Goal: Task Accomplishment & Management: Complete application form

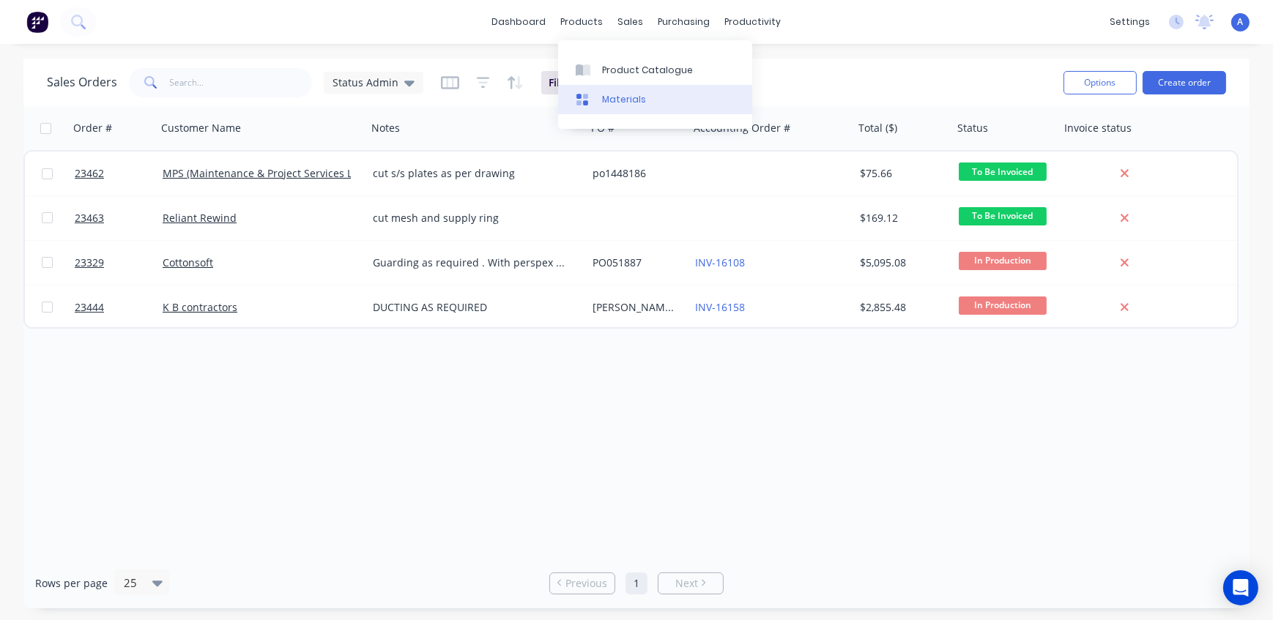
click at [609, 105] on div "Materials" at bounding box center [624, 99] width 44 height 13
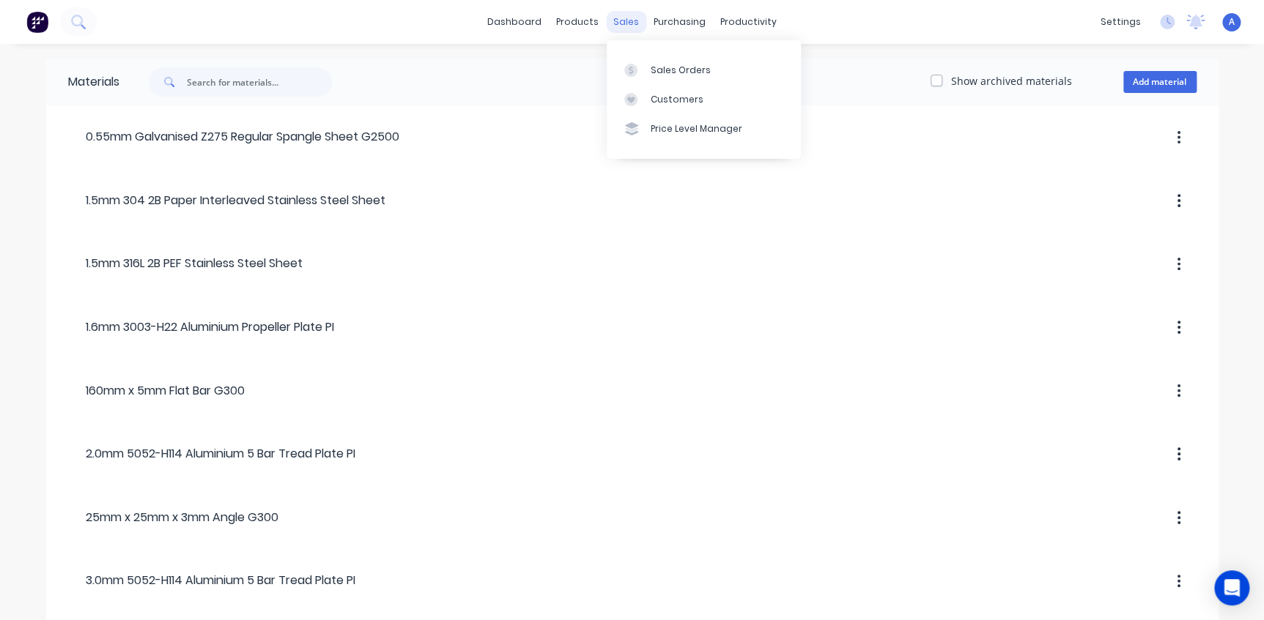
click at [628, 23] on div "sales" at bounding box center [626, 22] width 40 height 22
click at [593, 77] on link "Product Catalogue" at bounding box center [650, 69] width 194 height 29
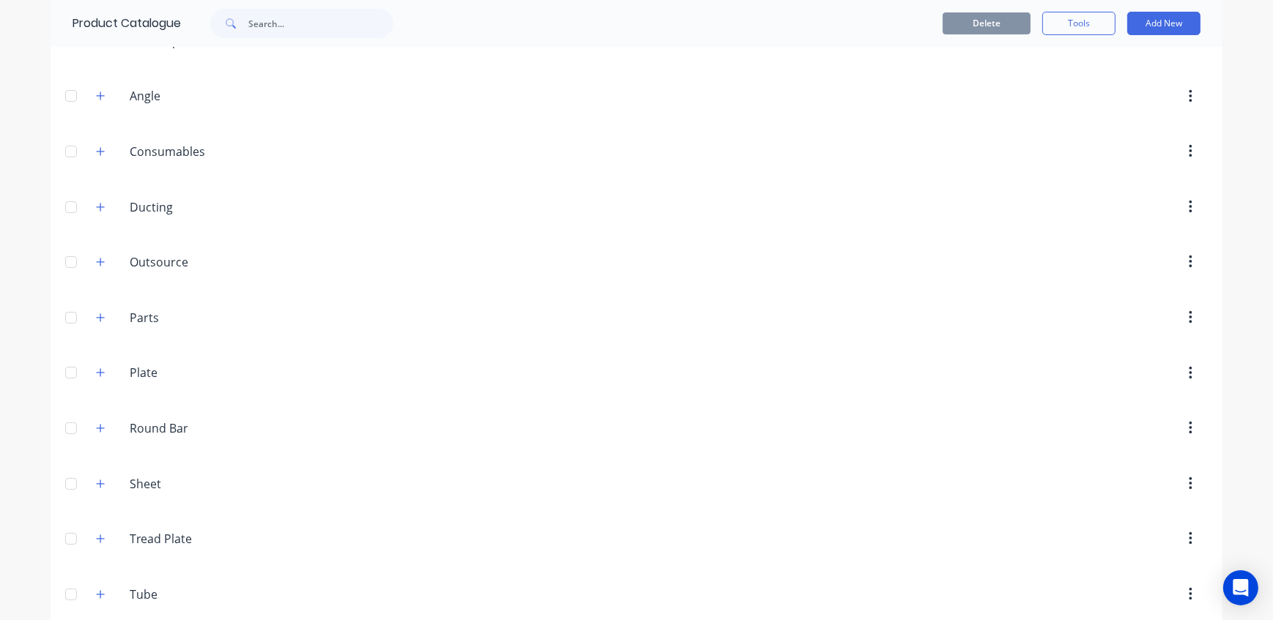
scroll to position [202, 0]
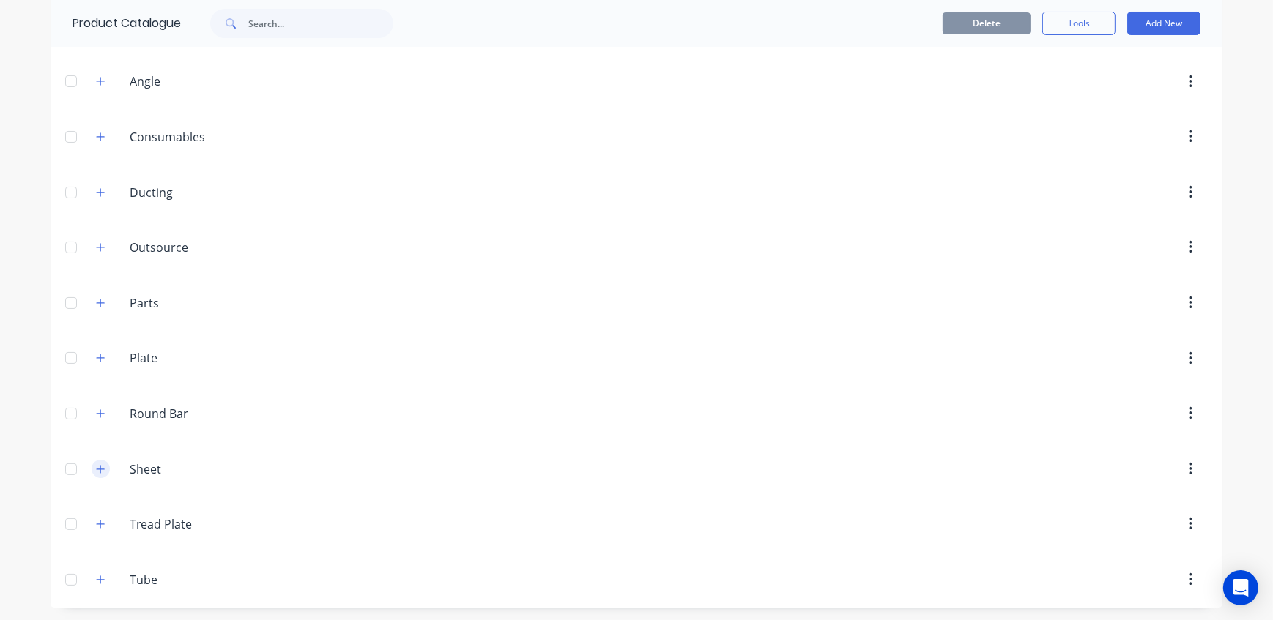
click at [100, 464] on button "button" at bounding box center [101, 469] width 18 height 18
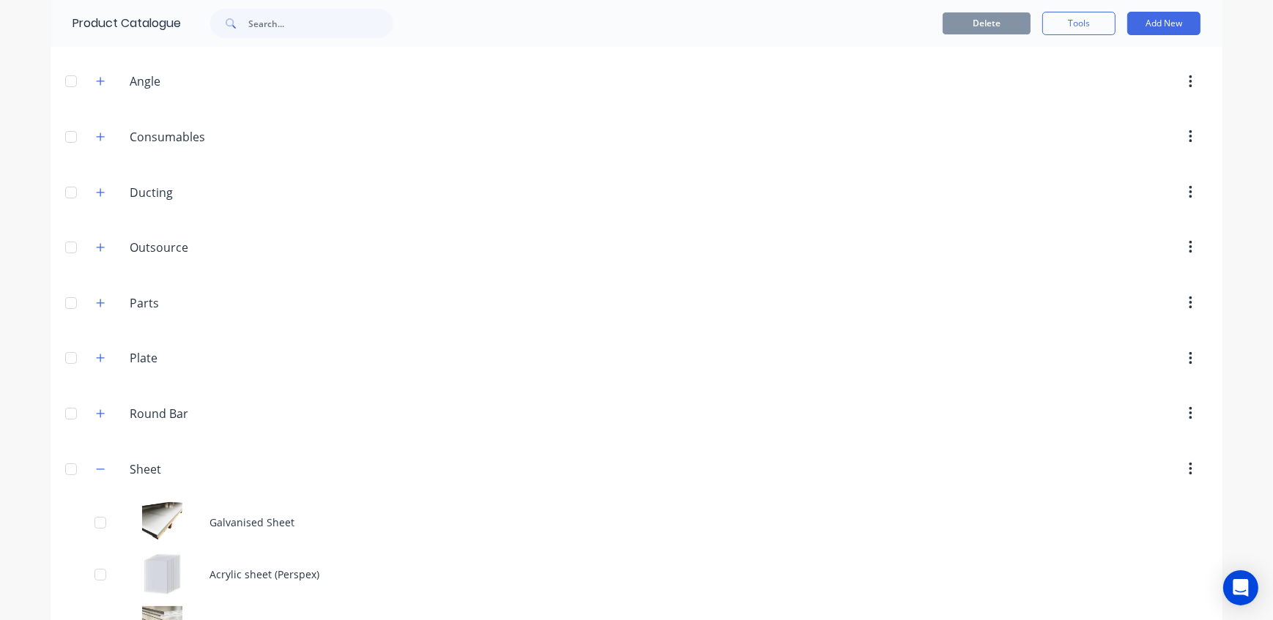
scroll to position [722, 0]
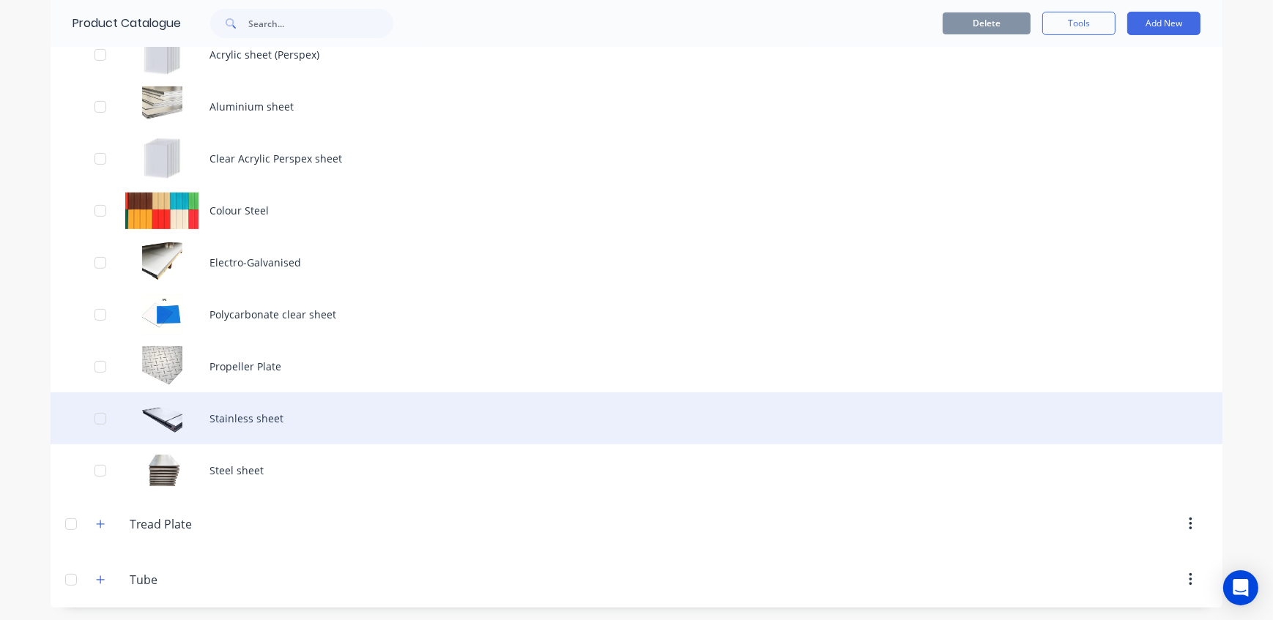
click at [255, 413] on div "Stainless sheet" at bounding box center [637, 419] width 1172 height 52
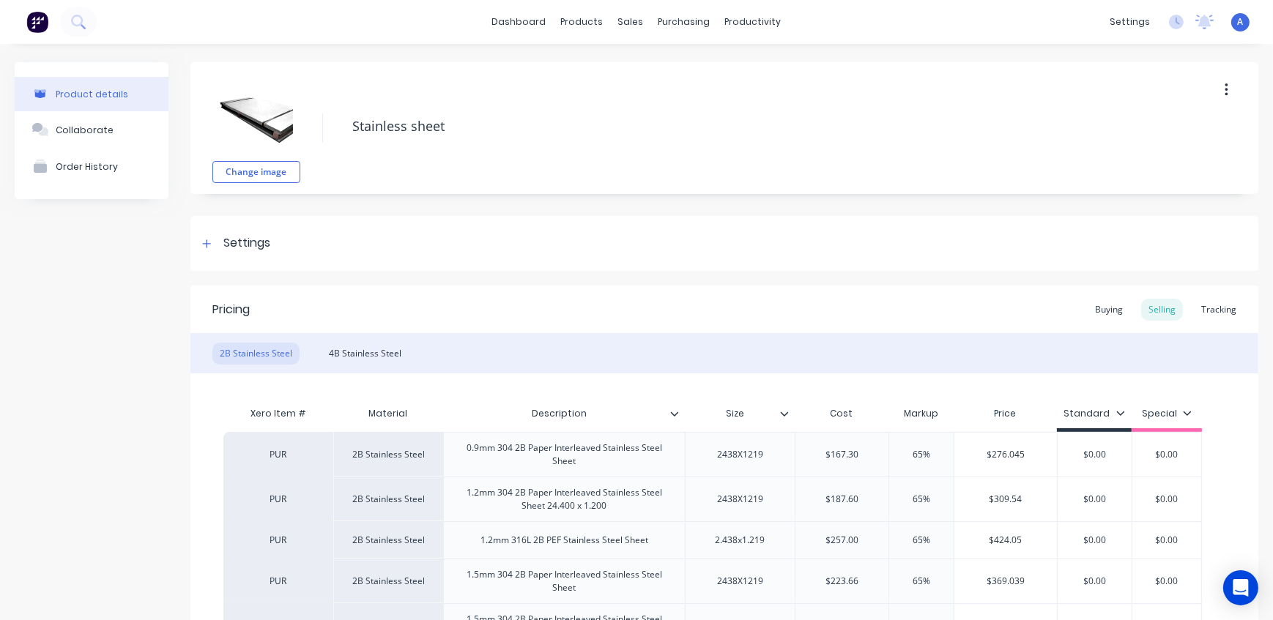
type textarea "x"
click at [651, 64] on div "Sales Orders" at bounding box center [680, 70] width 60 height 13
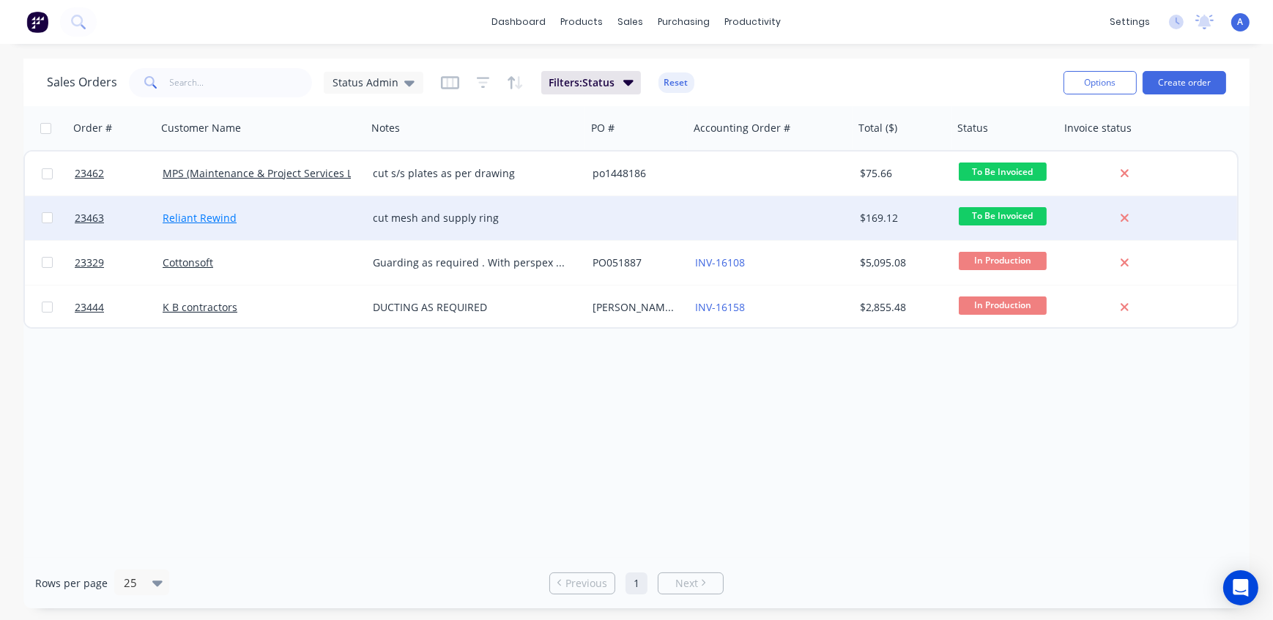
click at [222, 220] on link "Reliant Rewind" at bounding box center [200, 218] width 74 height 14
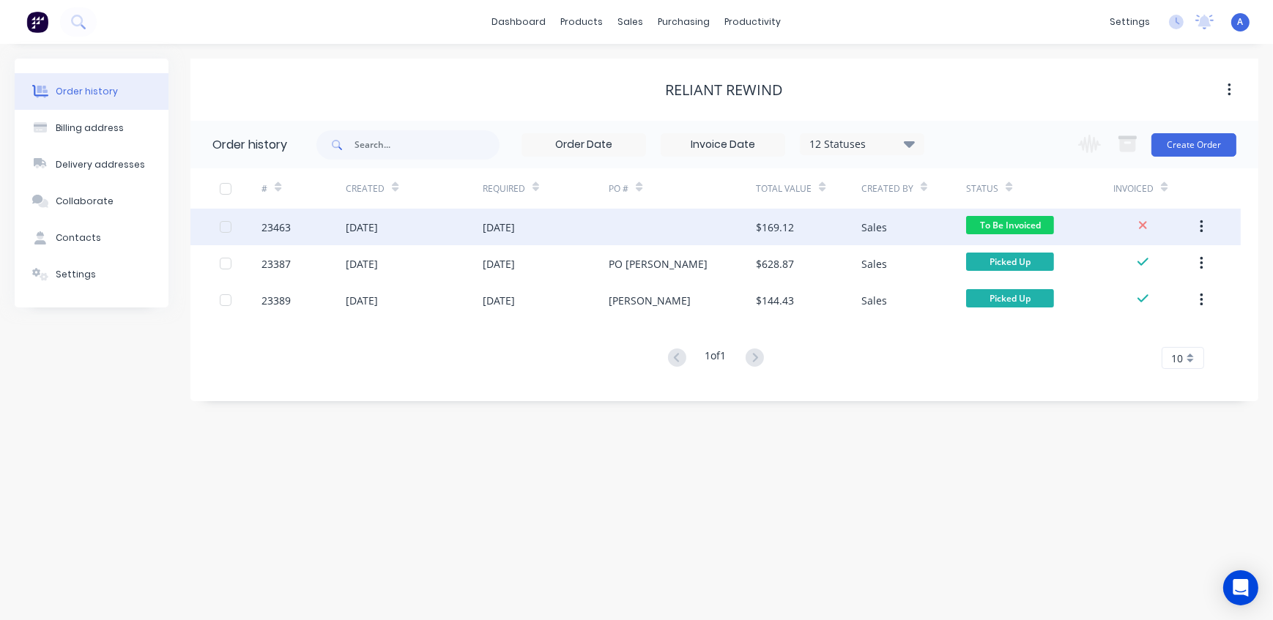
click at [283, 227] on div "23463" at bounding box center [275, 227] width 29 height 15
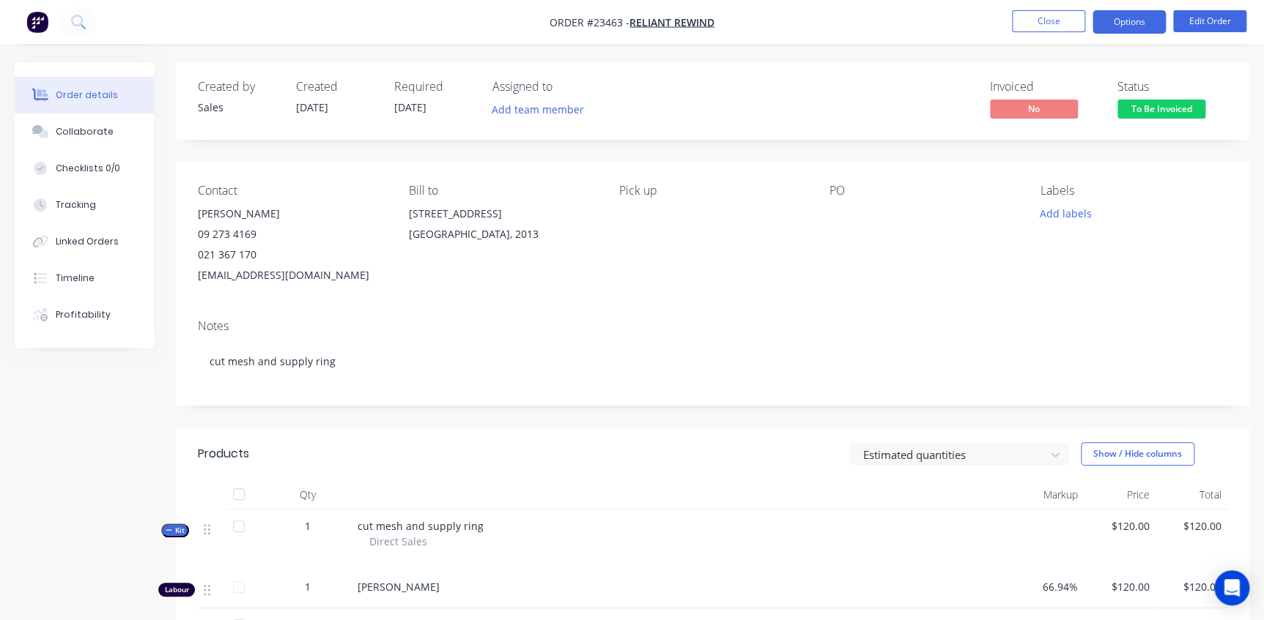
click at [1136, 23] on button "Options" at bounding box center [1128, 21] width 73 height 23
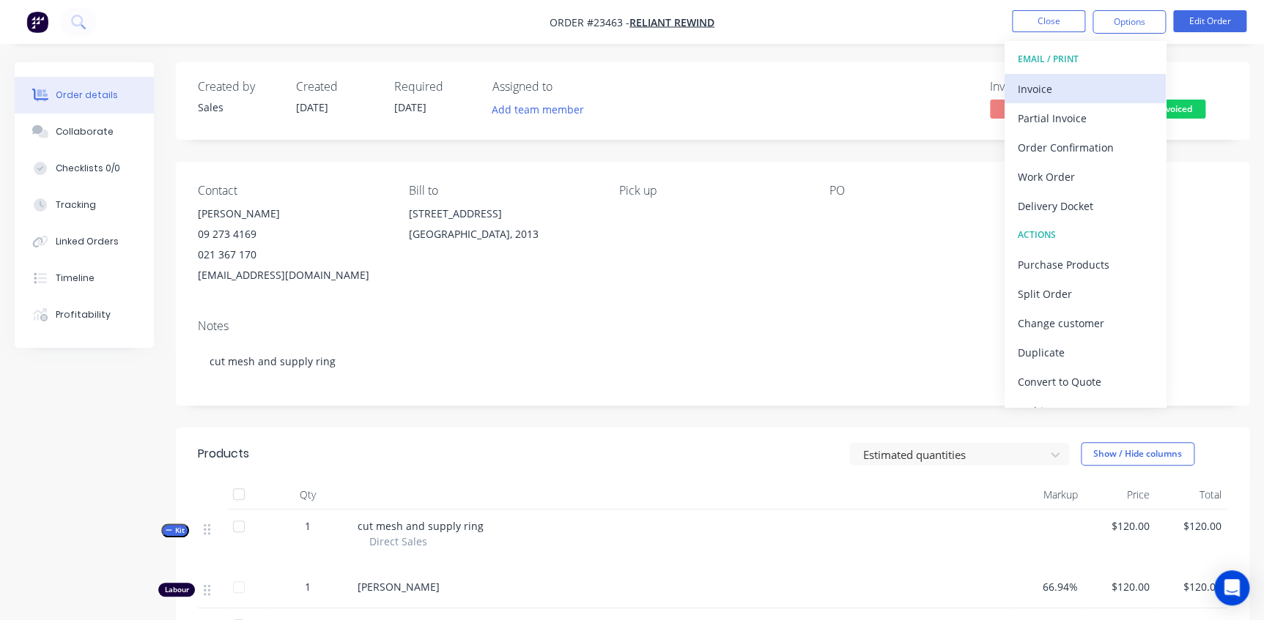
click at [1094, 86] on div "Invoice" at bounding box center [1084, 88] width 135 height 21
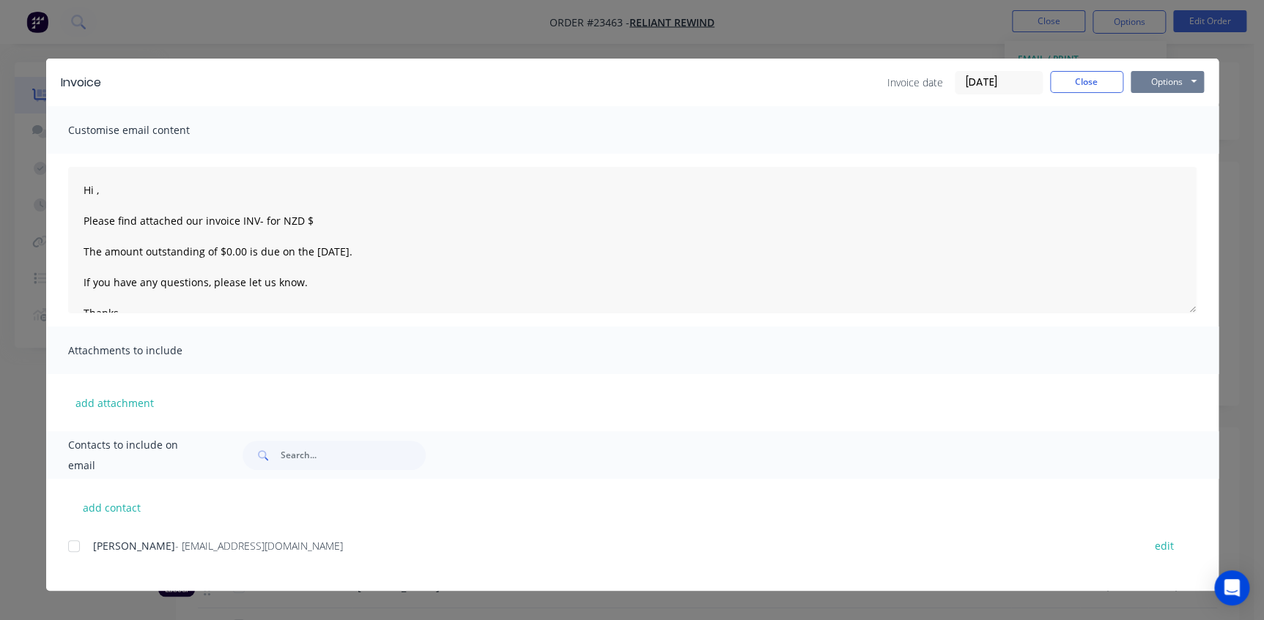
click at [1165, 86] on button "Options" at bounding box center [1166, 82] width 73 height 22
type textarea "Hi , Please find attached our invoice INV- for NZD $ The amount outstanding of …"
click at [1106, 76] on button "Close" at bounding box center [1086, 82] width 73 height 22
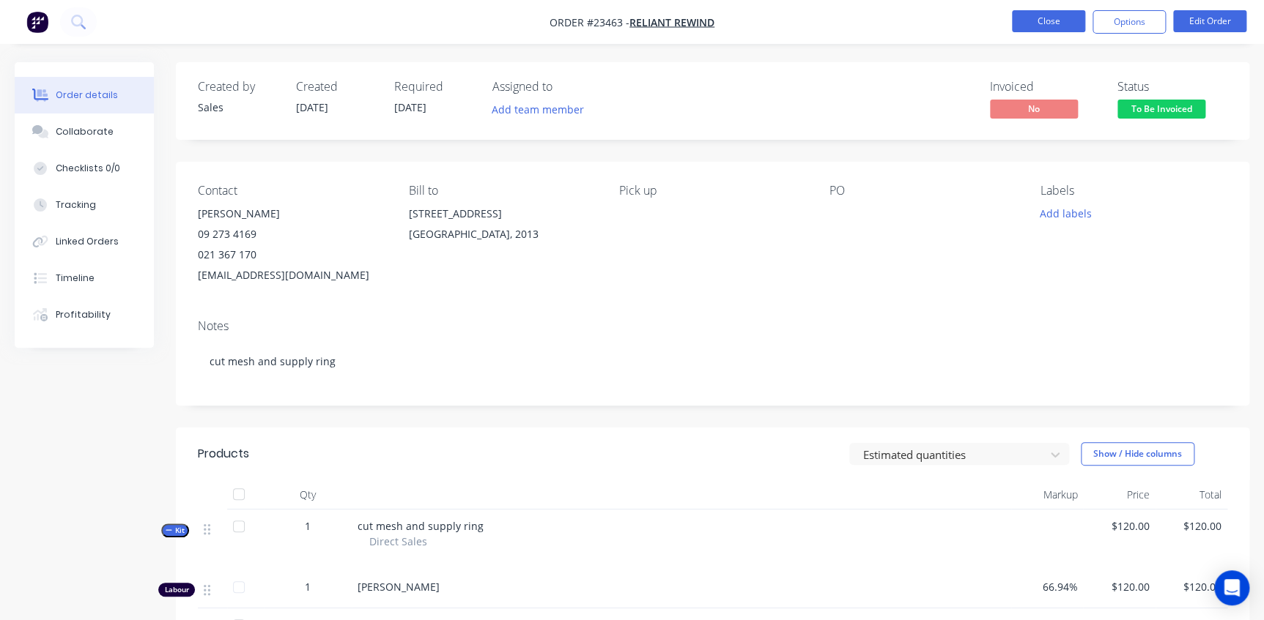
click at [1062, 15] on button "Close" at bounding box center [1048, 21] width 73 height 22
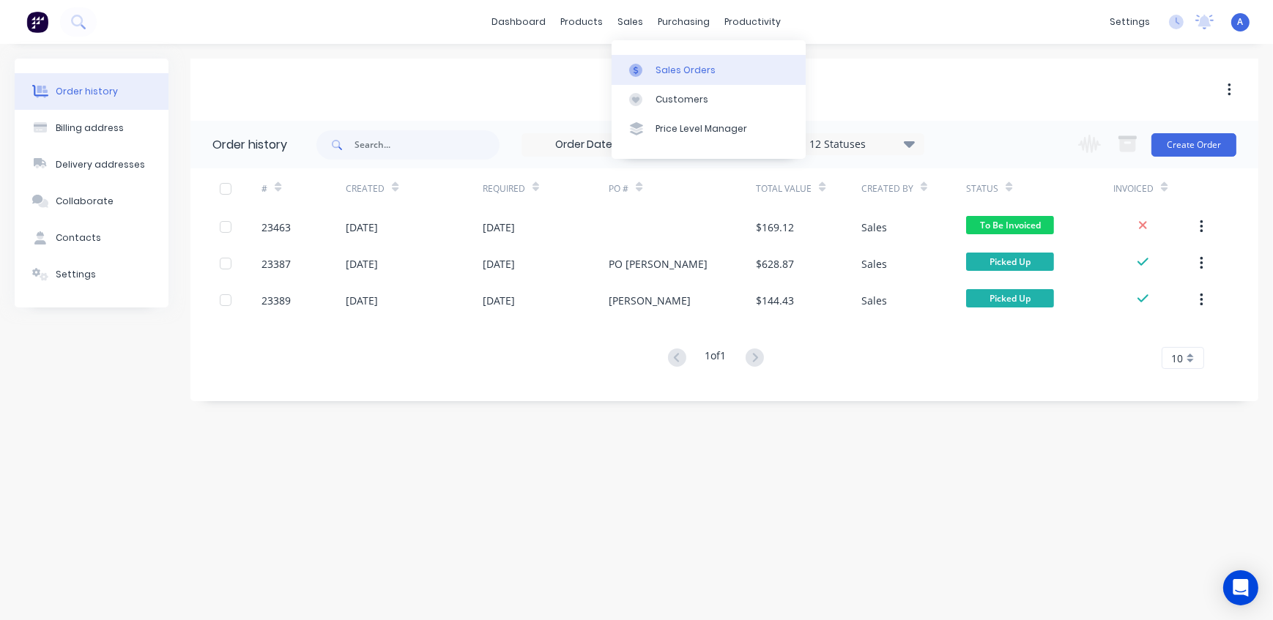
click at [666, 69] on div "Sales Orders" at bounding box center [686, 70] width 60 height 13
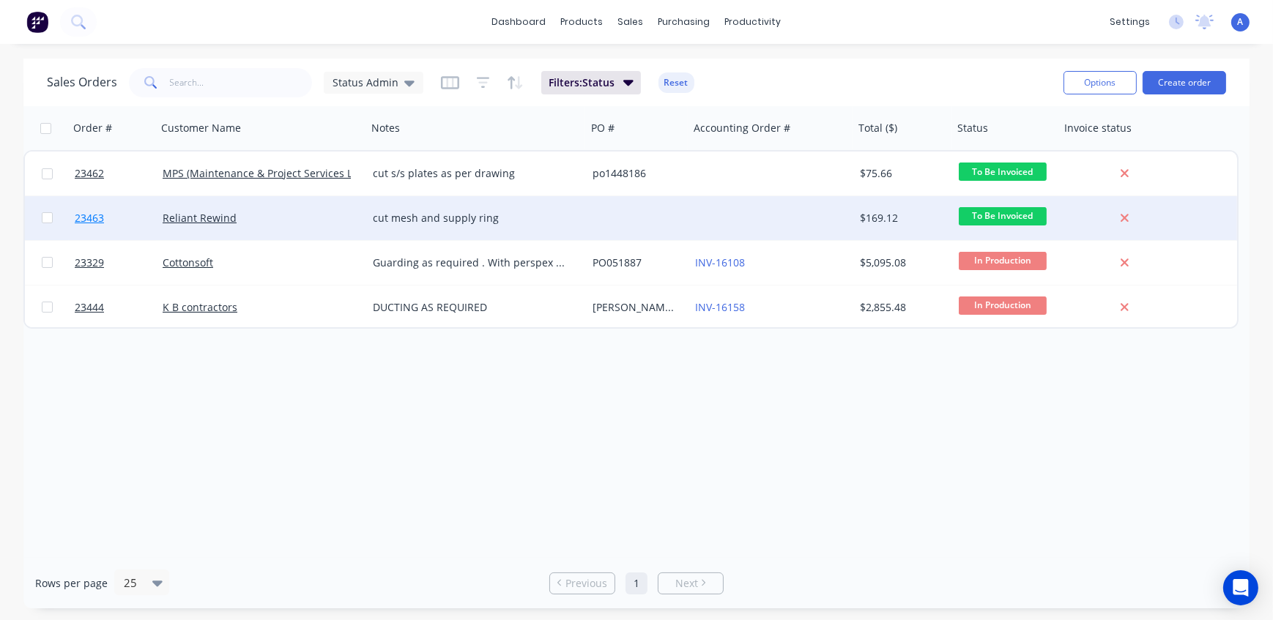
click at [86, 218] on span "23463" at bounding box center [89, 218] width 29 height 15
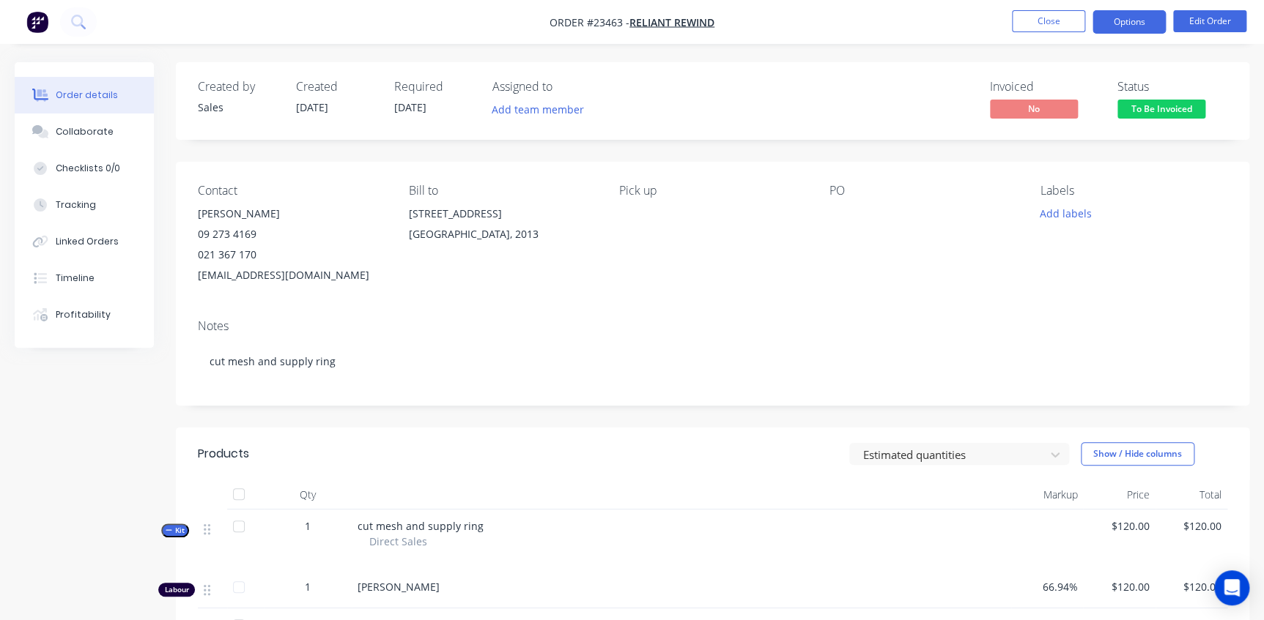
click at [1117, 25] on button "Options" at bounding box center [1128, 21] width 73 height 23
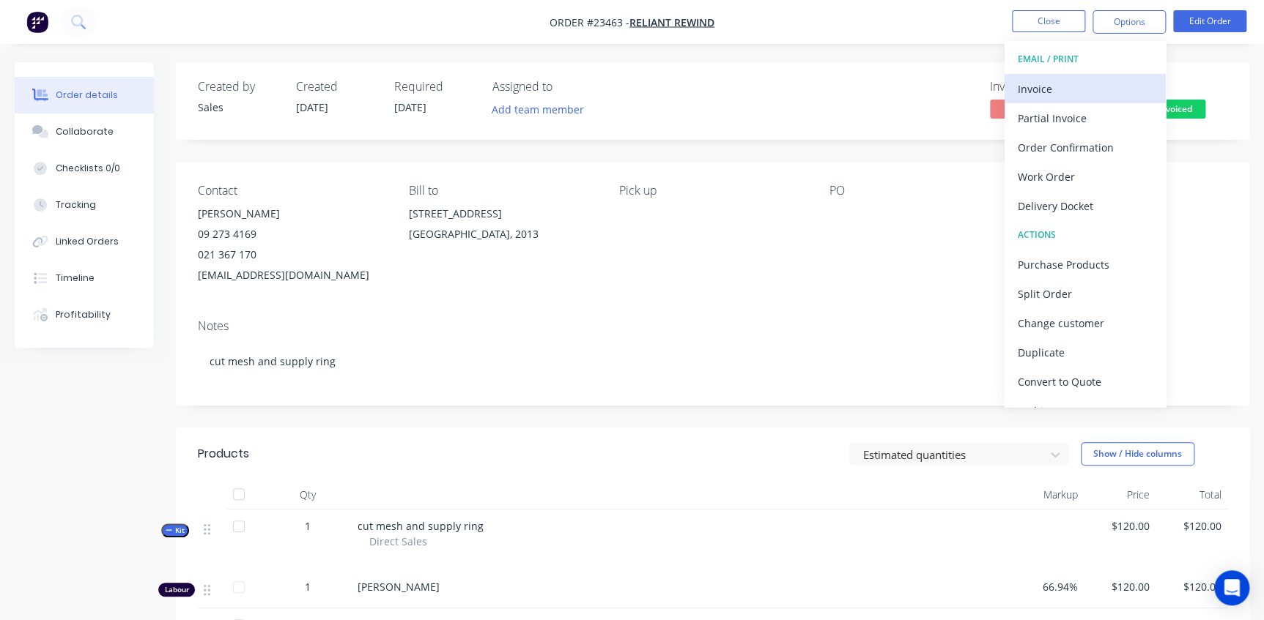
click at [1032, 89] on div "Invoice" at bounding box center [1084, 88] width 135 height 21
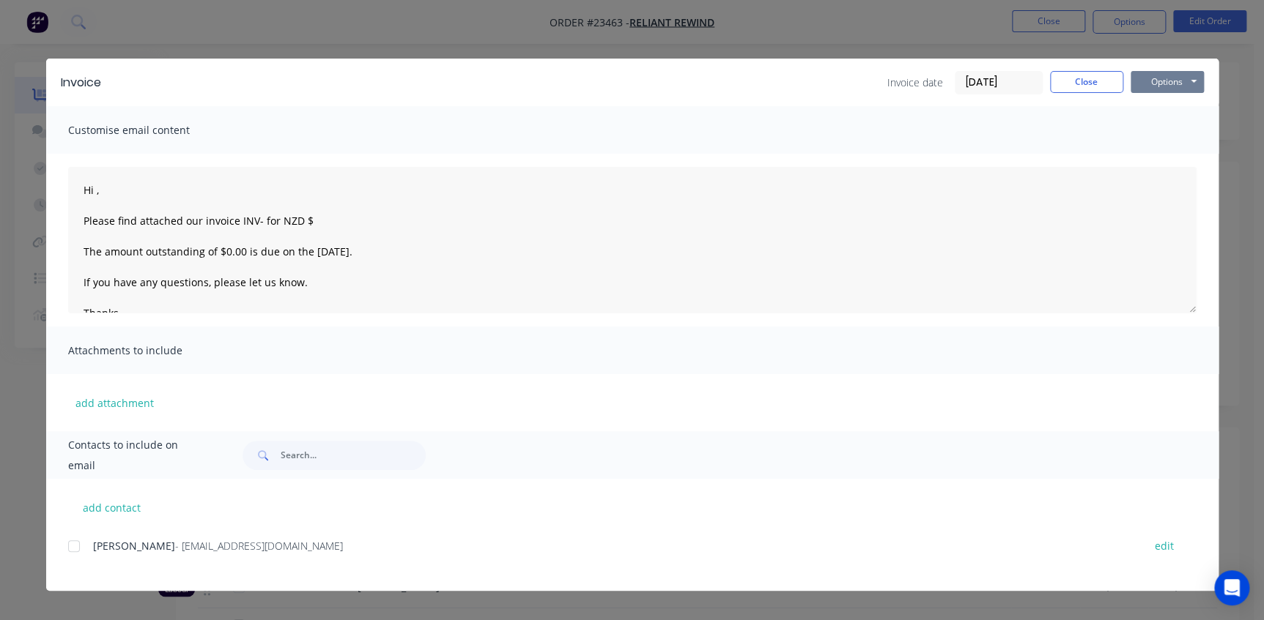
click at [1159, 79] on button "Options" at bounding box center [1166, 82] width 73 height 22
click at [1155, 125] on button "Print" at bounding box center [1177, 132] width 94 height 24
type textarea "Hi , Please find attached our invoice INV- for NZD $ The amount outstanding of …"
click at [1107, 77] on button "Close" at bounding box center [1086, 82] width 73 height 22
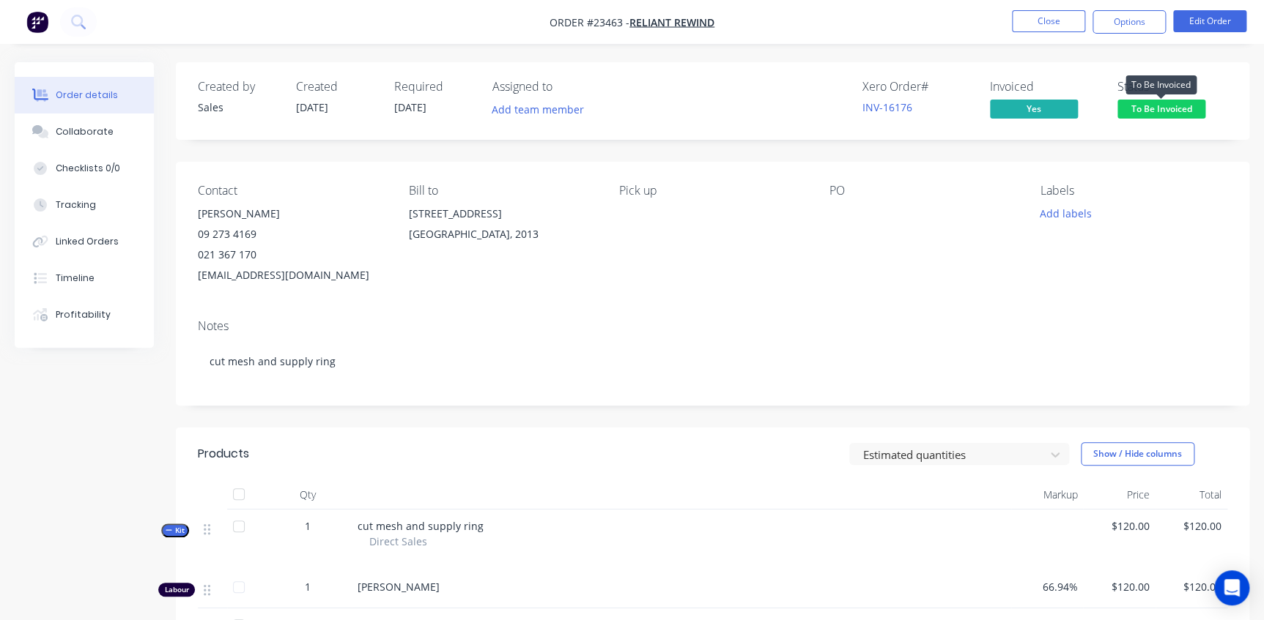
click at [1172, 110] on span "To Be Invoiced" at bounding box center [1161, 109] width 88 height 18
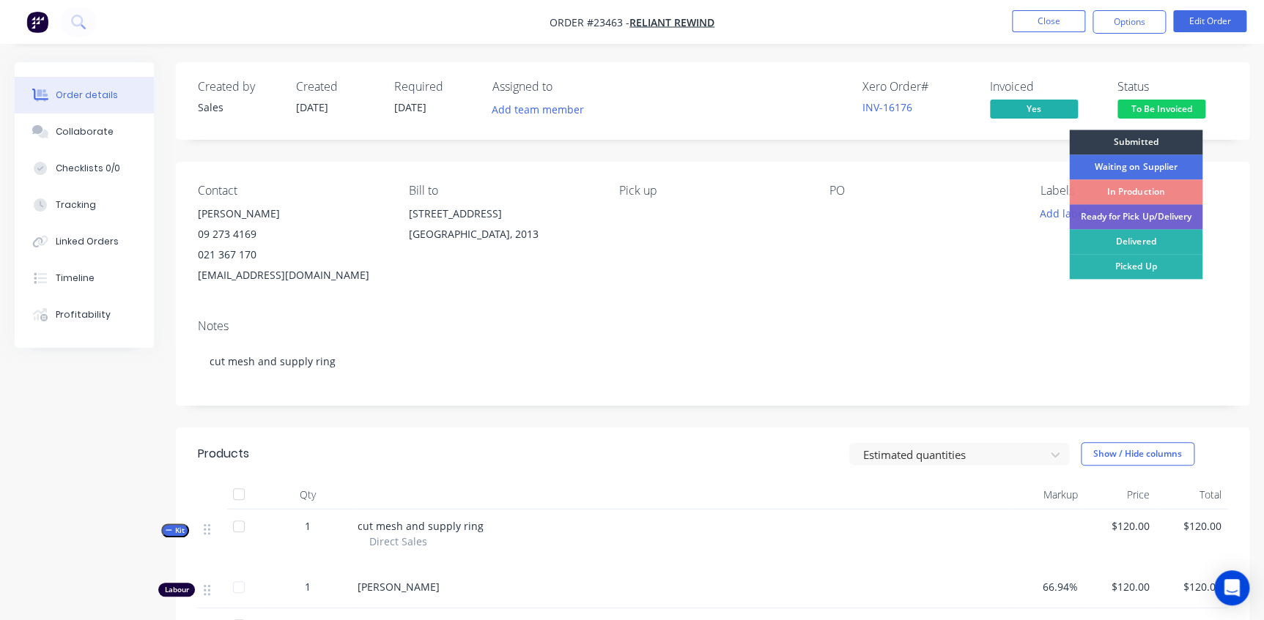
click at [1124, 279] on div "Submitted Waiting on Supplier In Production Ready for Pick Up/Delivery Delivere…" at bounding box center [1135, 285] width 133 height 311
click at [1124, 267] on div "Picked Up" at bounding box center [1135, 266] width 133 height 25
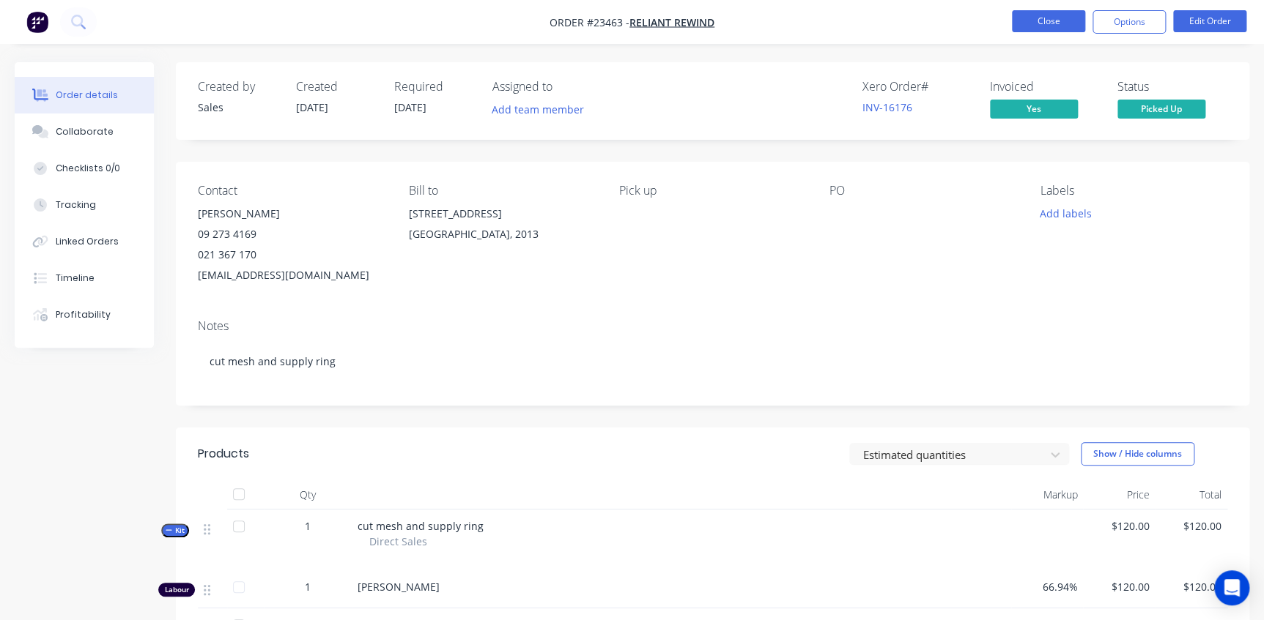
click at [1057, 18] on button "Close" at bounding box center [1048, 21] width 73 height 22
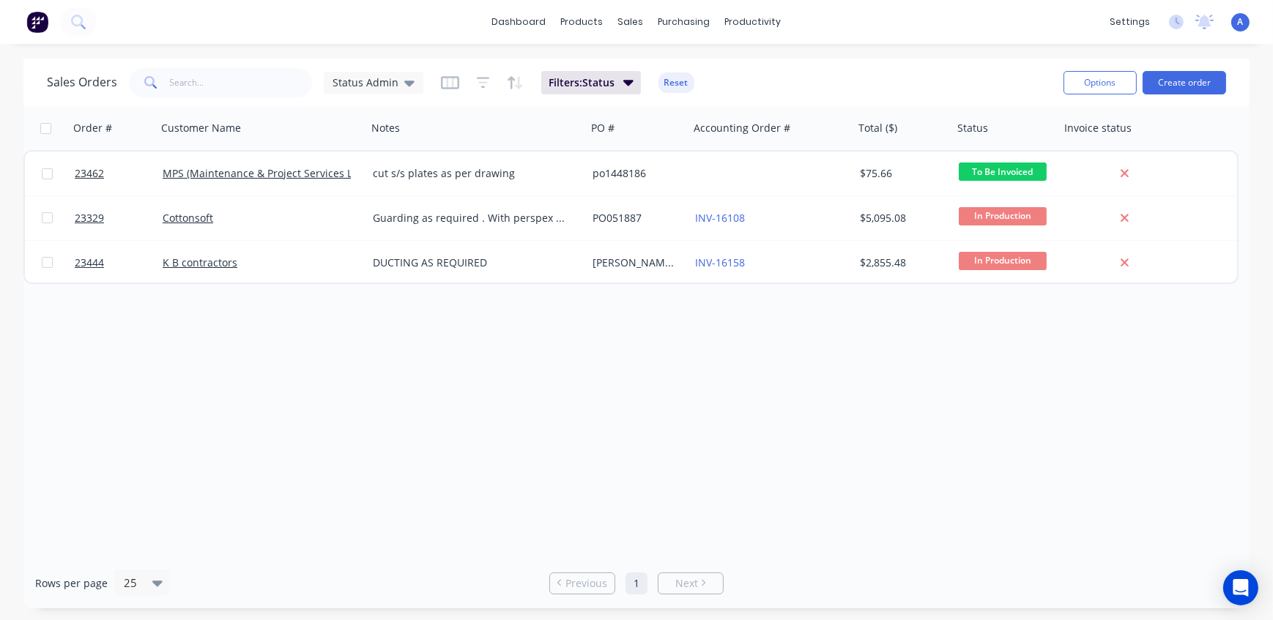
click at [533, 390] on div "Order # Customer Name Notes PO # Accounting Order # Total ($) Status Invoice st…" at bounding box center [636, 332] width 1226 height 452
click at [329, 374] on div "Order # Customer Name Notes PO # Accounting Order # Total ($) Status Invoice st…" at bounding box center [636, 332] width 1226 height 452
click at [369, 86] on span "Status Admin" at bounding box center [366, 82] width 66 height 15
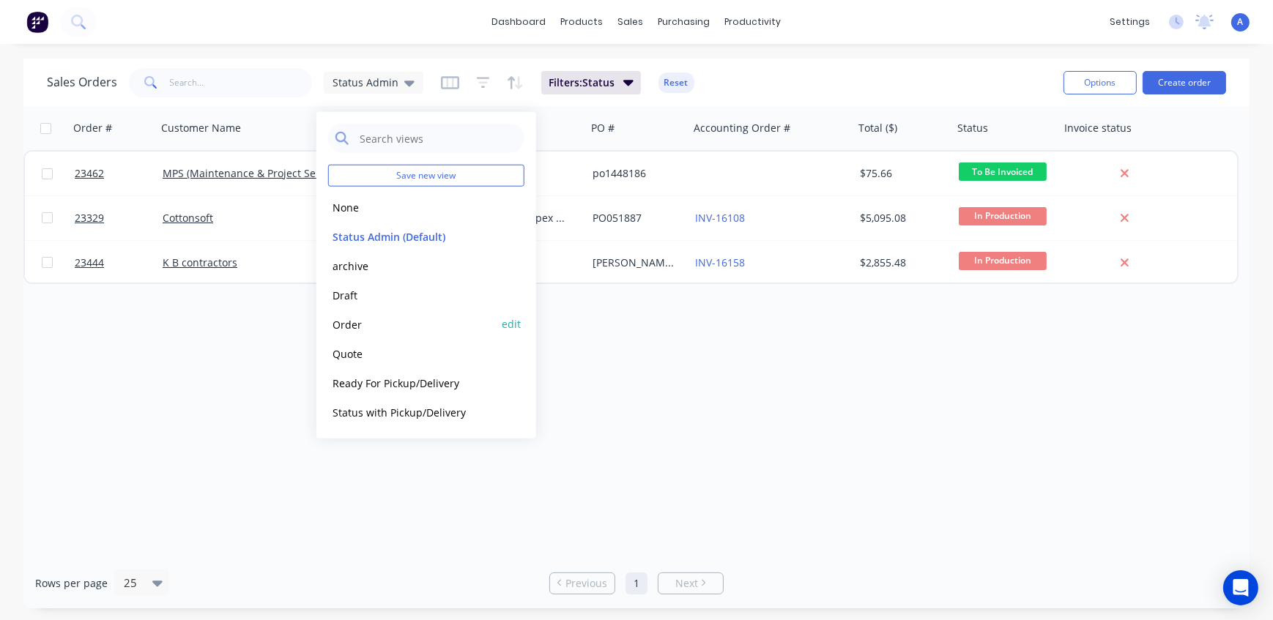
click at [370, 324] on button "Order" at bounding box center [411, 324] width 167 height 17
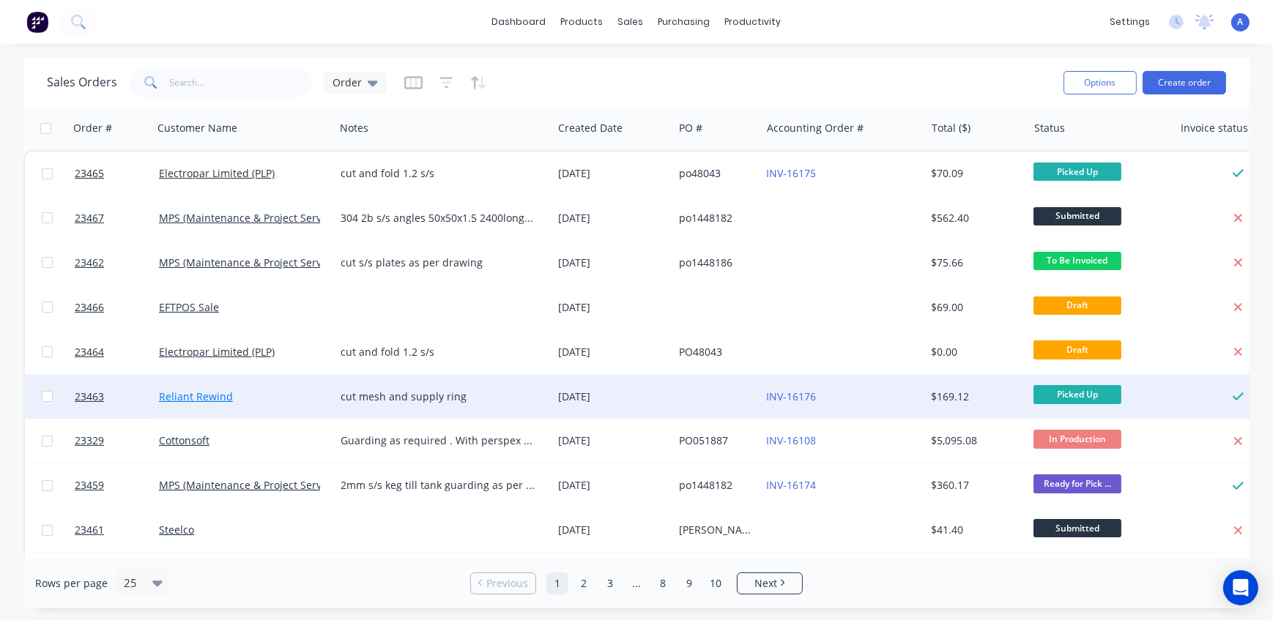
click at [222, 396] on link "Reliant Rewind" at bounding box center [196, 397] width 74 height 14
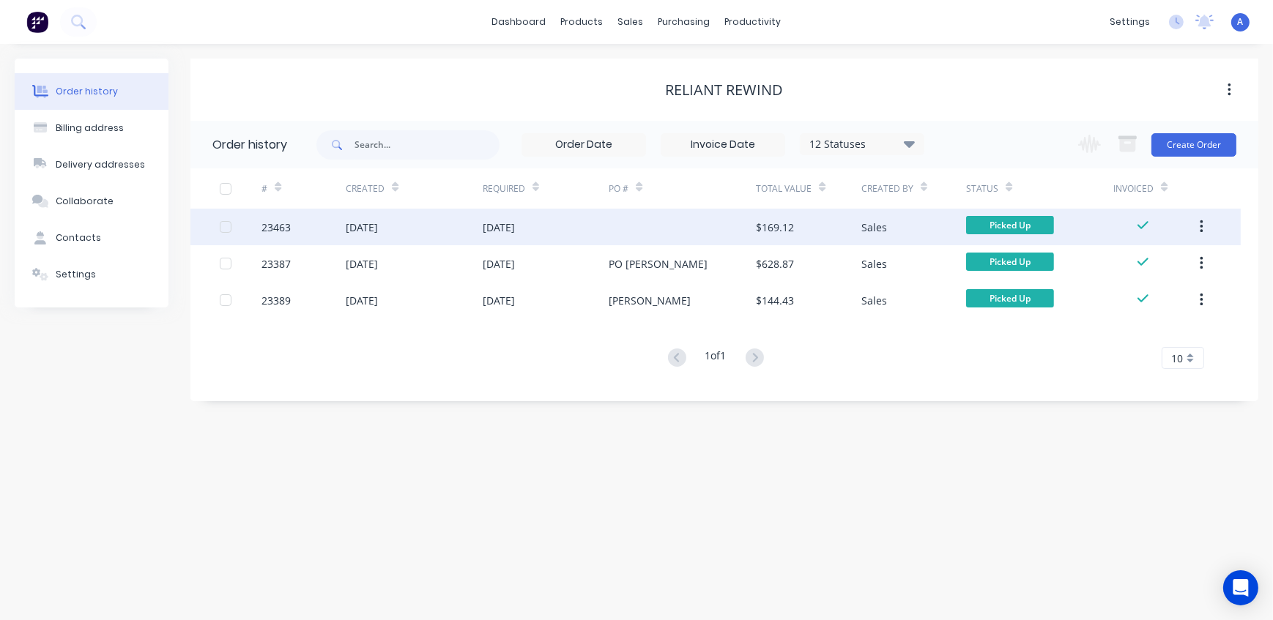
click at [283, 229] on div "23463" at bounding box center [275, 227] width 29 height 15
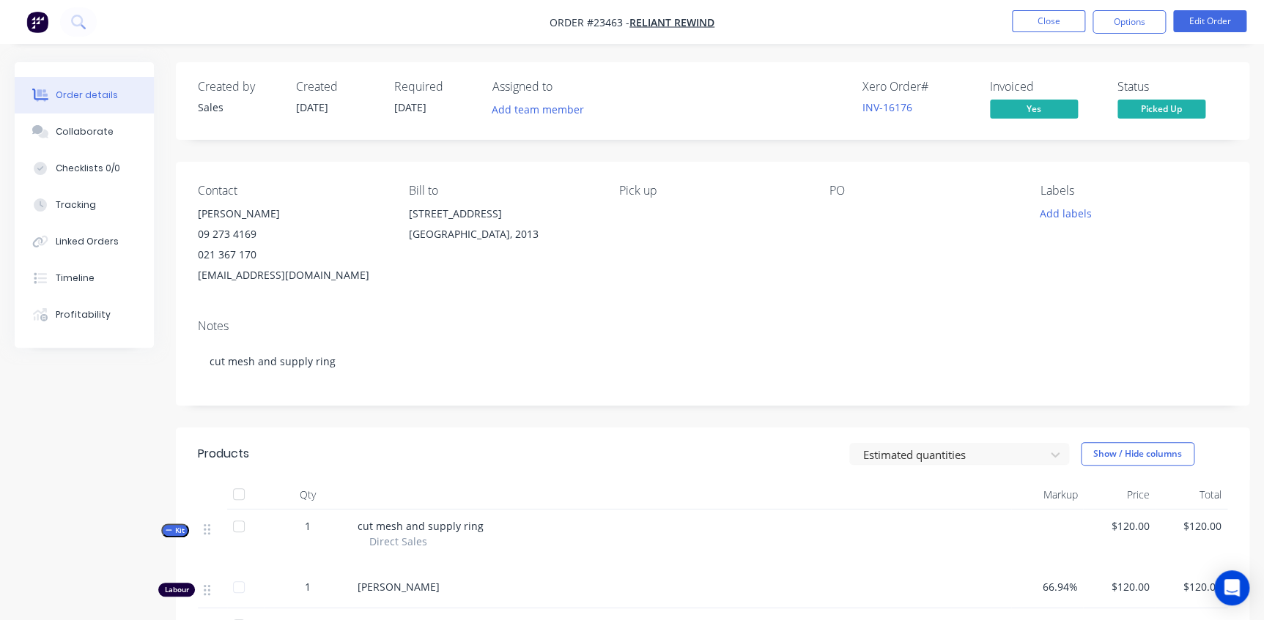
scroll to position [199, 0]
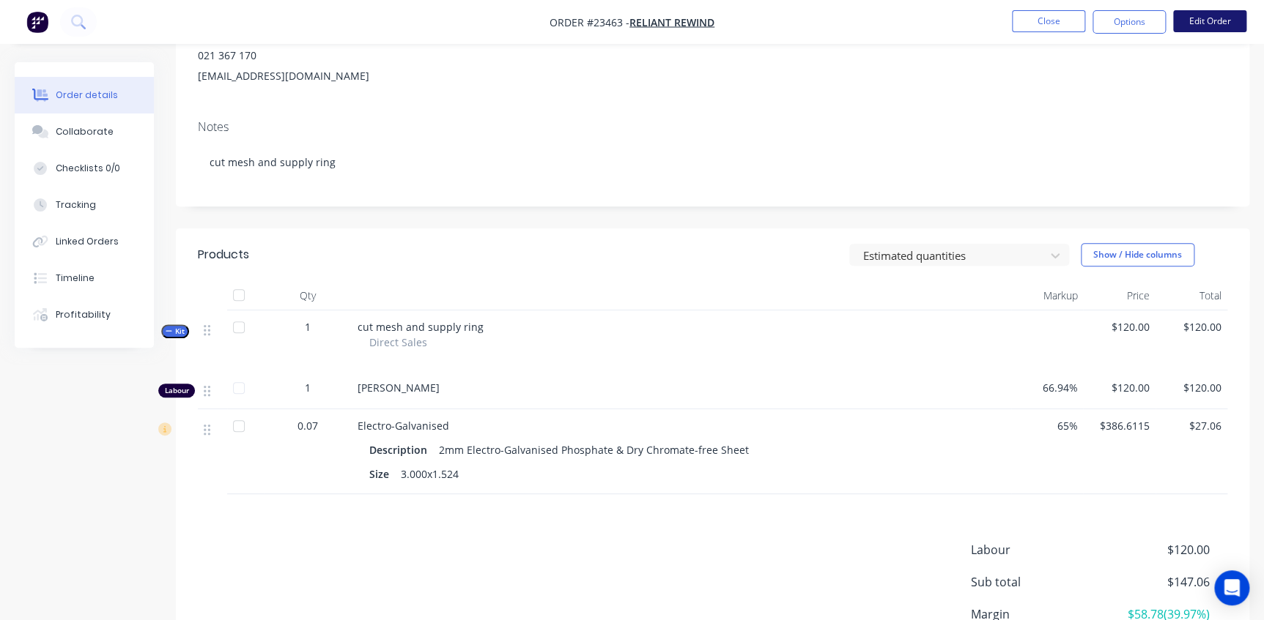
click at [1214, 22] on button "Edit Order" at bounding box center [1209, 21] width 73 height 22
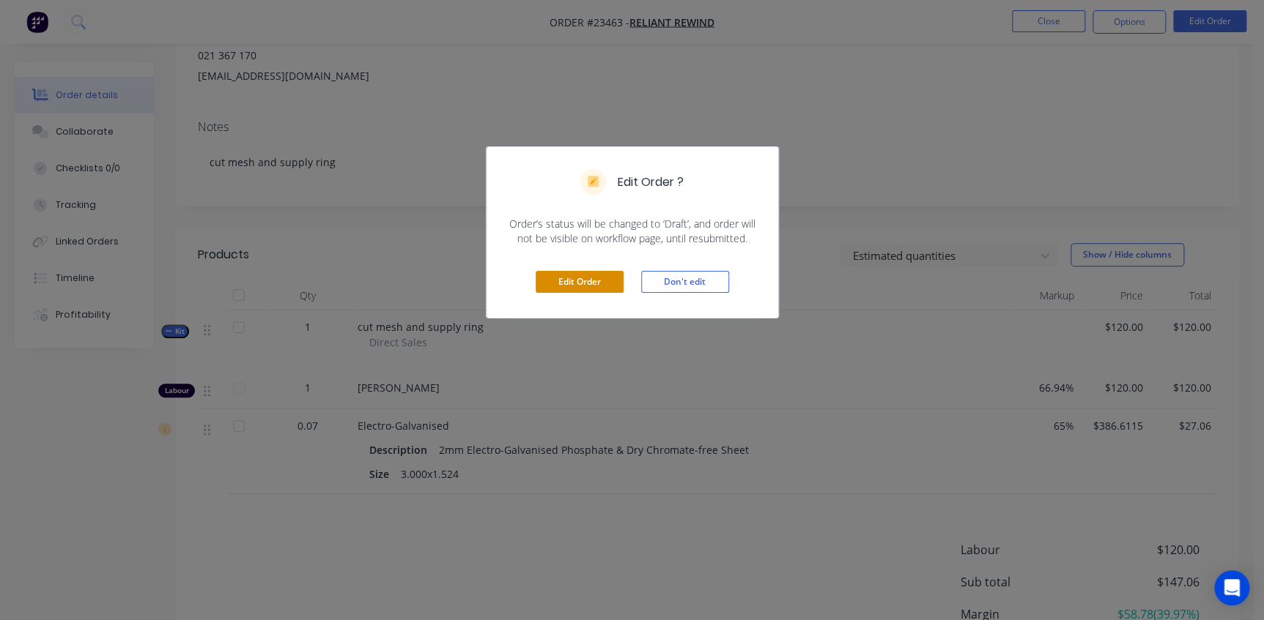
click at [572, 285] on button "Edit Order" at bounding box center [579, 282] width 88 height 22
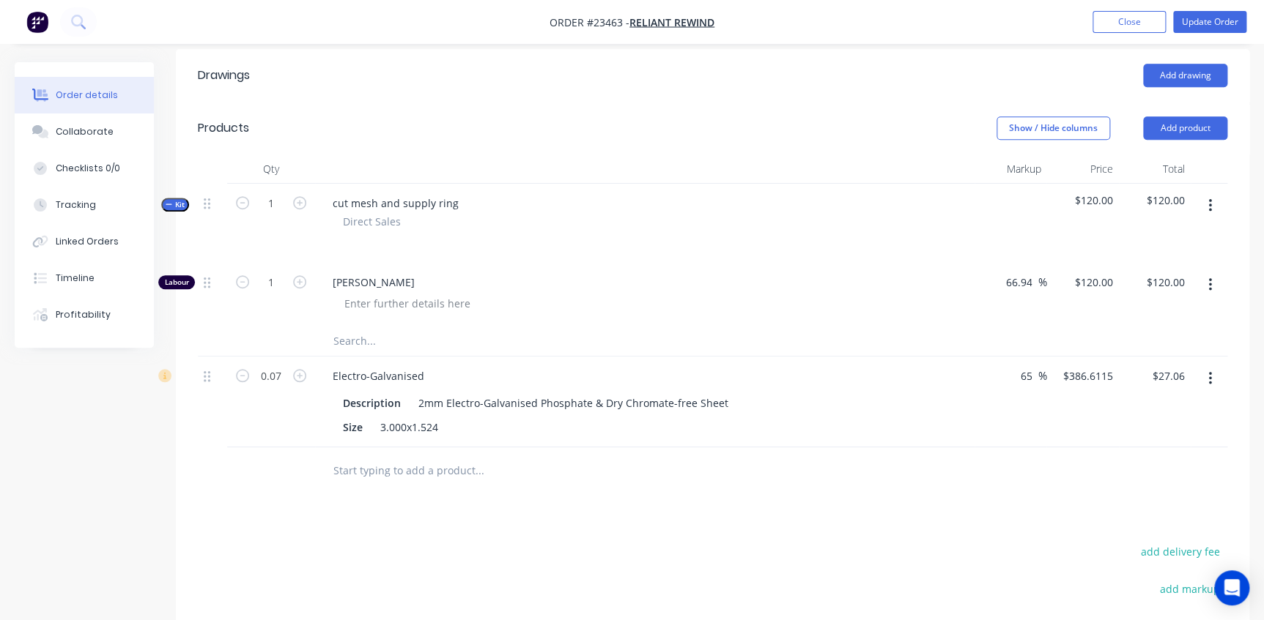
scroll to position [466, 0]
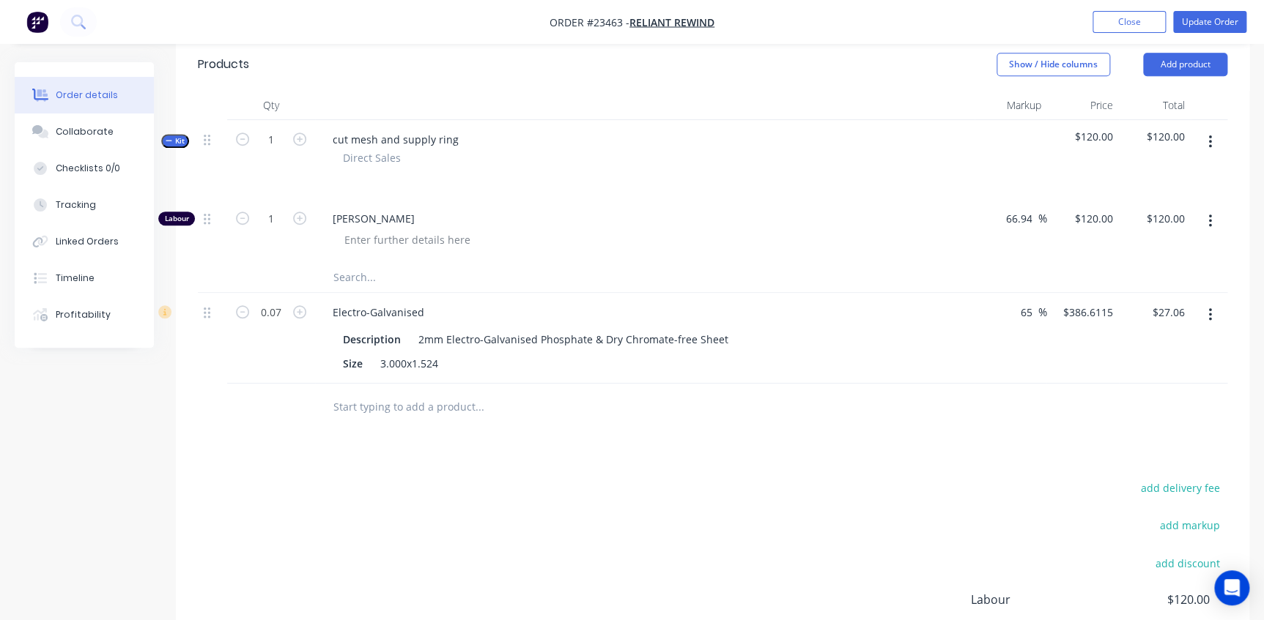
click at [366, 263] on input "text" at bounding box center [479, 277] width 293 height 29
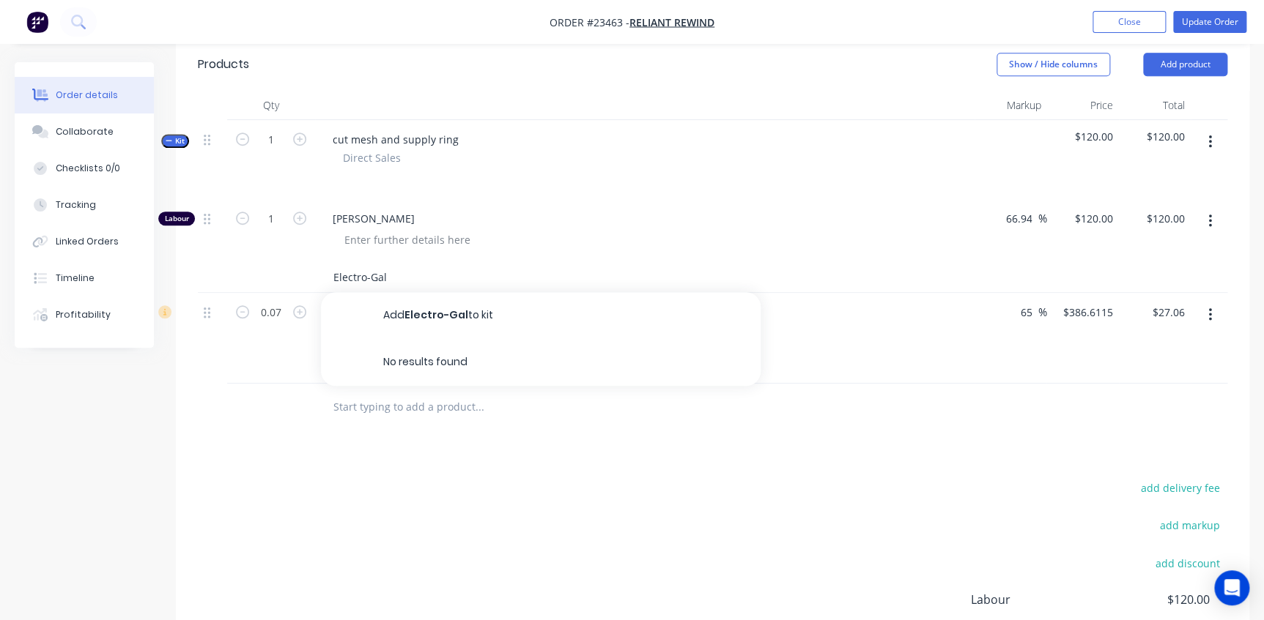
click at [395, 263] on input "Electro-Gal" at bounding box center [479, 277] width 293 height 29
click at [398, 263] on input "Electro-Gal" at bounding box center [479, 277] width 293 height 29
click at [190, 396] on div "Qty Markup Price Total Kit 1 cut mesh and supply ring Direct Sales $120.00 $120…" at bounding box center [712, 261] width 1073 height 341
drag, startPoint x: 410, startPoint y: 258, endPoint x: 253, endPoint y: 254, distance: 157.5
click at [253, 263] on div "Electro-Gal Add Electro-Gal to kit No results found" at bounding box center [712, 278] width 1029 height 30
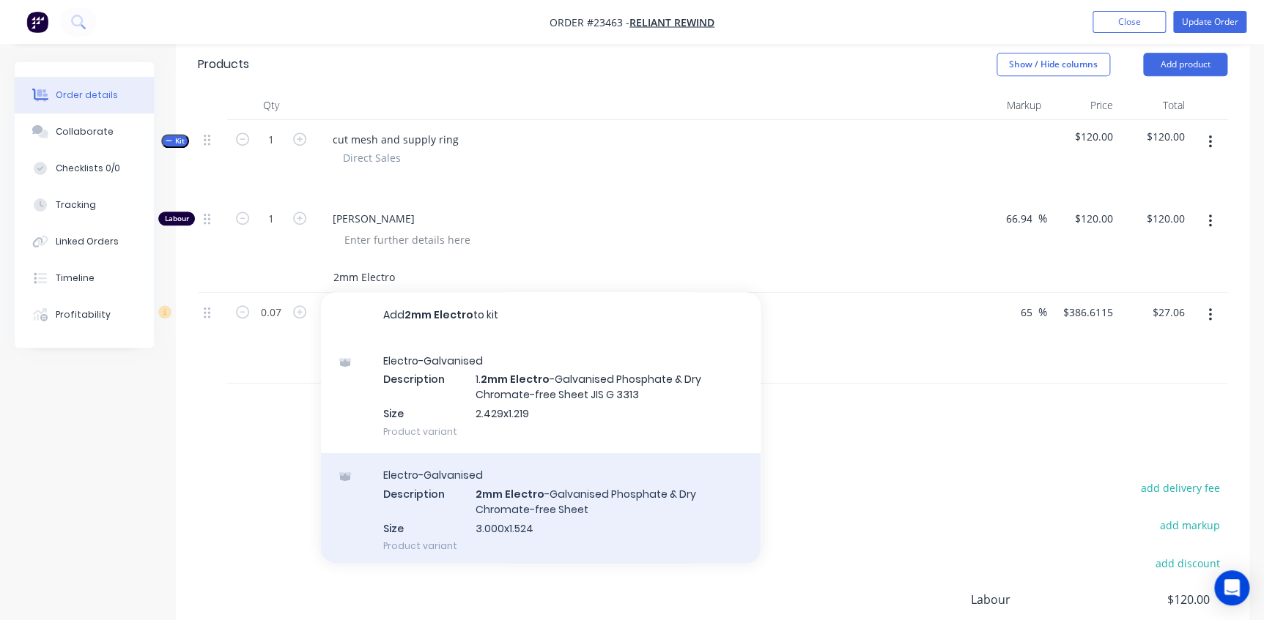
type input "2mm Electro"
click at [559, 490] on div "Electro-Galvanised Description 2mm Electro -Galvanised Phosphate & Dry Chromate…" at bounding box center [540, 510] width 439 height 114
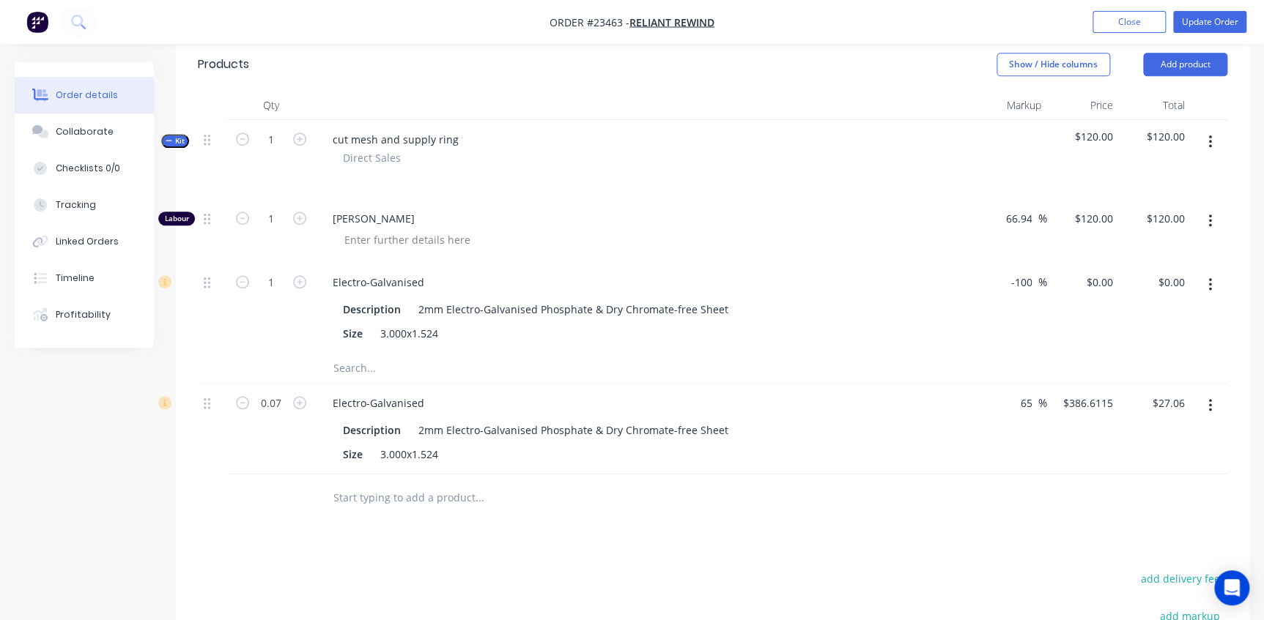
drag, startPoint x: 1032, startPoint y: 251, endPoint x: 982, endPoint y: 266, distance: 52.6
click at [982, 266] on div "-100 -100 %" at bounding box center [1010, 308] width 72 height 91
type input "65"
click at [704, 150] on div "Direct Sales" at bounding box center [645, 157] width 604 height 15
type input "$386.6115"
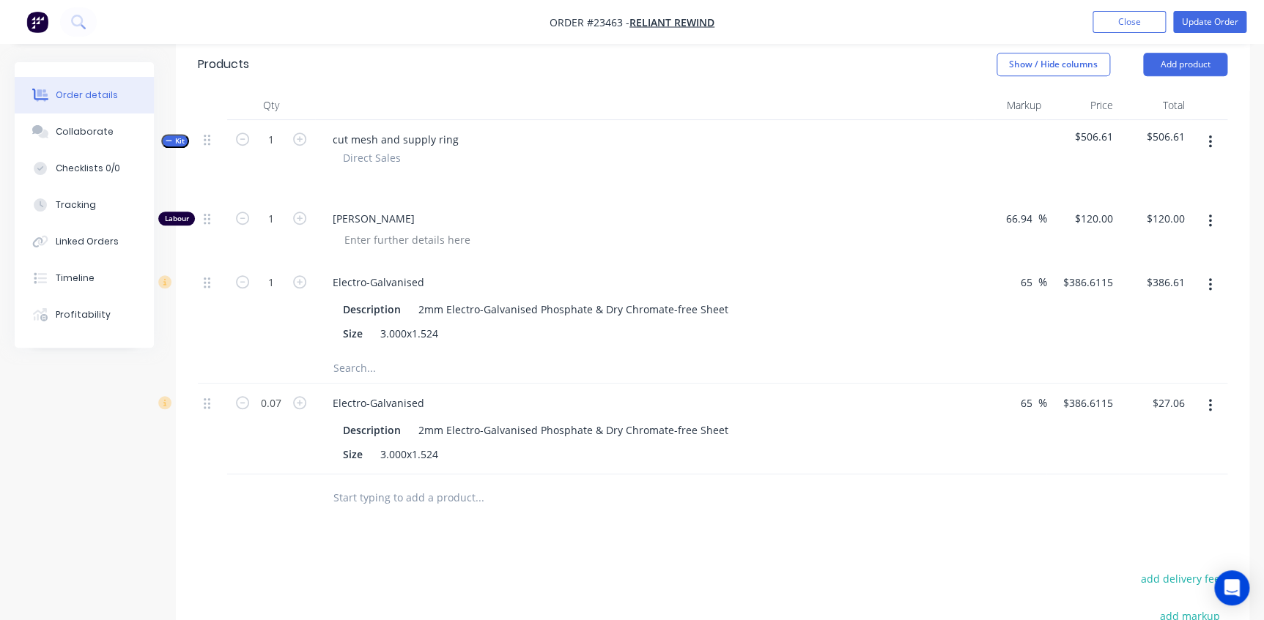
type input "$386.61"
click at [1205, 393] on button "button" at bounding box center [1209, 406] width 34 height 26
click at [1042, 322] on div "65 65 %" at bounding box center [1010, 308] width 72 height 91
click at [272, 272] on input "1" at bounding box center [271, 283] width 38 height 22
click at [473, 211] on span "Graham Benjamin" at bounding box center [651, 218] width 636 height 15
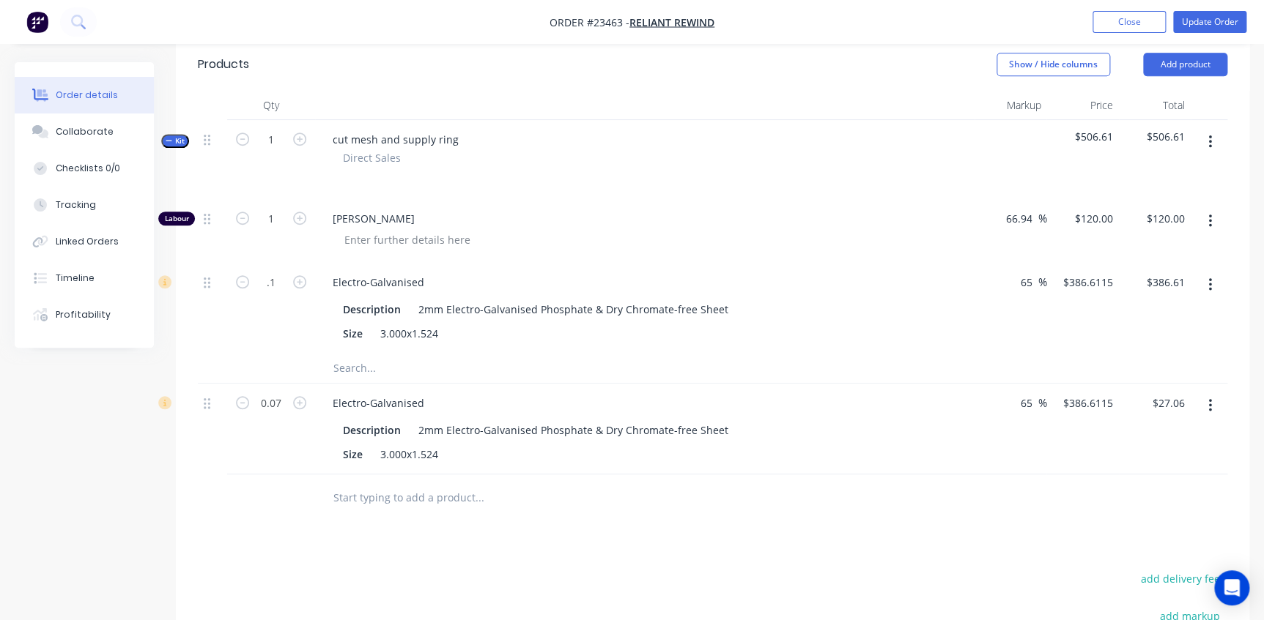
type input "0.1"
type input "$38.66"
click at [1210, 398] on icon "button" at bounding box center [1210, 406] width 4 height 16
click at [1126, 522] on div "Delete" at bounding box center [1157, 532] width 113 height 21
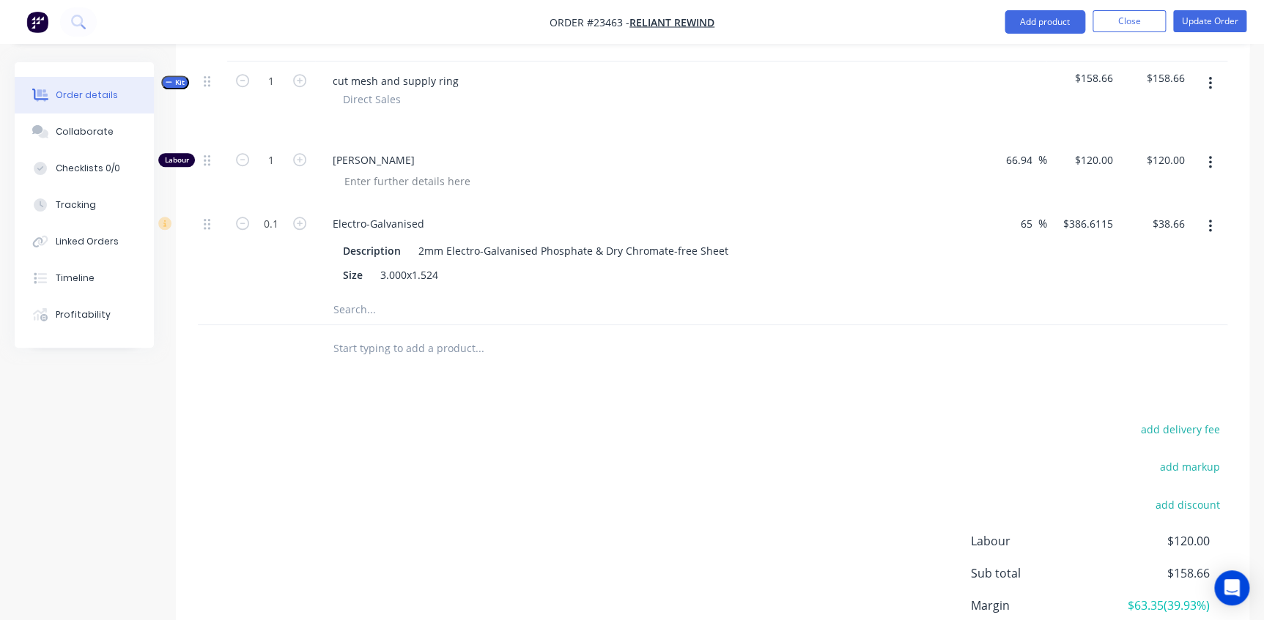
scroll to position [362, 0]
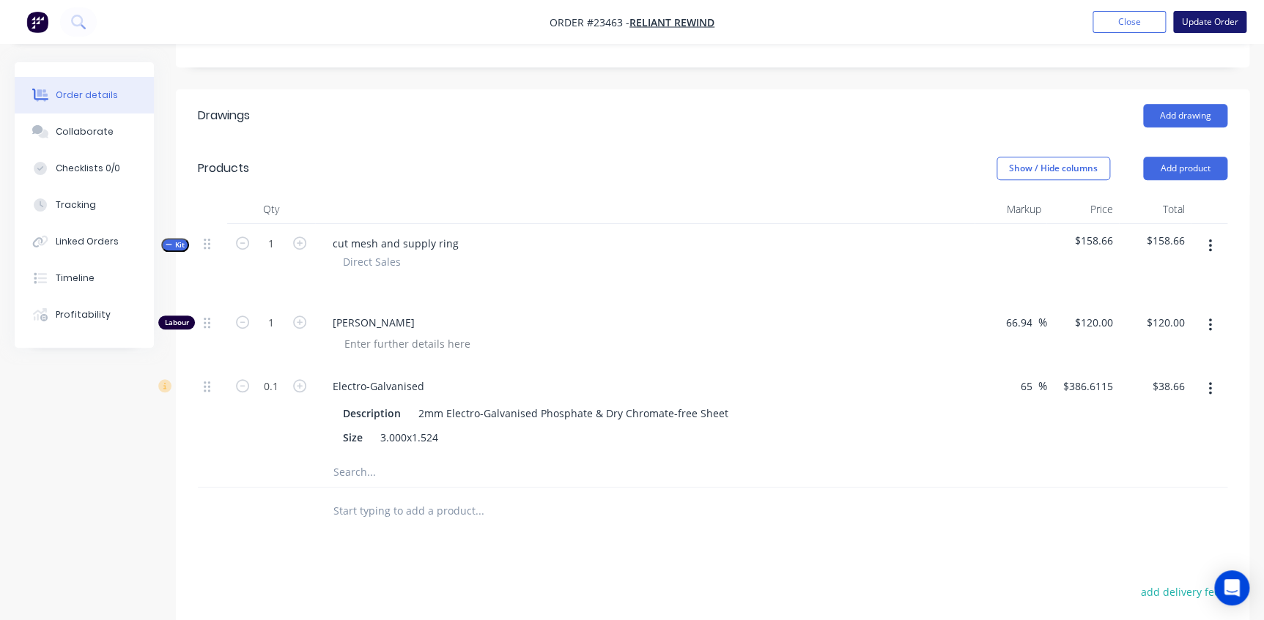
click at [1209, 18] on button "Update Order" at bounding box center [1209, 22] width 73 height 22
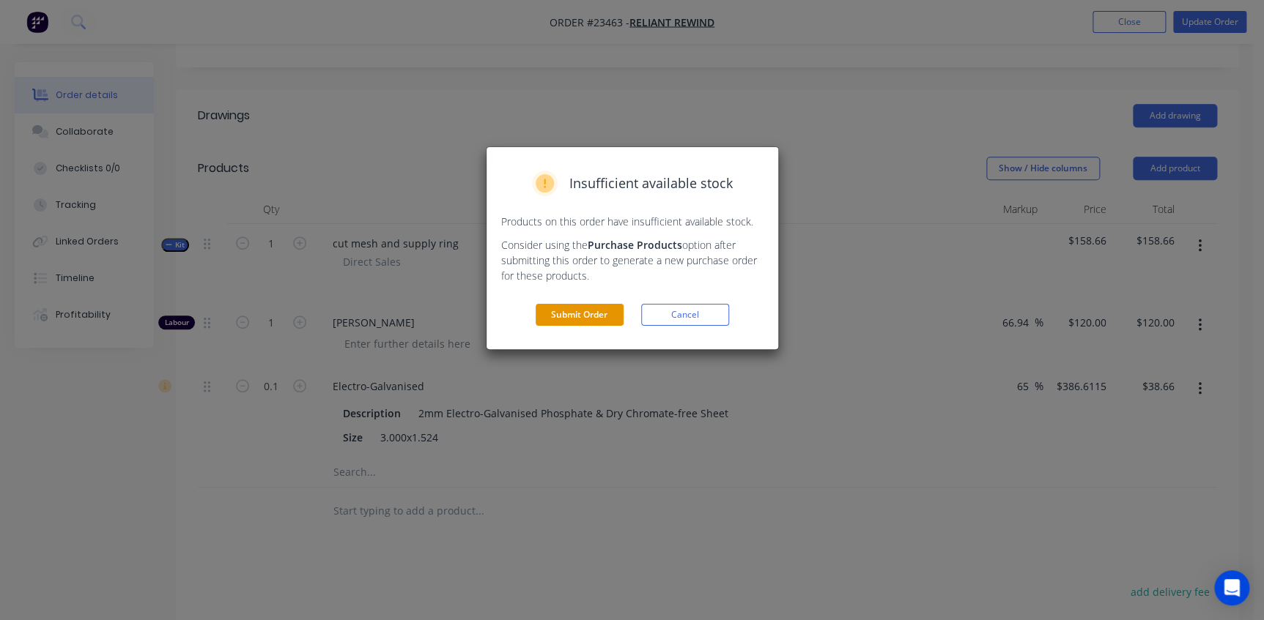
click at [571, 313] on button "Submit Order" at bounding box center [579, 315] width 88 height 22
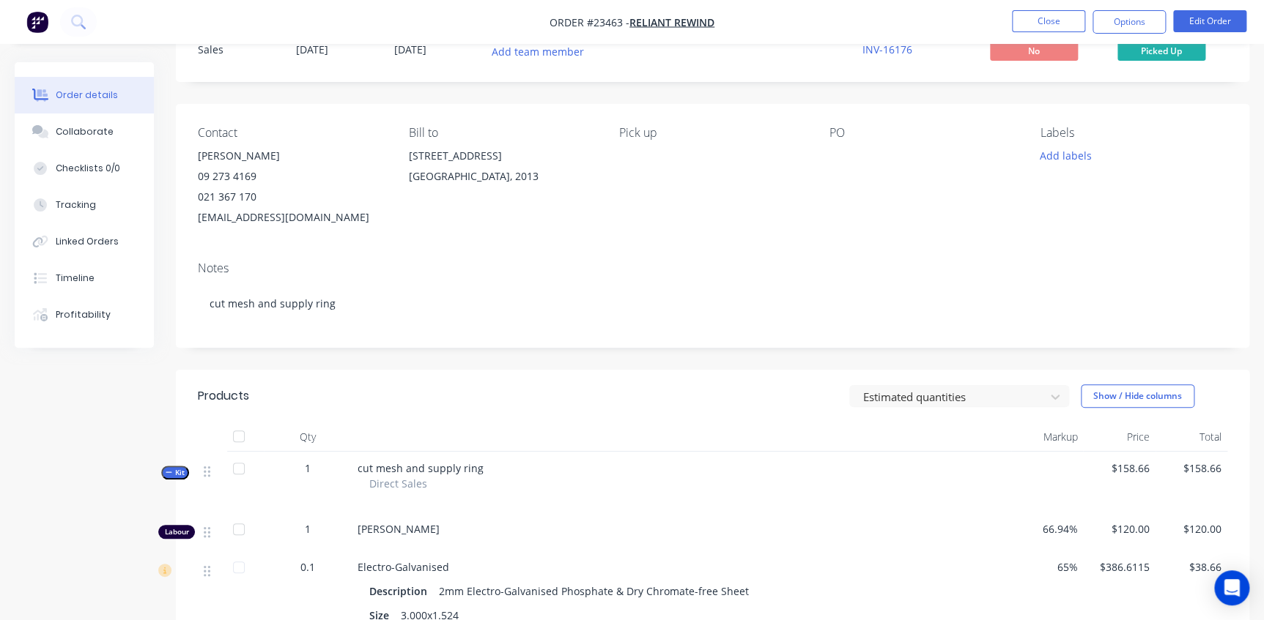
scroll to position [199, 0]
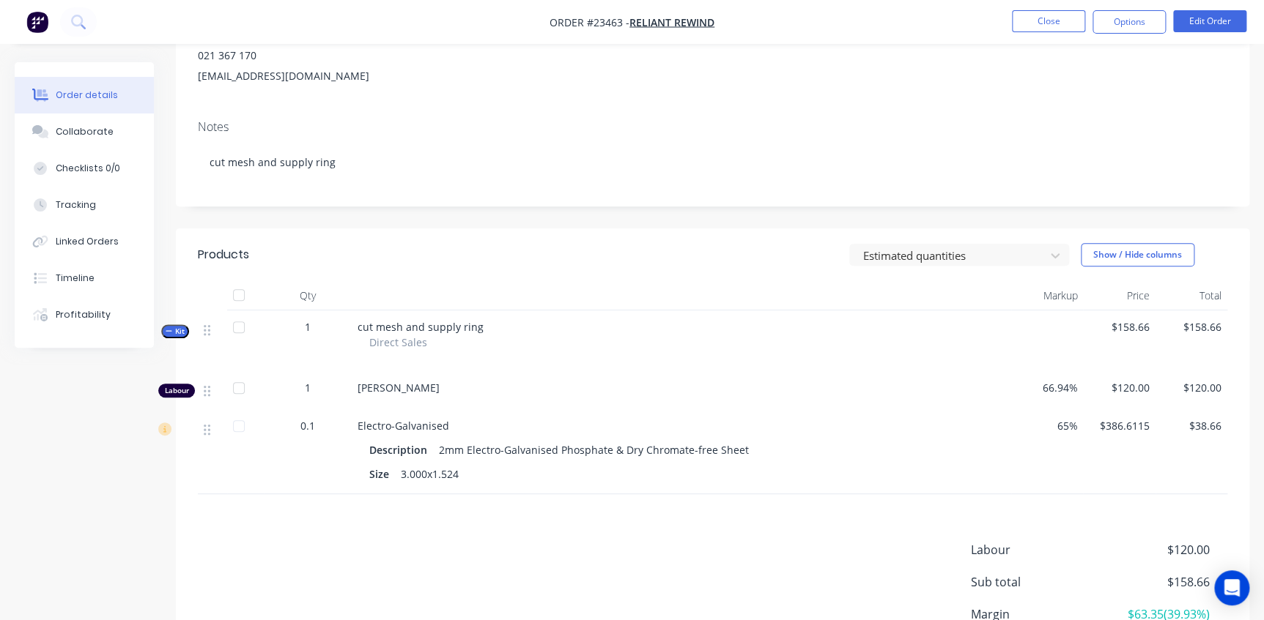
click at [177, 329] on span "Kit" at bounding box center [175, 331] width 19 height 11
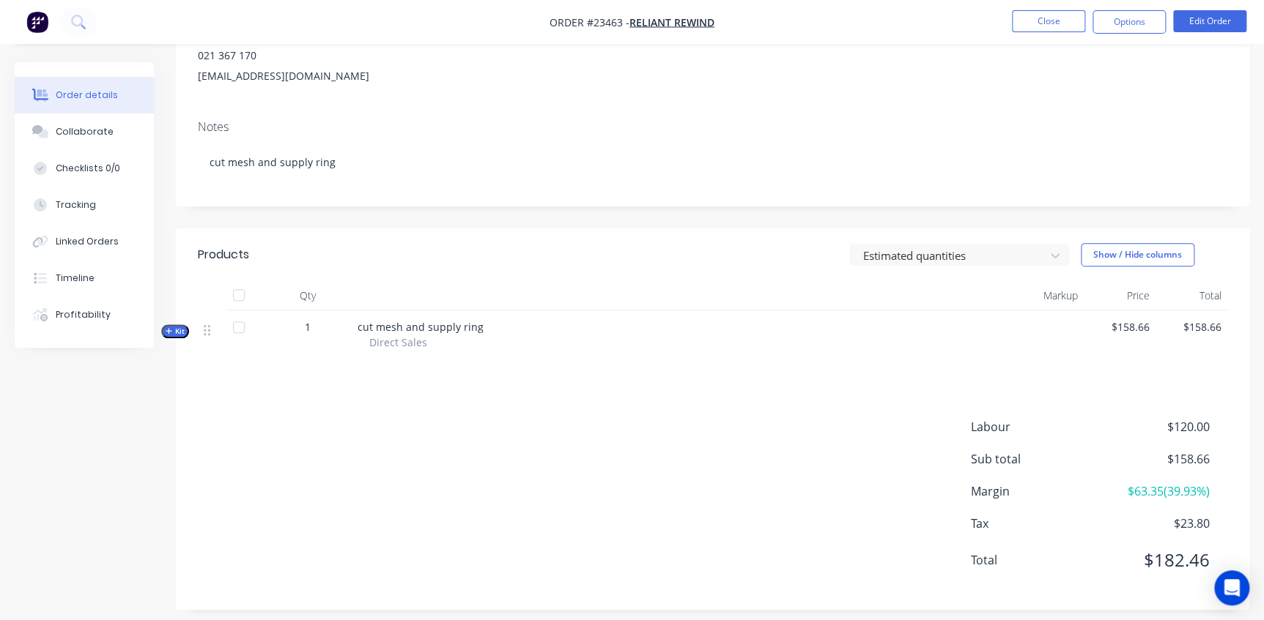
click at [177, 329] on span "Kit" at bounding box center [175, 331] width 19 height 11
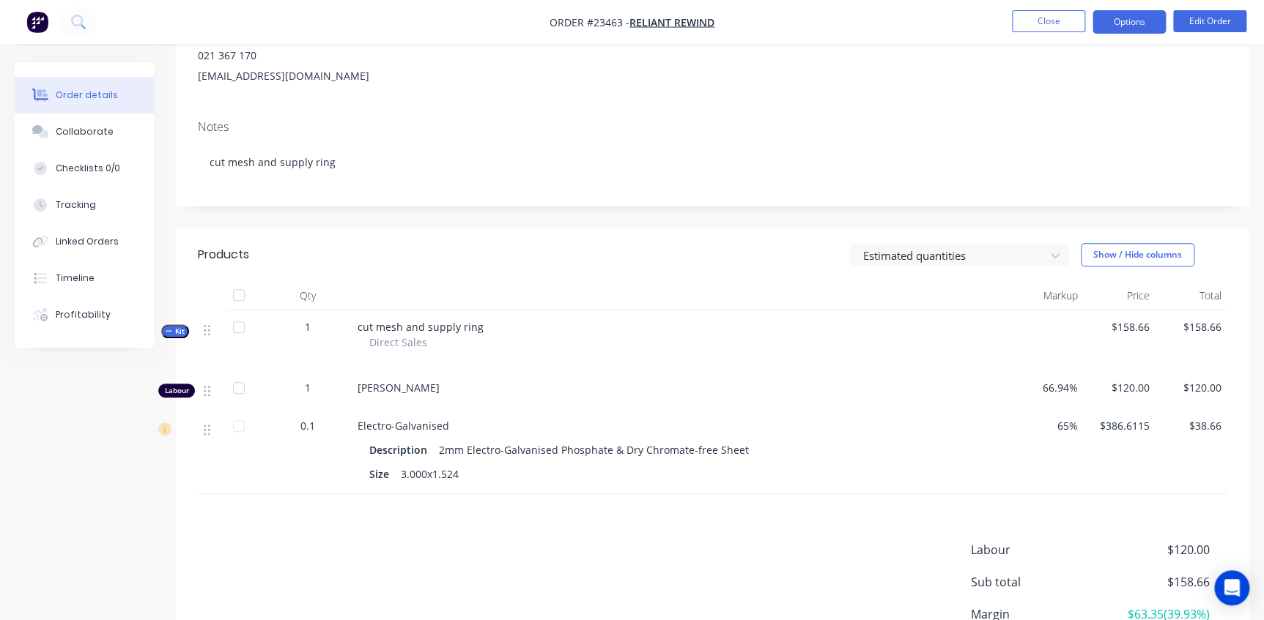
click at [1146, 15] on button "Options" at bounding box center [1128, 21] width 73 height 23
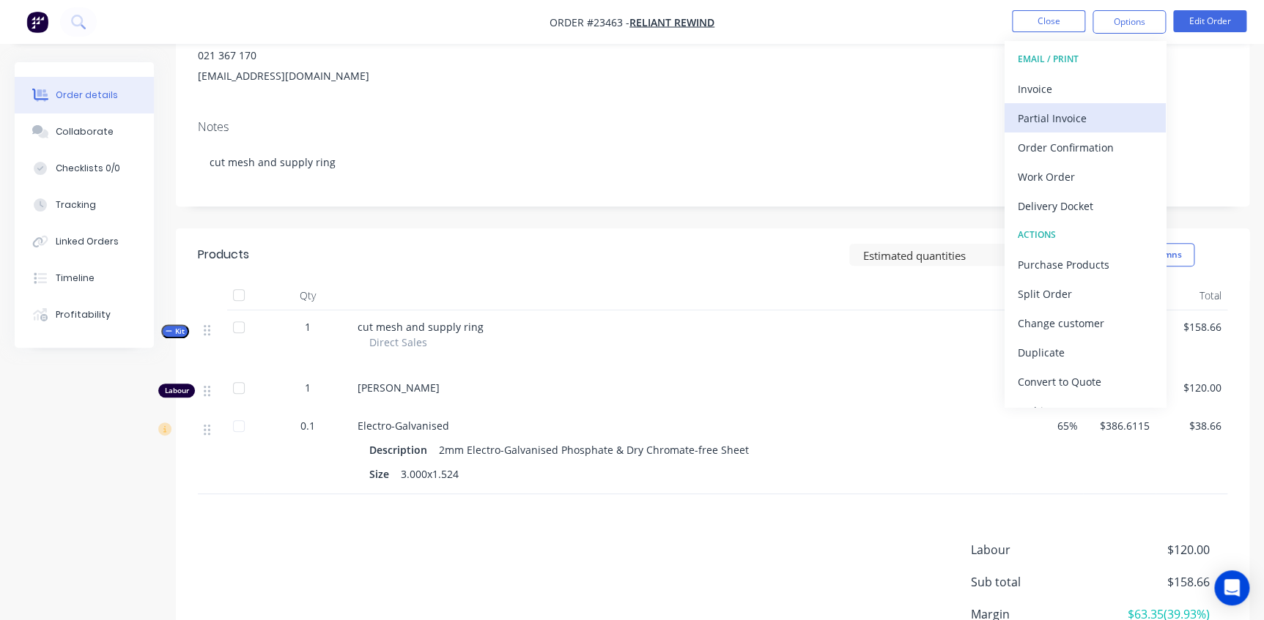
click at [1045, 103] on button "Partial Invoice" at bounding box center [1084, 117] width 161 height 29
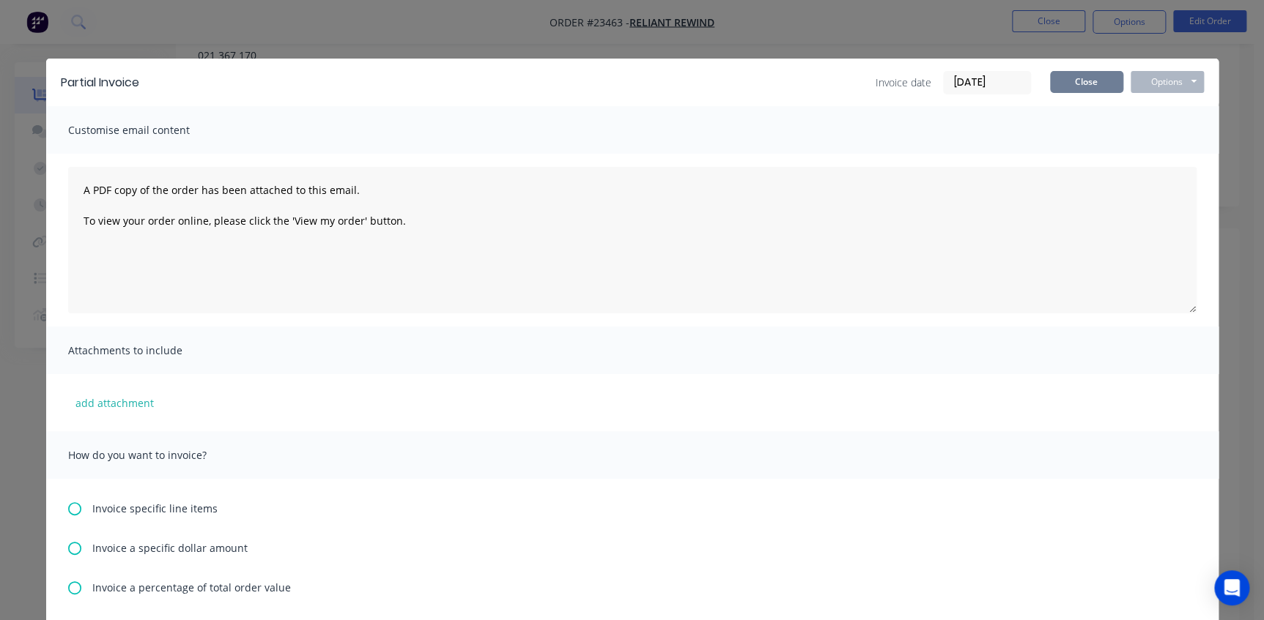
click at [1077, 86] on button "Close" at bounding box center [1086, 82] width 73 height 22
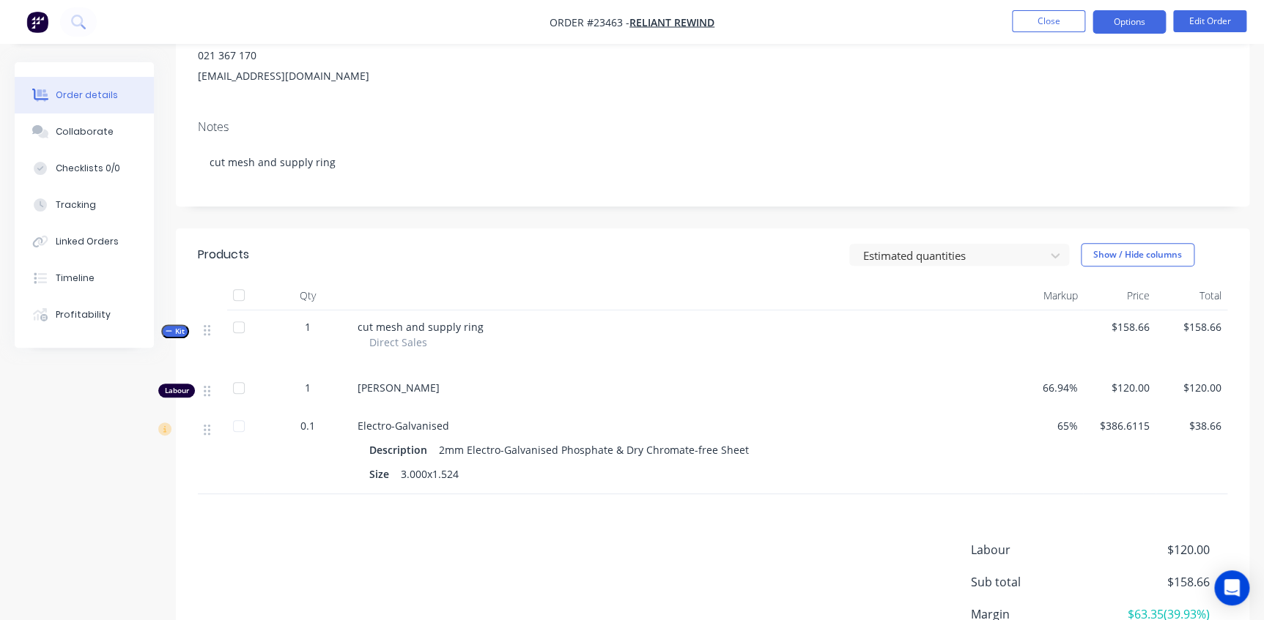
click at [1135, 26] on button "Options" at bounding box center [1128, 21] width 73 height 23
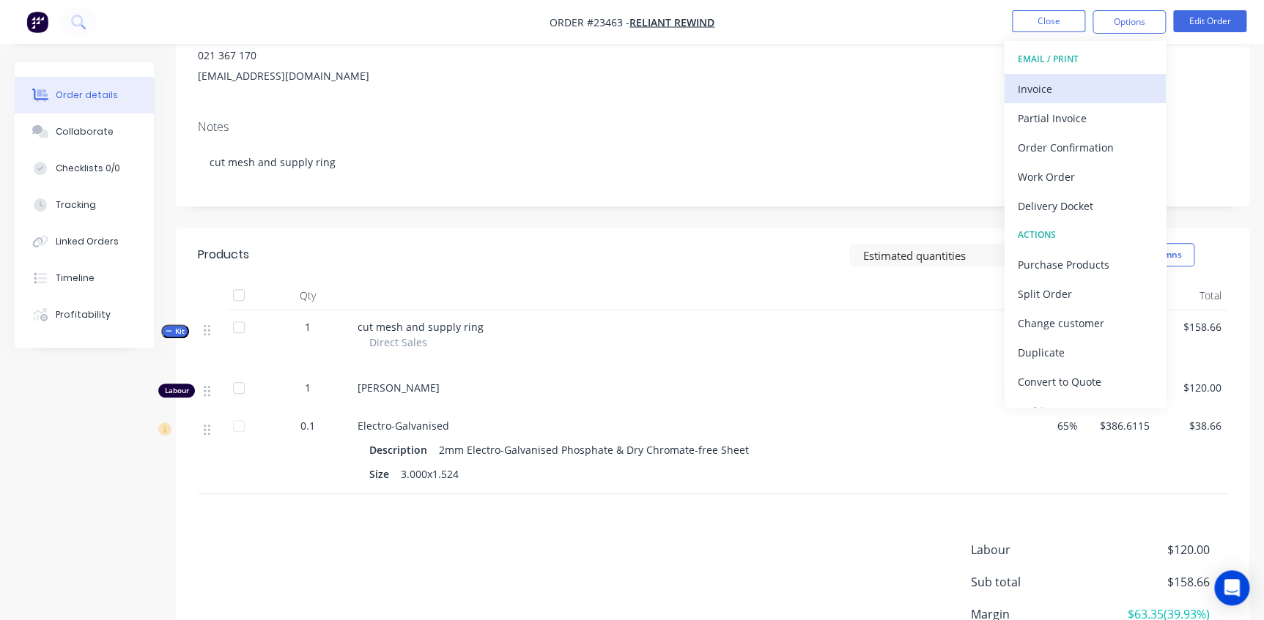
click at [1082, 86] on div "Invoice" at bounding box center [1084, 88] width 135 height 21
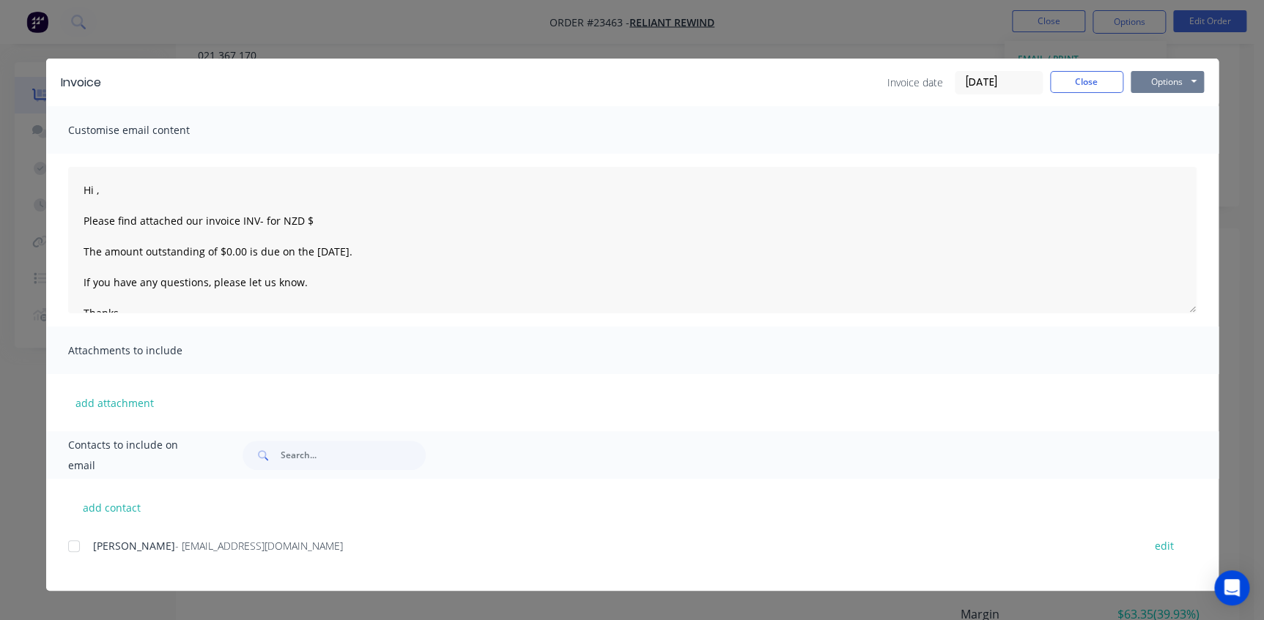
click at [1154, 80] on button "Options" at bounding box center [1166, 82] width 73 height 22
click at [1147, 125] on button "Print" at bounding box center [1177, 132] width 94 height 24
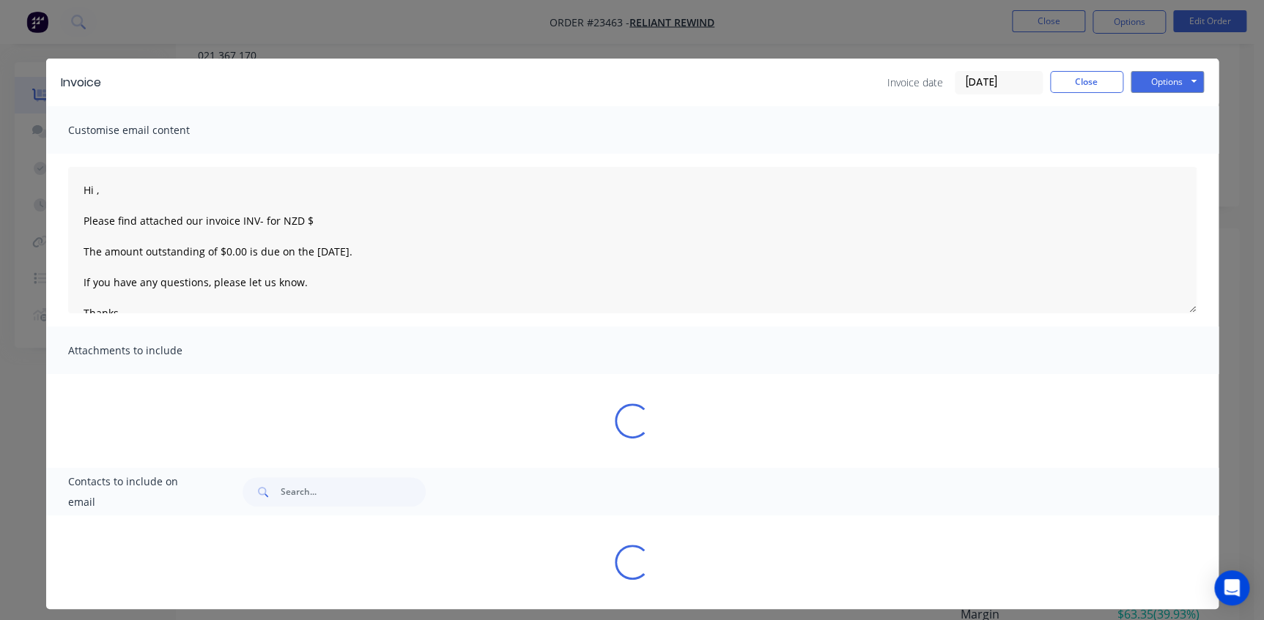
type textarea "Hi , Please find attached our invoice INV- for NZD $ The amount outstanding of …"
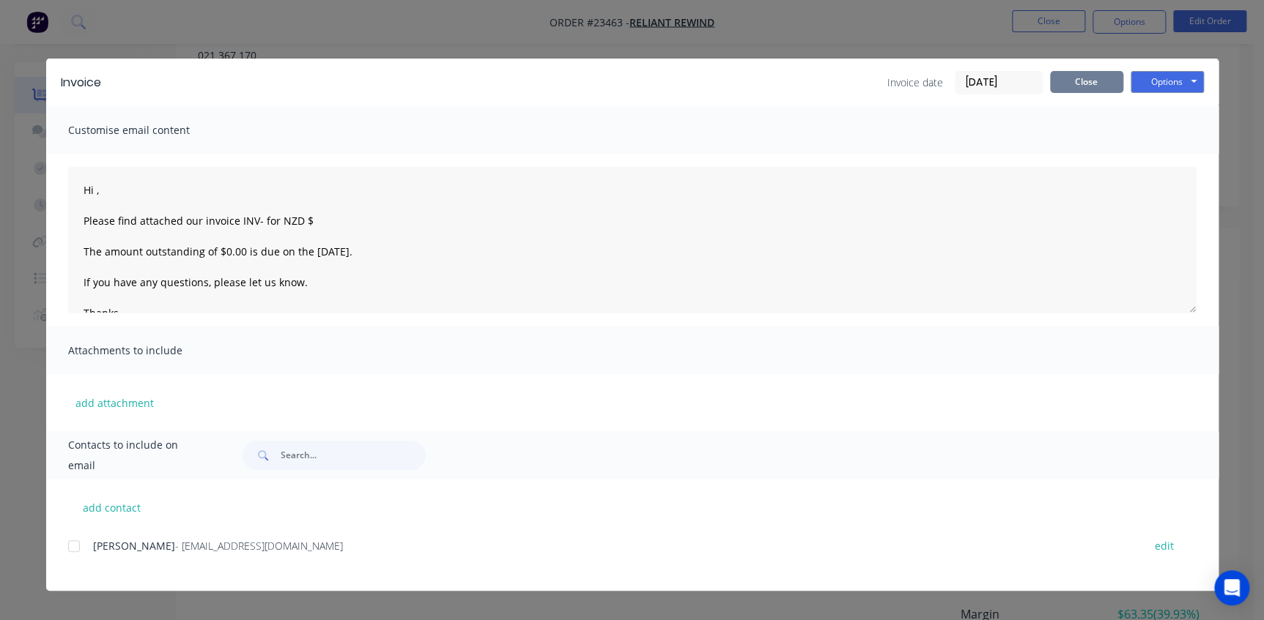
click at [1107, 78] on button "Close" at bounding box center [1086, 82] width 73 height 22
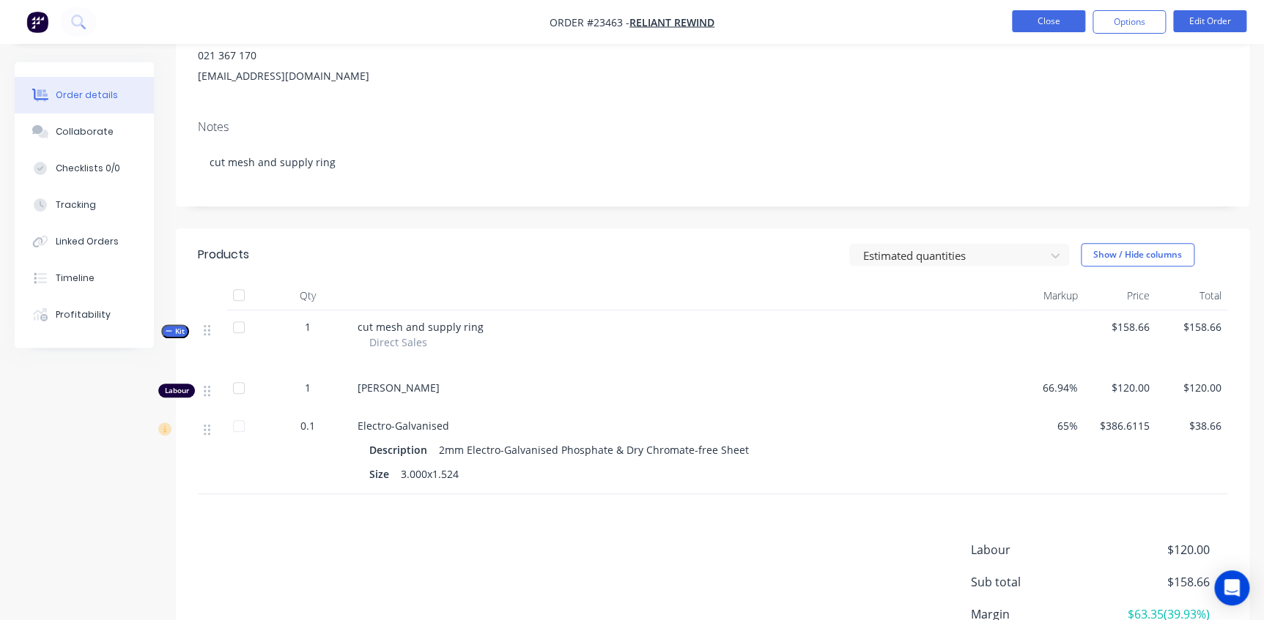
click at [1058, 21] on button "Close" at bounding box center [1048, 21] width 73 height 22
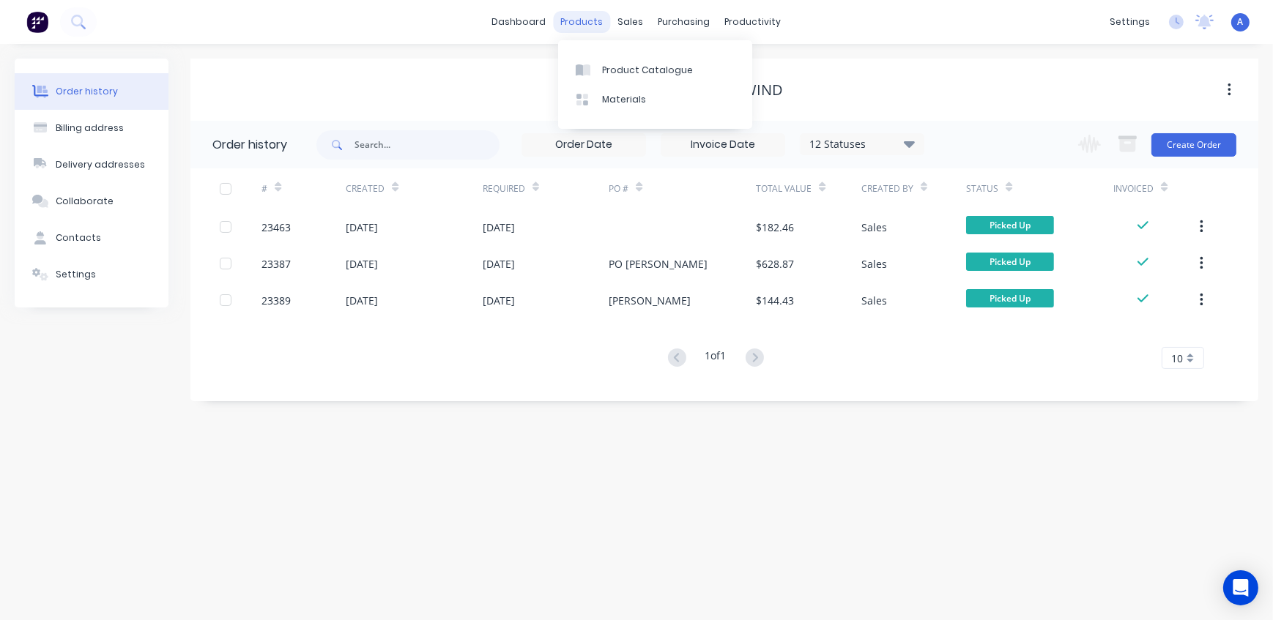
click at [586, 19] on div "products" at bounding box center [582, 22] width 57 height 22
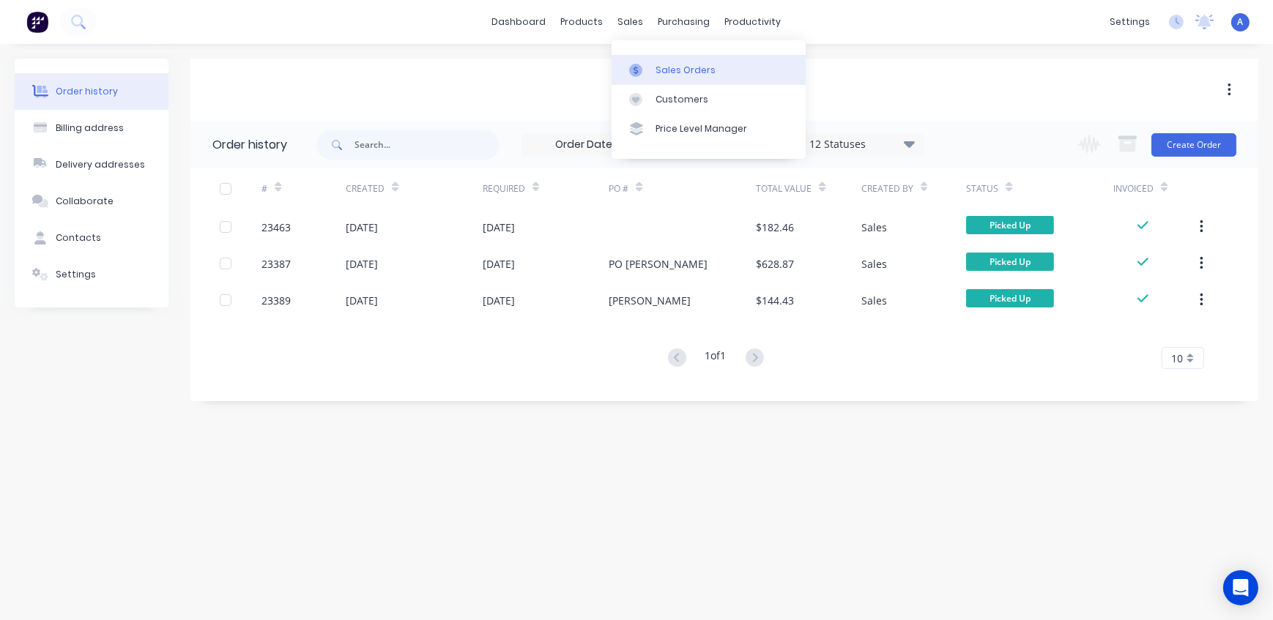
click at [657, 80] on link "Sales Orders" at bounding box center [709, 69] width 194 height 29
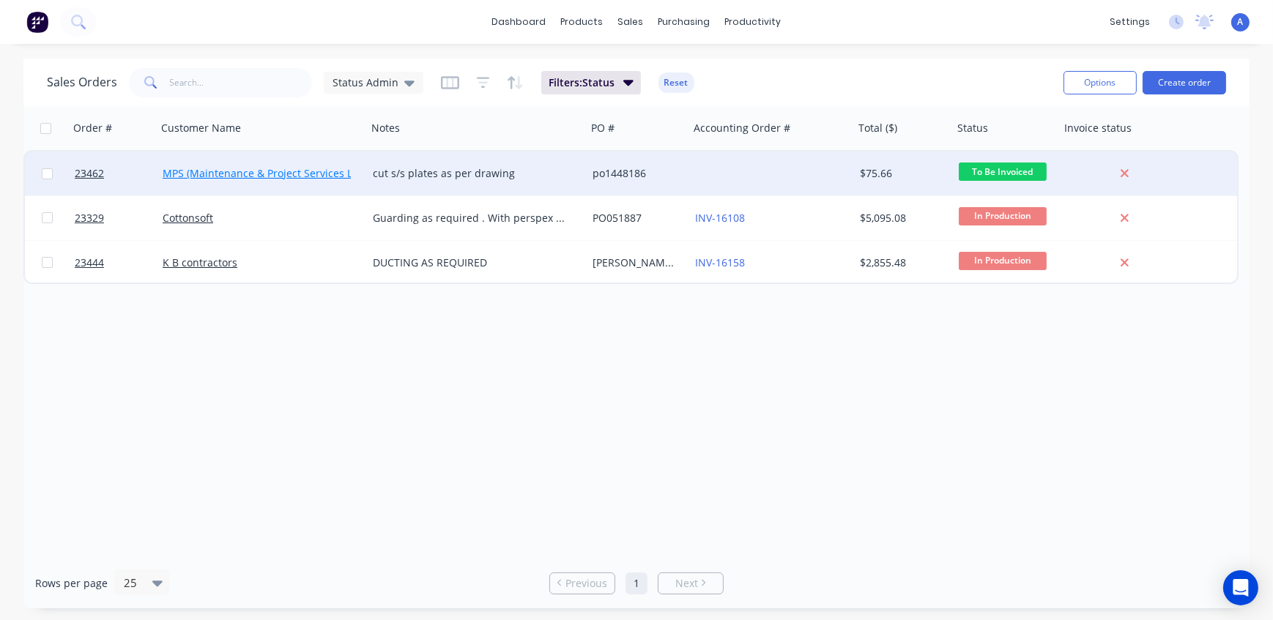
click at [281, 174] on link "MPS (Maintenance & Project Services Ltd)" at bounding box center [264, 173] width 203 height 14
click at [92, 175] on span "23462" at bounding box center [89, 173] width 29 height 15
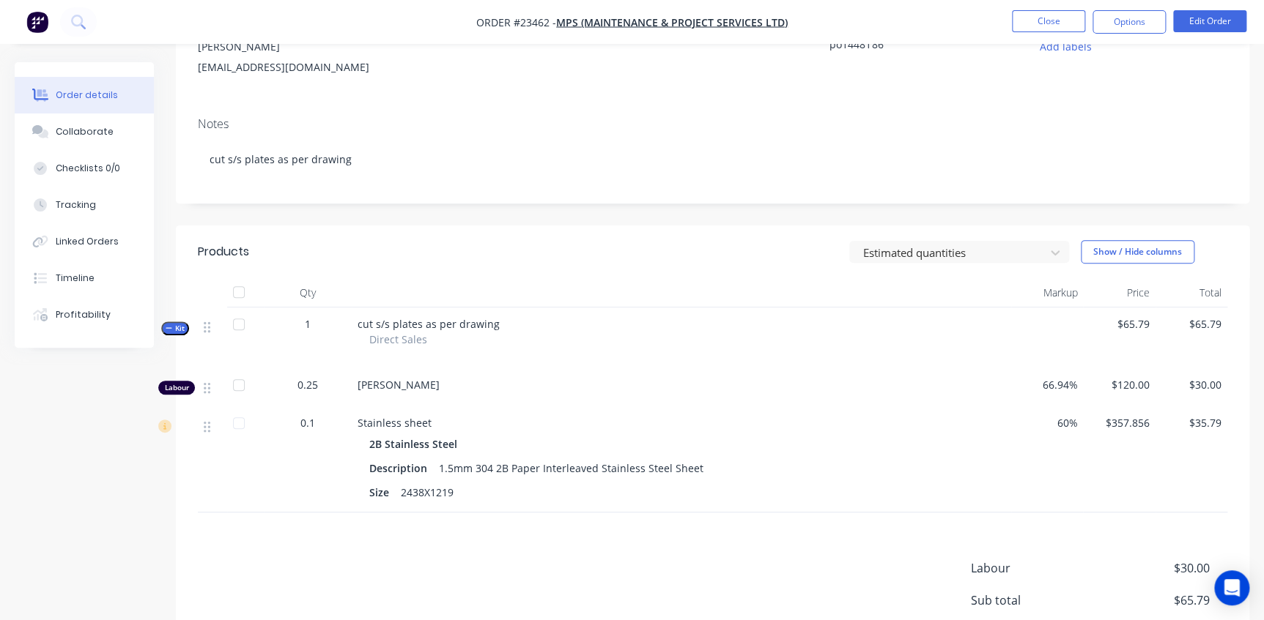
scroll to position [199, 0]
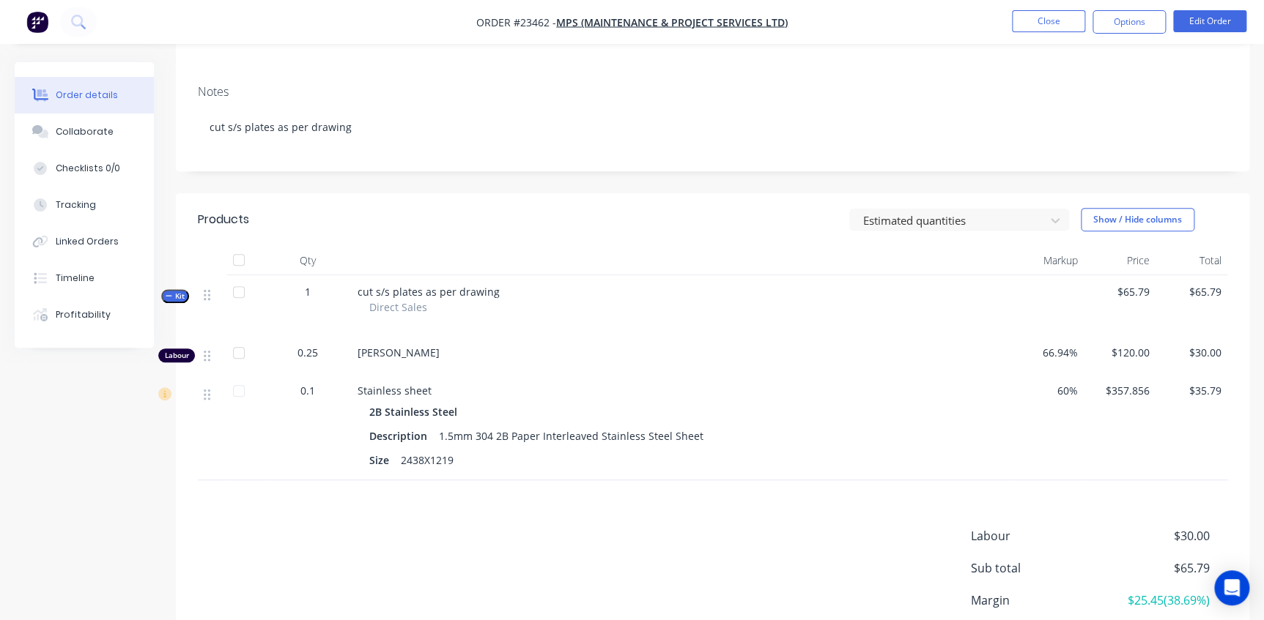
click at [181, 296] on span "Kit" at bounding box center [175, 296] width 19 height 11
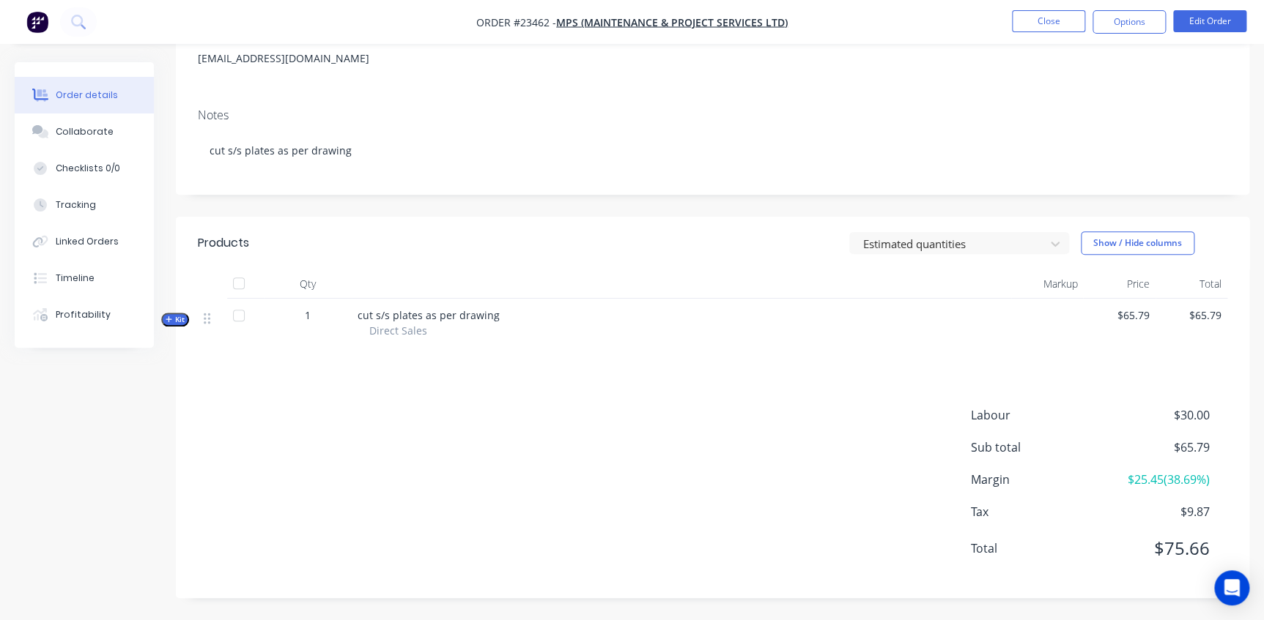
click at [179, 324] on span "Kit" at bounding box center [175, 319] width 19 height 11
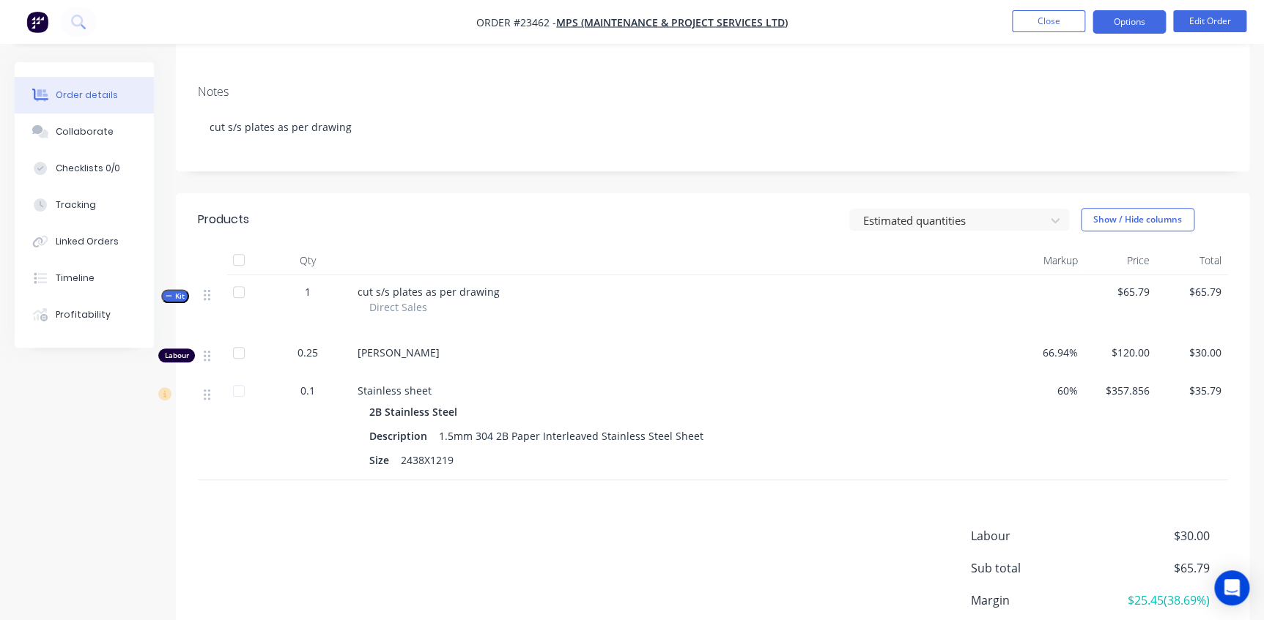
click at [1127, 15] on button "Options" at bounding box center [1128, 21] width 73 height 23
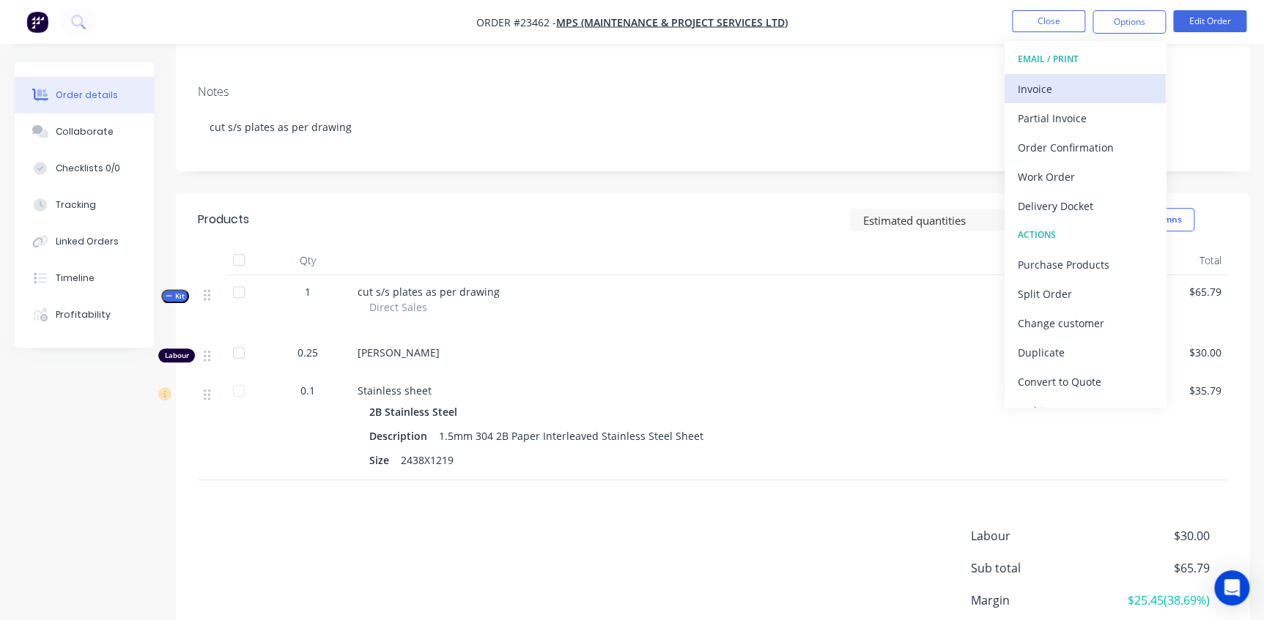
click at [1079, 90] on div "Invoice" at bounding box center [1084, 88] width 135 height 21
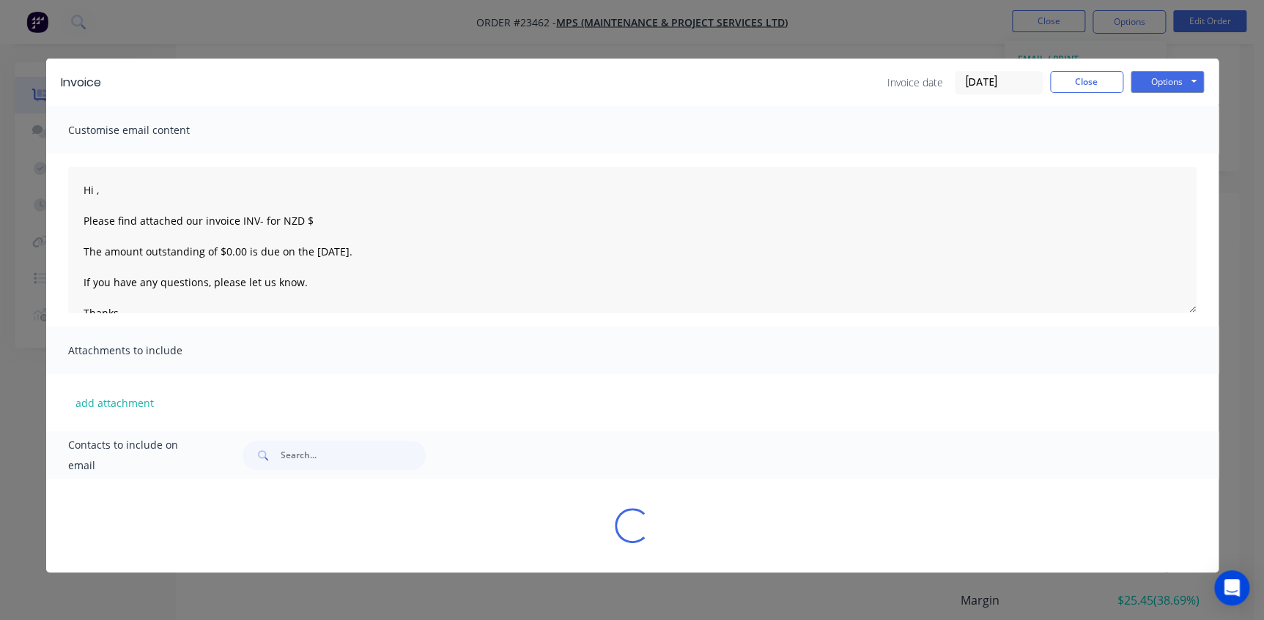
type textarea "Hi , Please find attached our invoice INV- for NZD $ The amount outstanding of …"
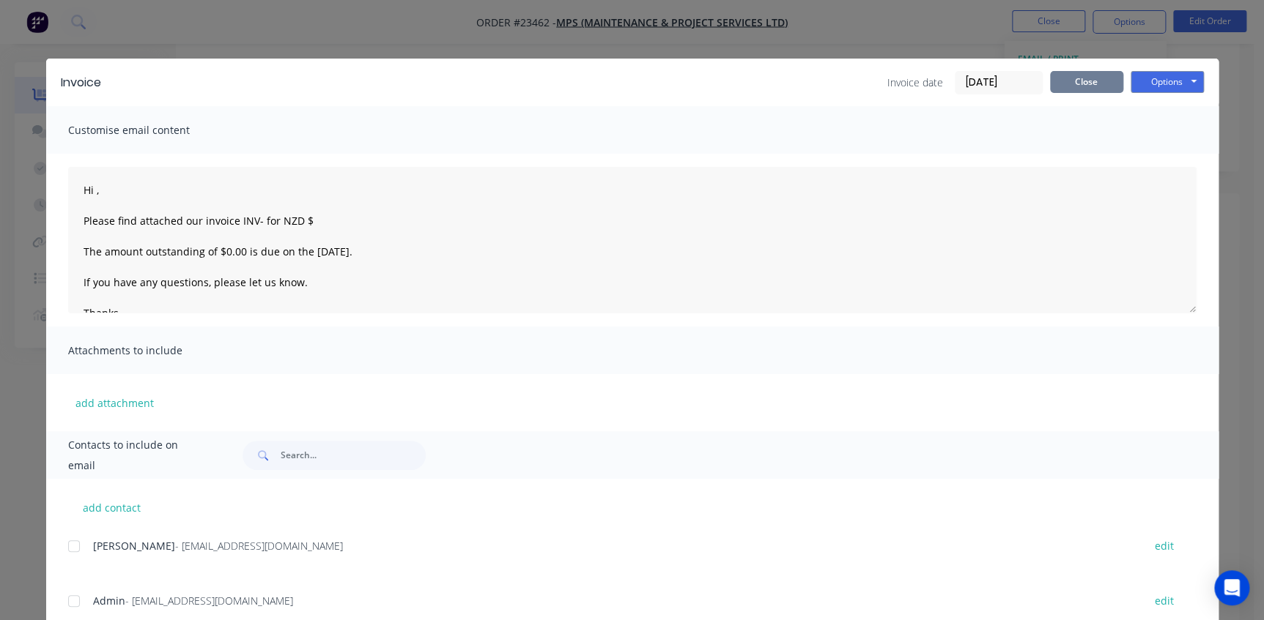
click at [1094, 86] on button "Close" at bounding box center [1086, 82] width 73 height 22
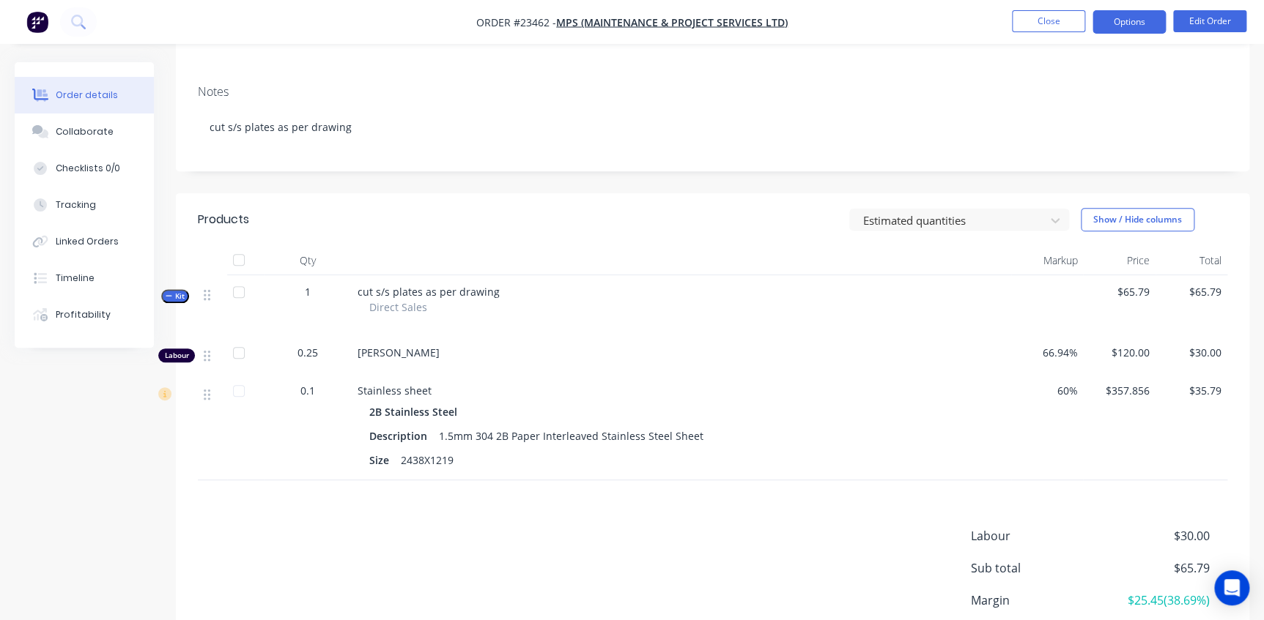
click at [1130, 23] on button "Options" at bounding box center [1128, 21] width 73 height 23
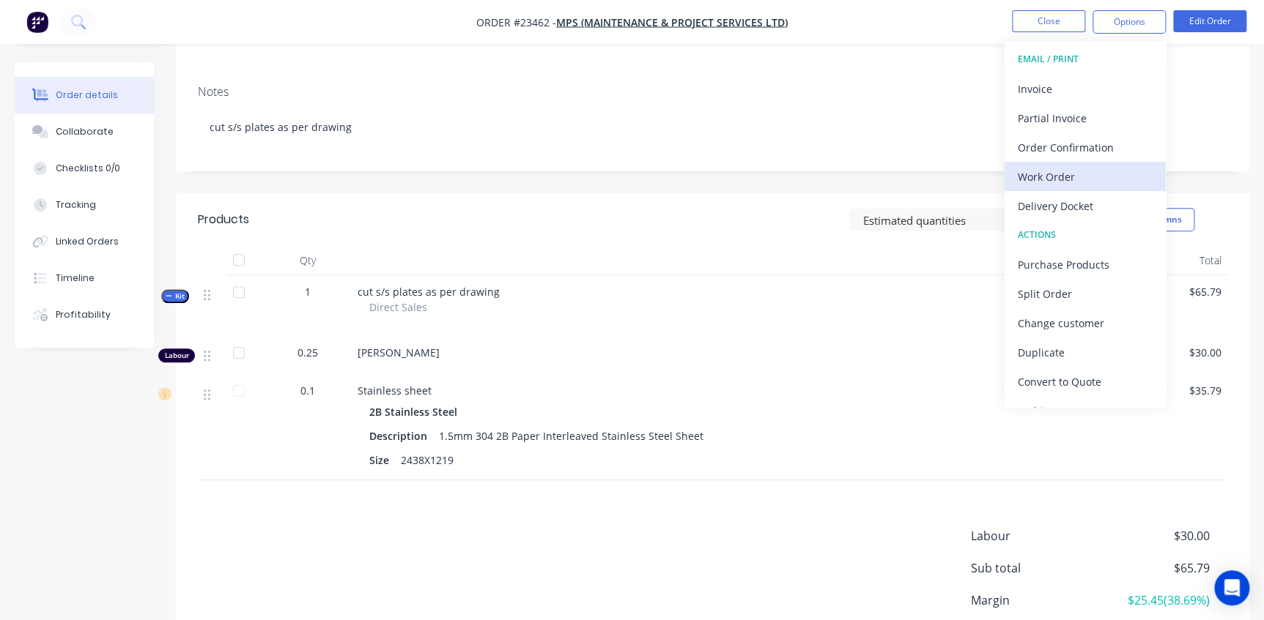
click at [1080, 173] on div "Work Order" at bounding box center [1084, 176] width 135 height 21
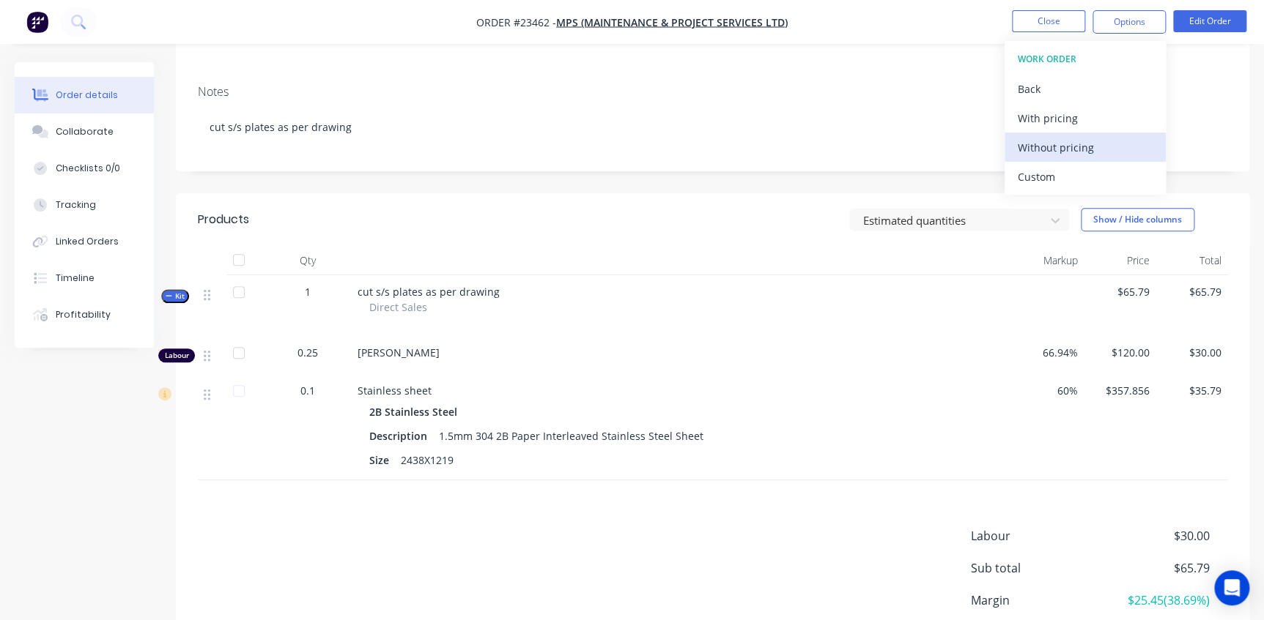
click at [1082, 157] on div "Without pricing" at bounding box center [1084, 147] width 135 height 21
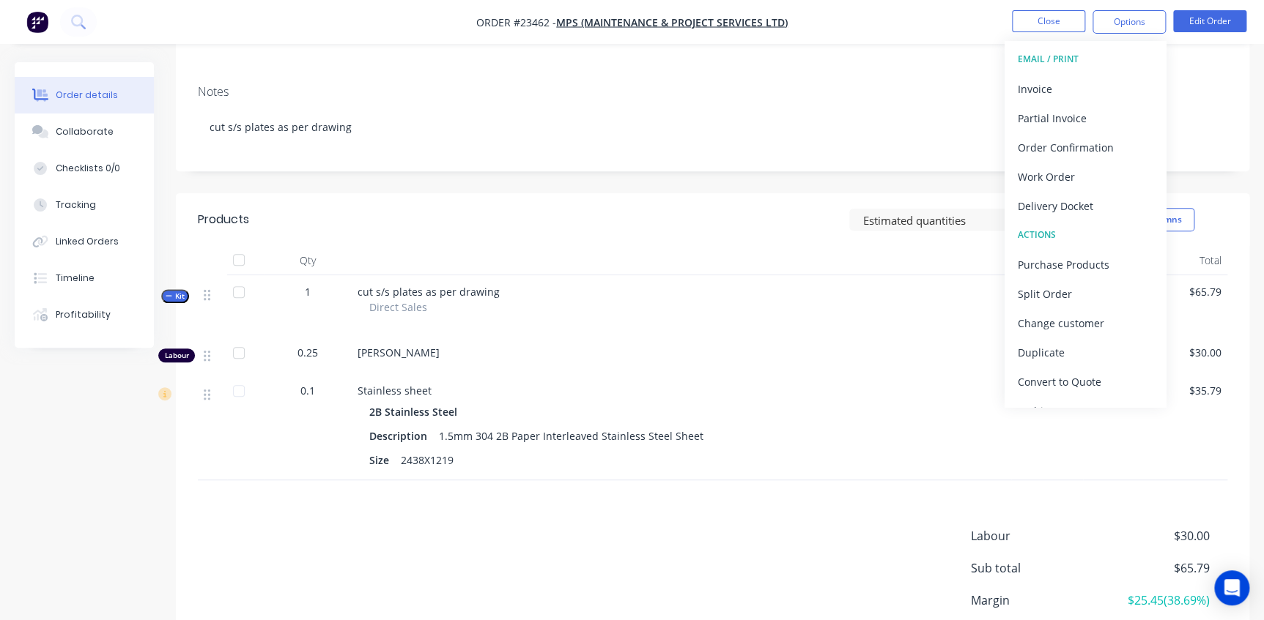
click at [746, 100] on div "Notes cut s/s plates as per drawing" at bounding box center [712, 122] width 1073 height 98
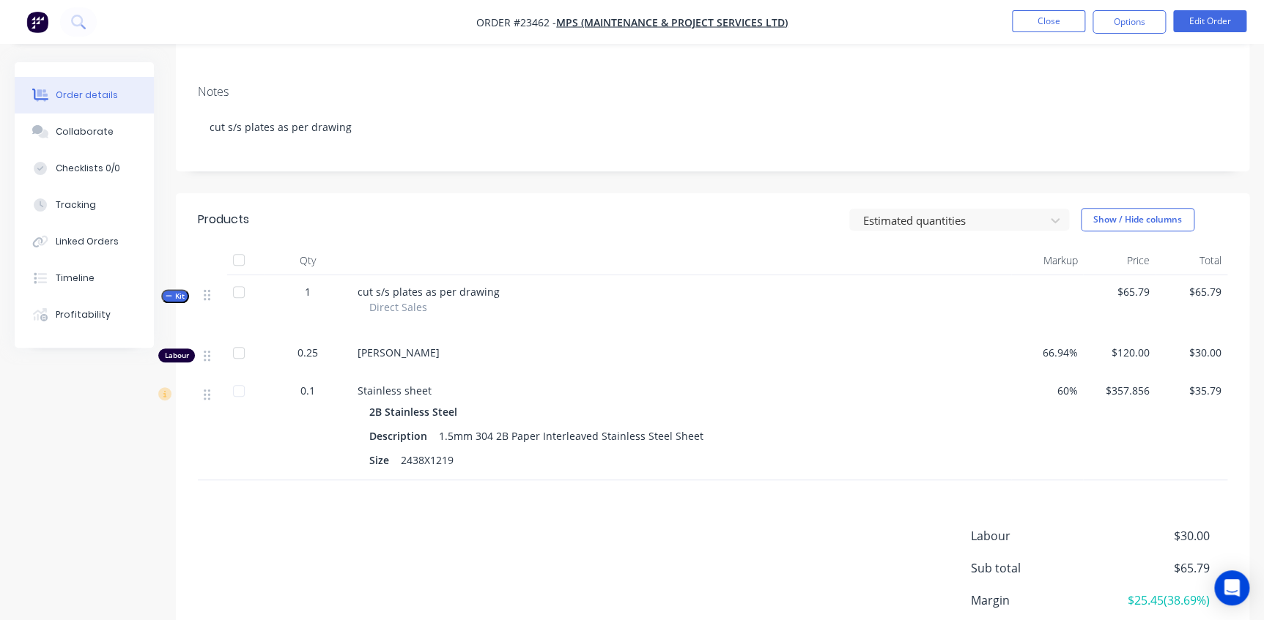
scroll to position [320, 0]
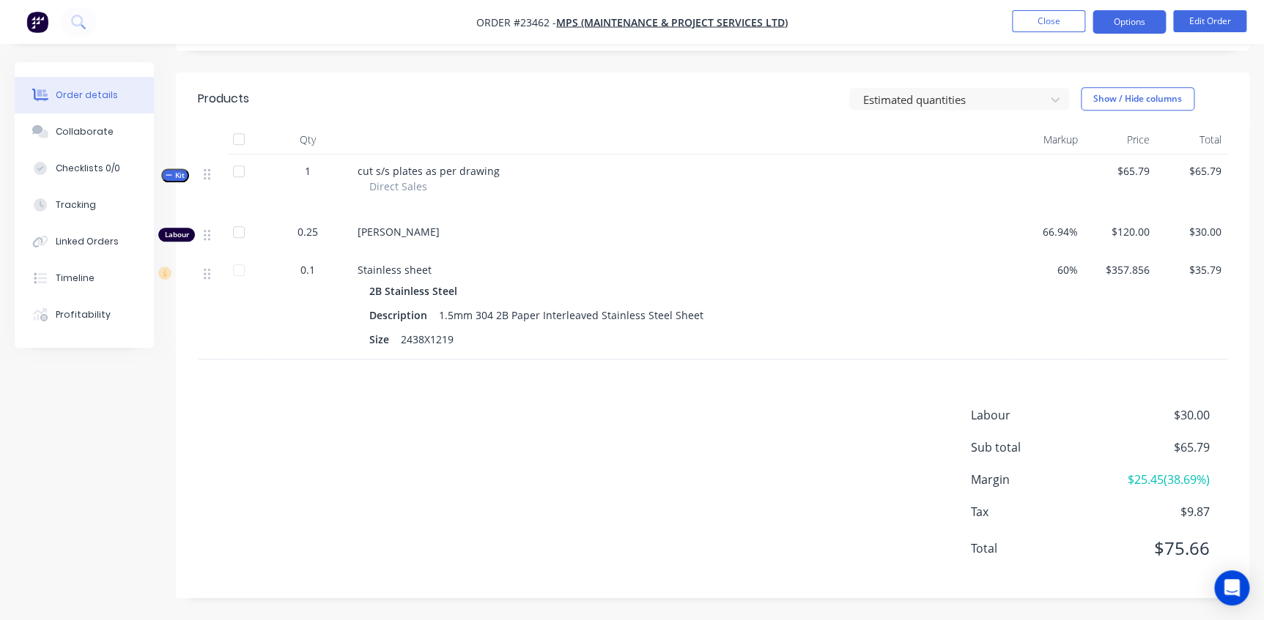
click at [1130, 24] on button "Options" at bounding box center [1128, 21] width 73 height 23
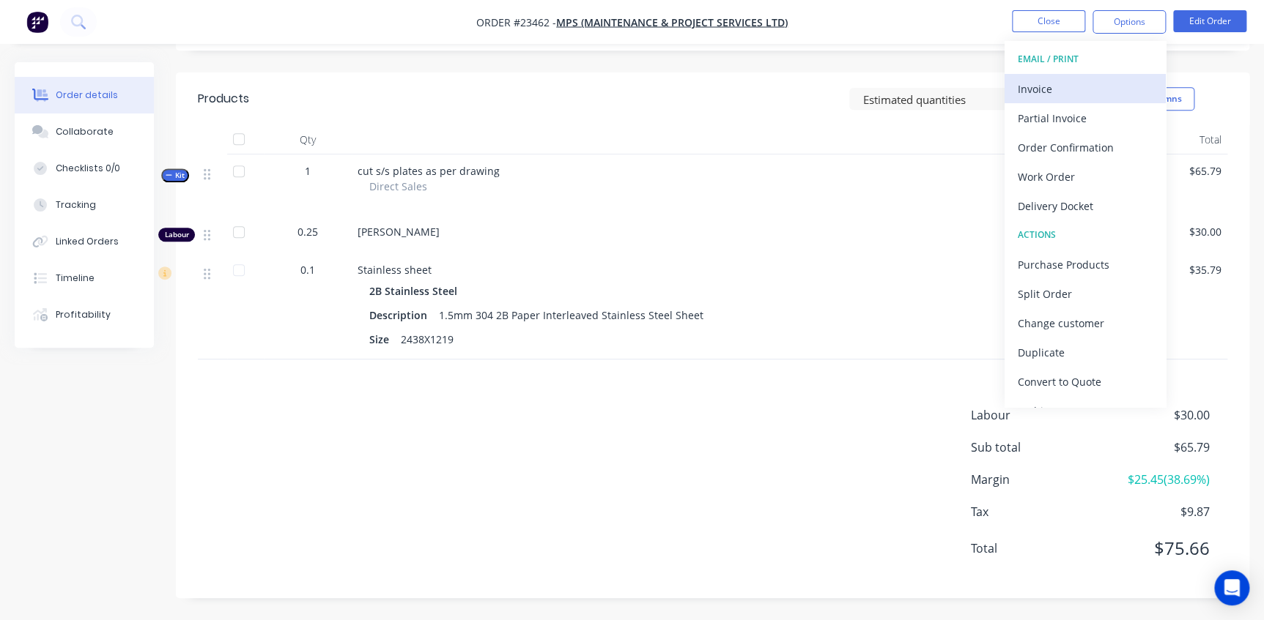
click at [1033, 93] on div "Invoice" at bounding box center [1084, 88] width 135 height 21
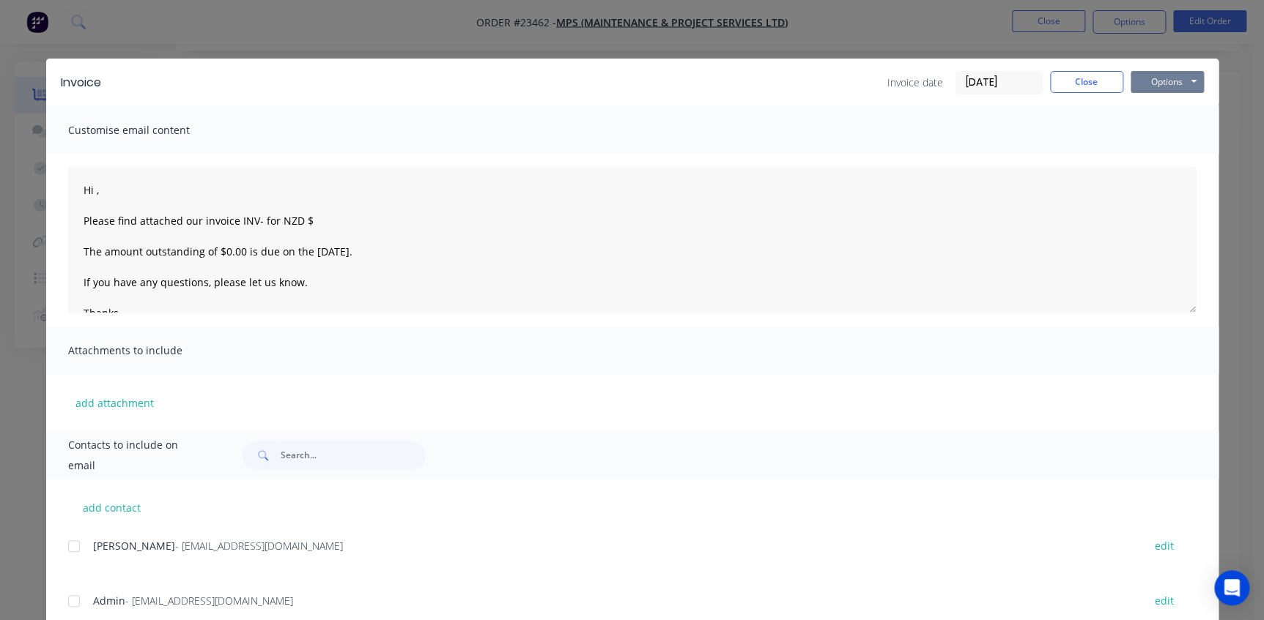
click at [1149, 86] on button "Options" at bounding box center [1166, 82] width 73 height 22
click at [1147, 132] on button "Print" at bounding box center [1177, 132] width 94 height 24
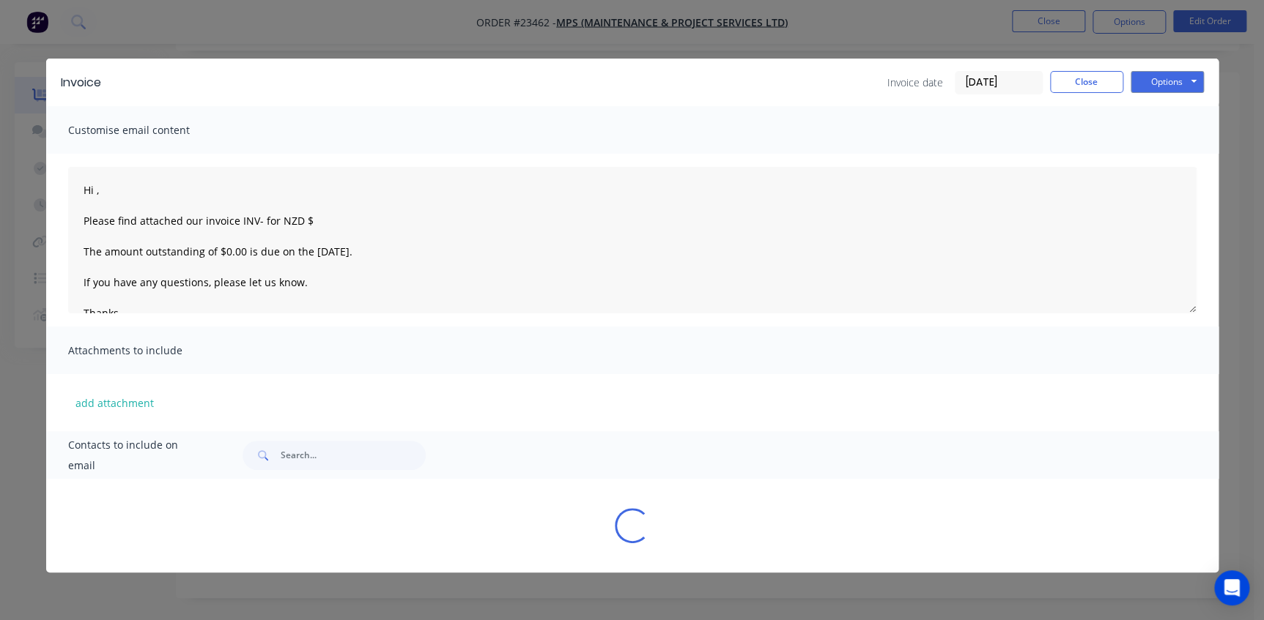
type textarea "Hi , Please find attached our invoice INV- for NZD $ The amount outstanding of …"
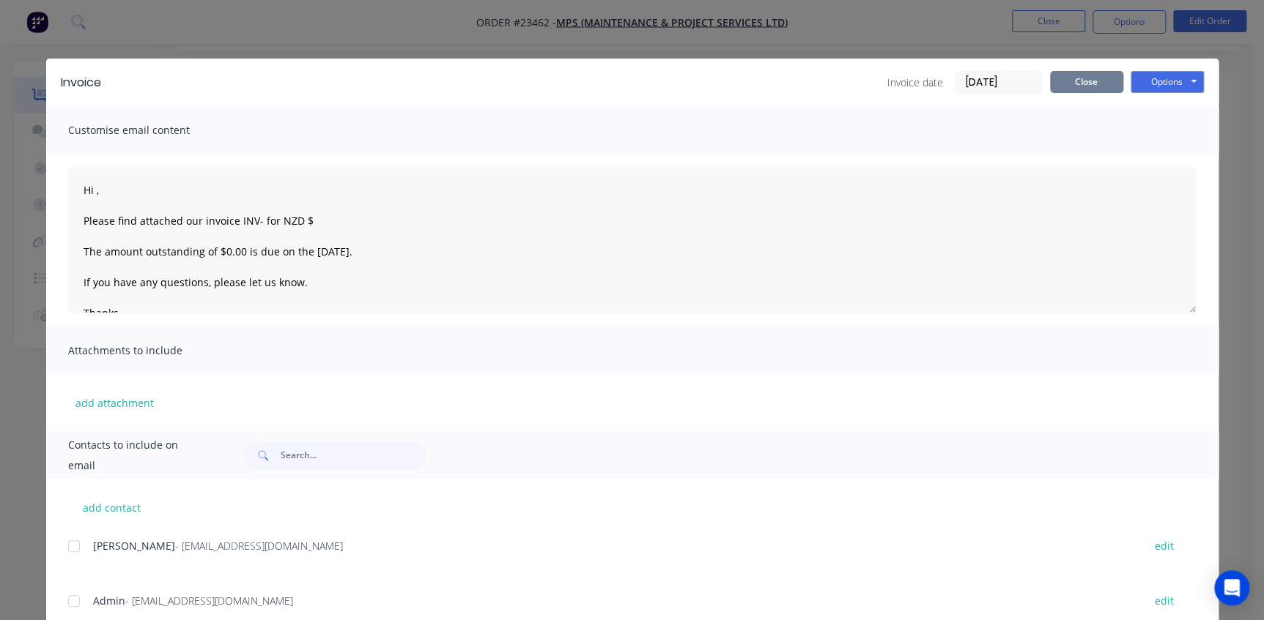
click at [1094, 80] on button "Close" at bounding box center [1086, 82] width 73 height 22
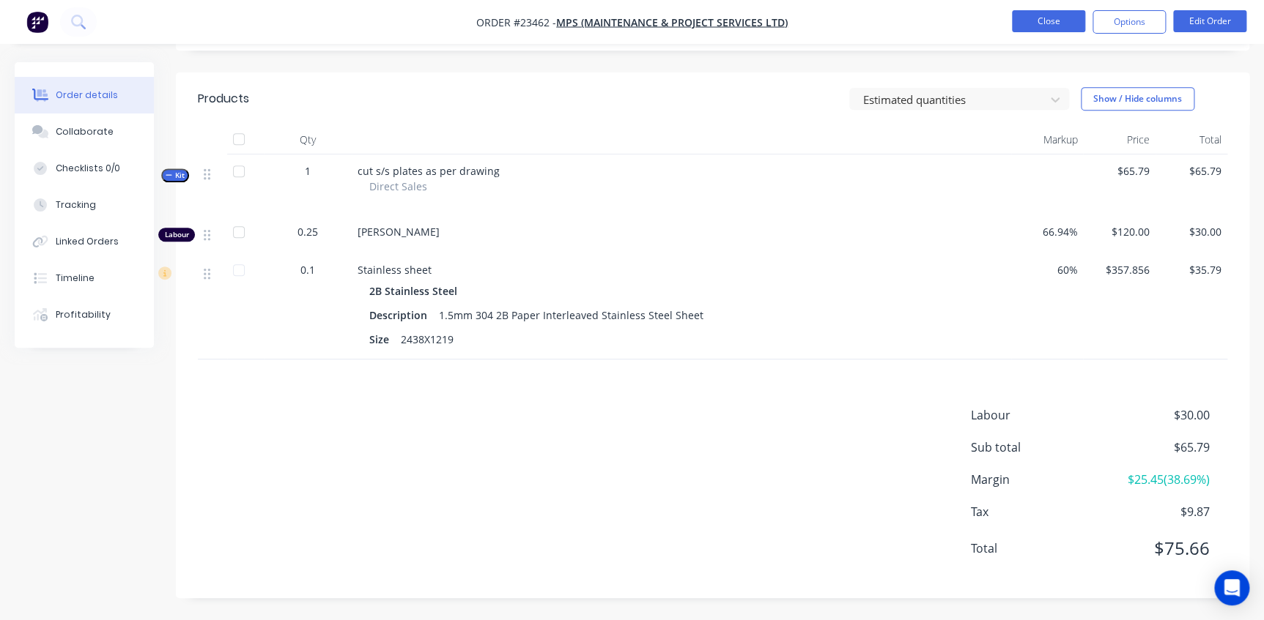
click at [1068, 22] on button "Close" at bounding box center [1048, 21] width 73 height 22
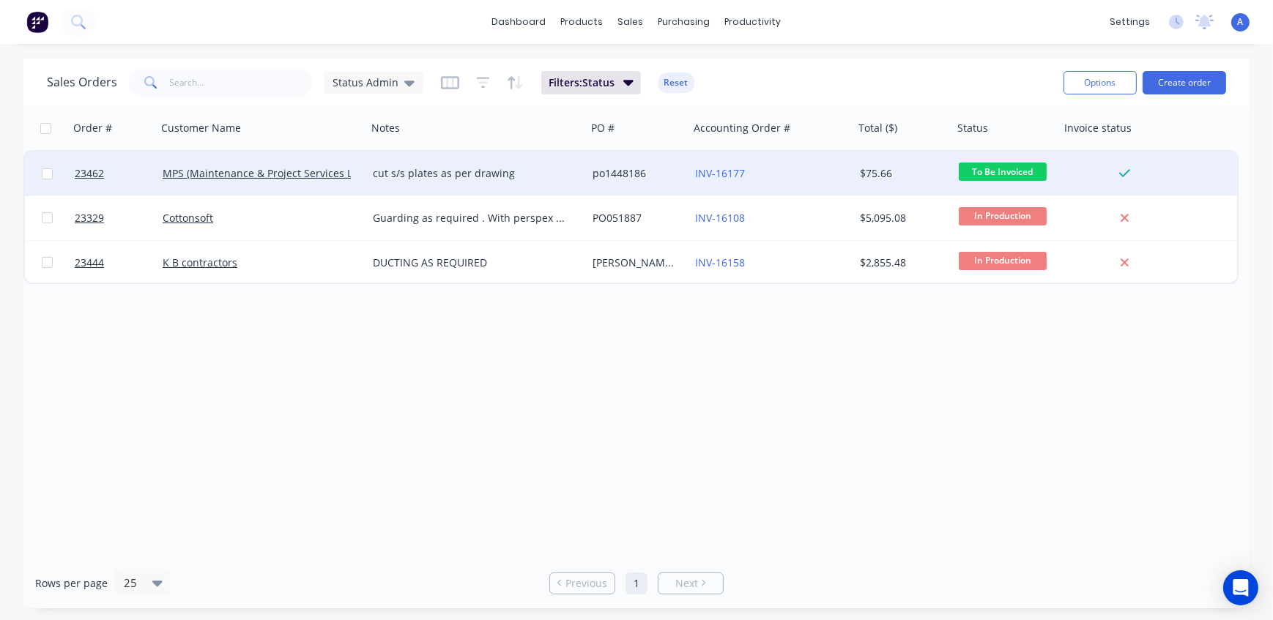
click at [991, 174] on span "To Be Invoiced" at bounding box center [1003, 172] width 88 height 18
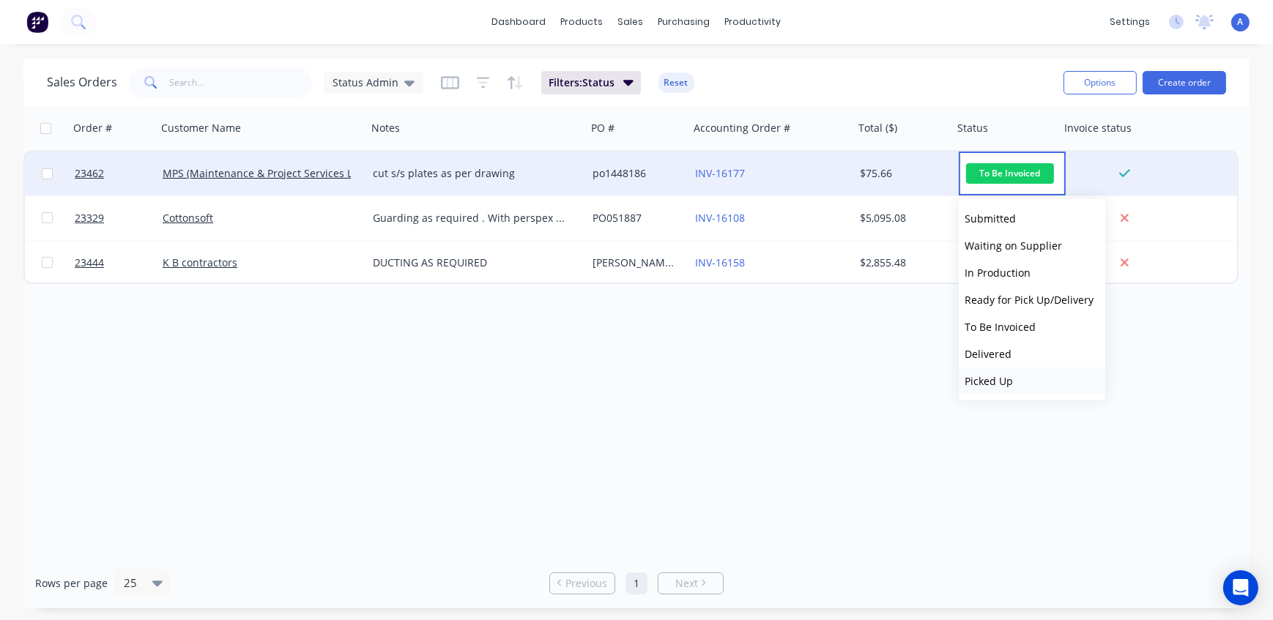
click at [989, 385] on span "Picked Up" at bounding box center [989, 381] width 48 height 14
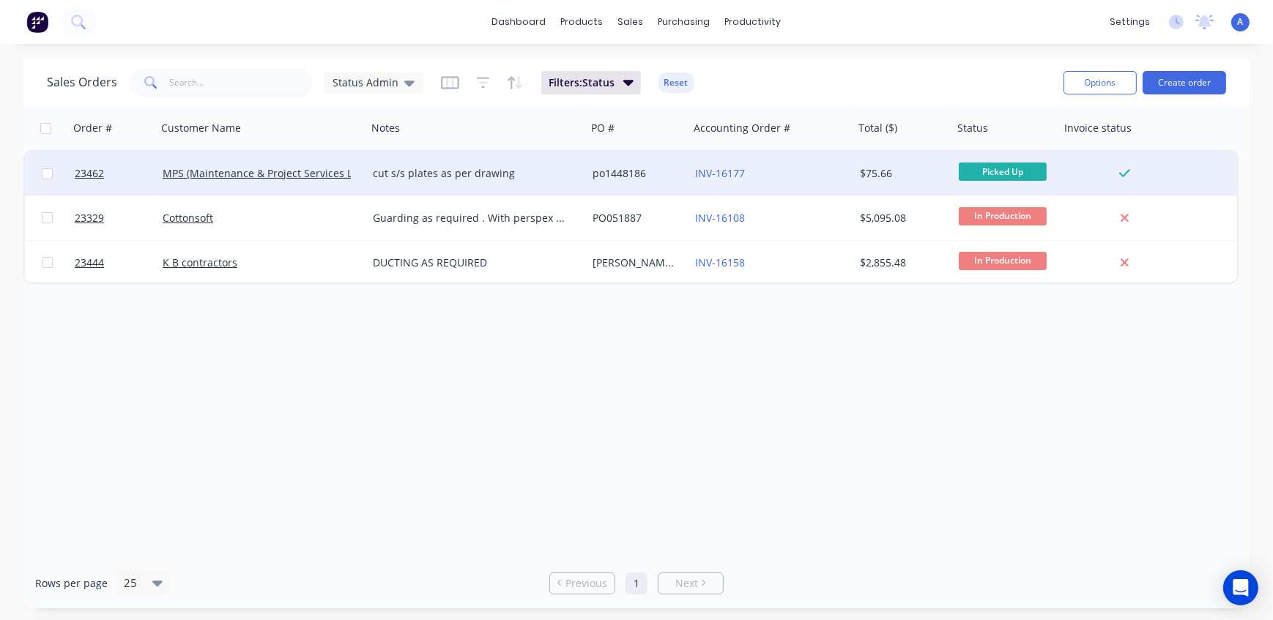
click at [973, 89] on div "Sales Orders Status Admin Filters: Status Reset" at bounding box center [549, 82] width 1005 height 36
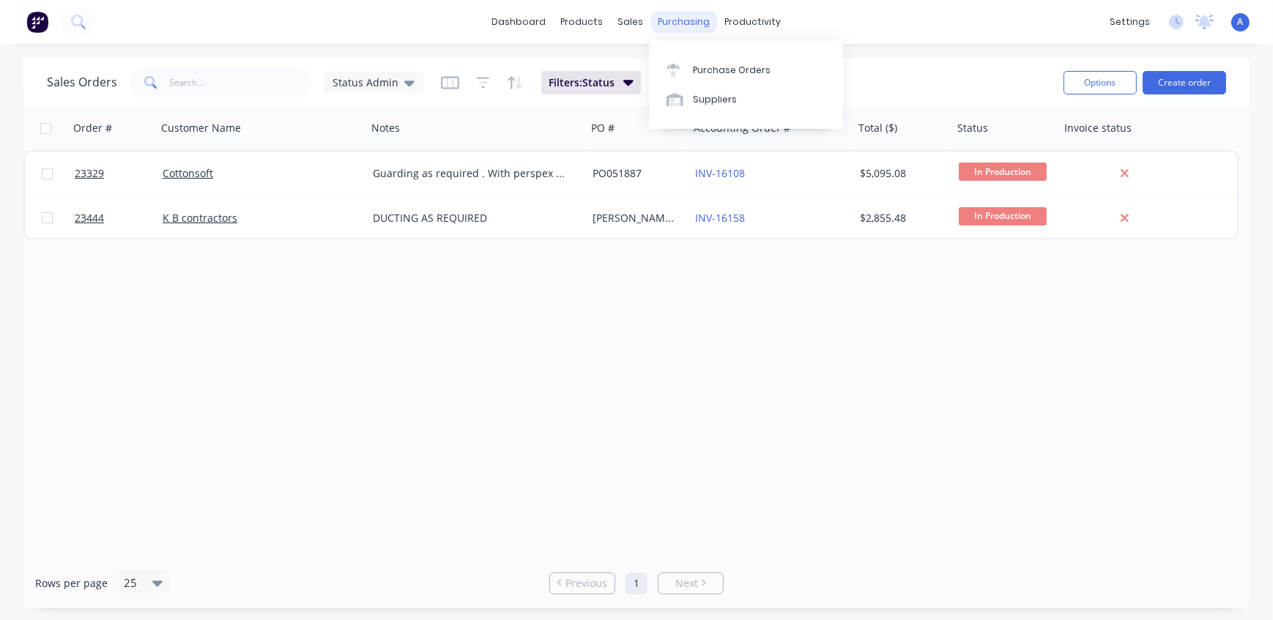
click at [677, 24] on div "purchasing" at bounding box center [684, 22] width 67 height 22
click at [713, 67] on div "Purchase Orders" at bounding box center [732, 70] width 78 height 13
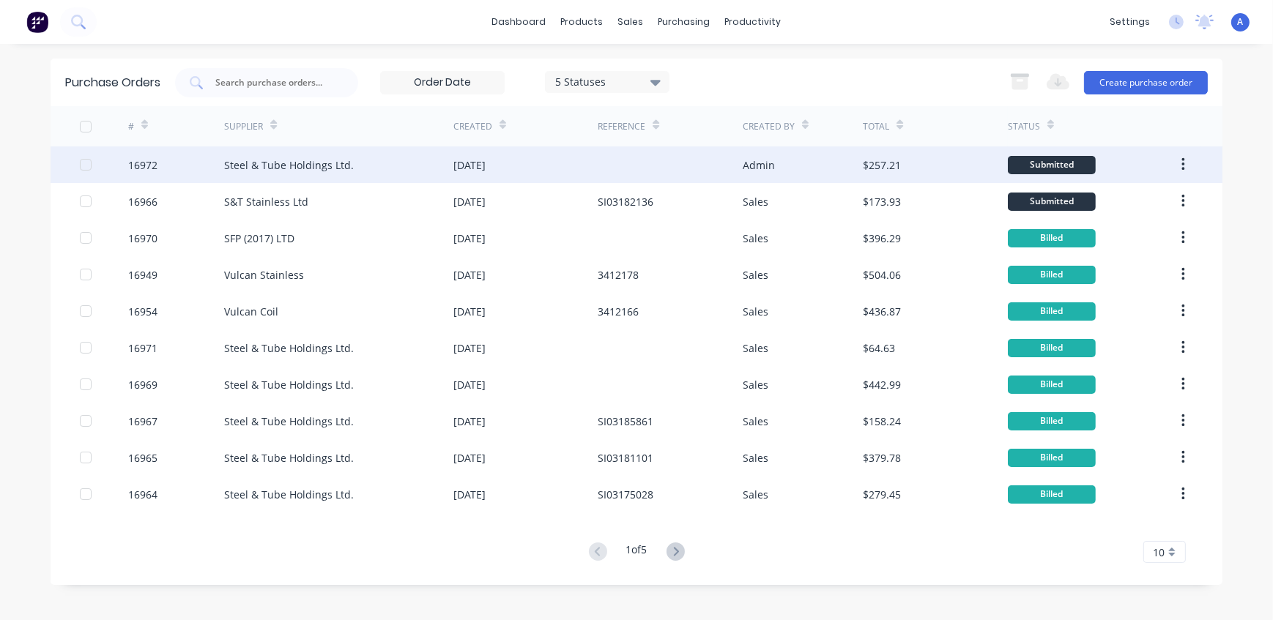
click at [266, 160] on div "Steel & Tube Holdings Ltd." at bounding box center [289, 164] width 130 height 15
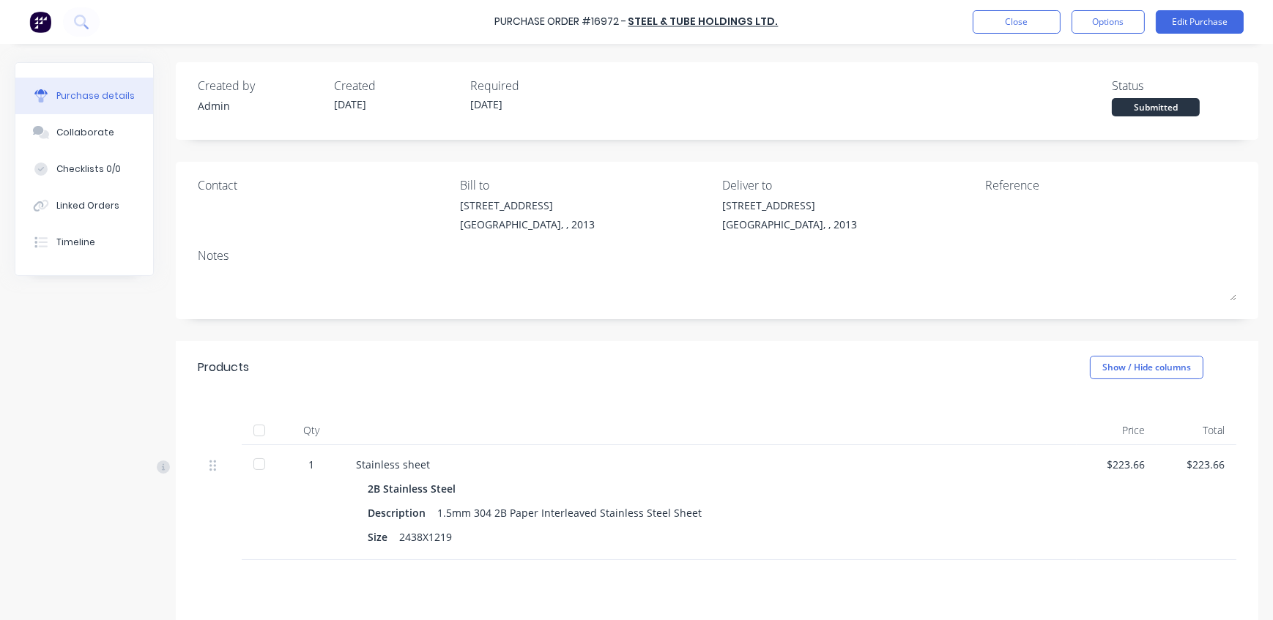
scroll to position [148, 0]
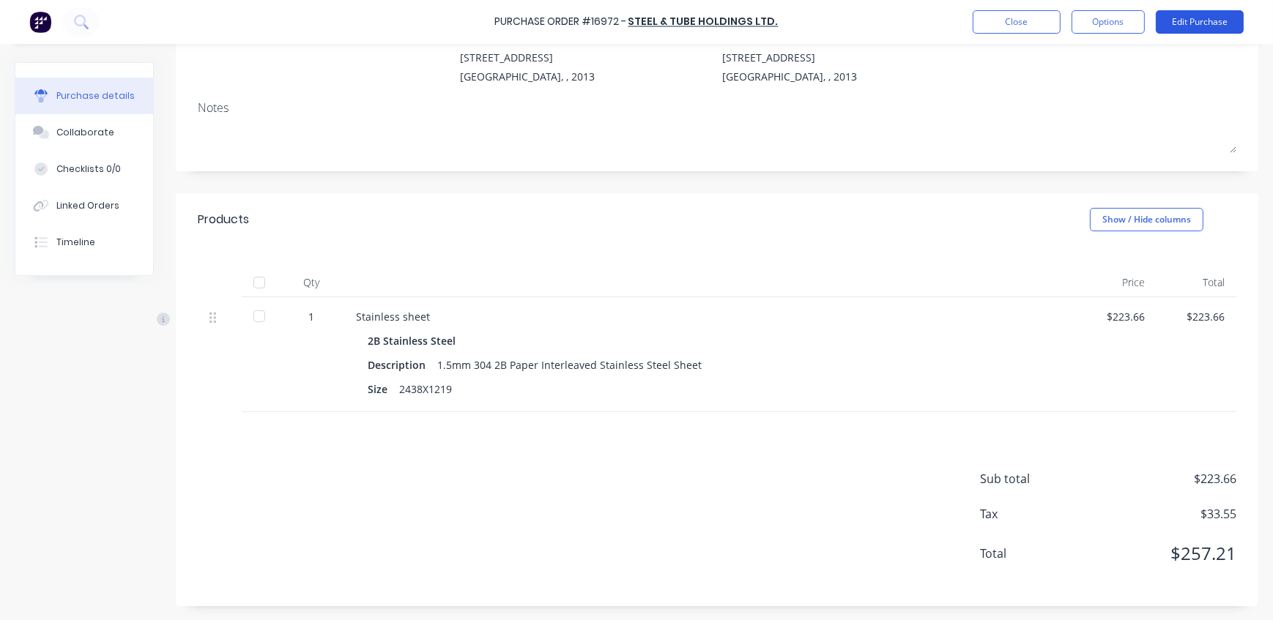
click at [1188, 21] on button "Edit Purchase" at bounding box center [1200, 21] width 88 height 23
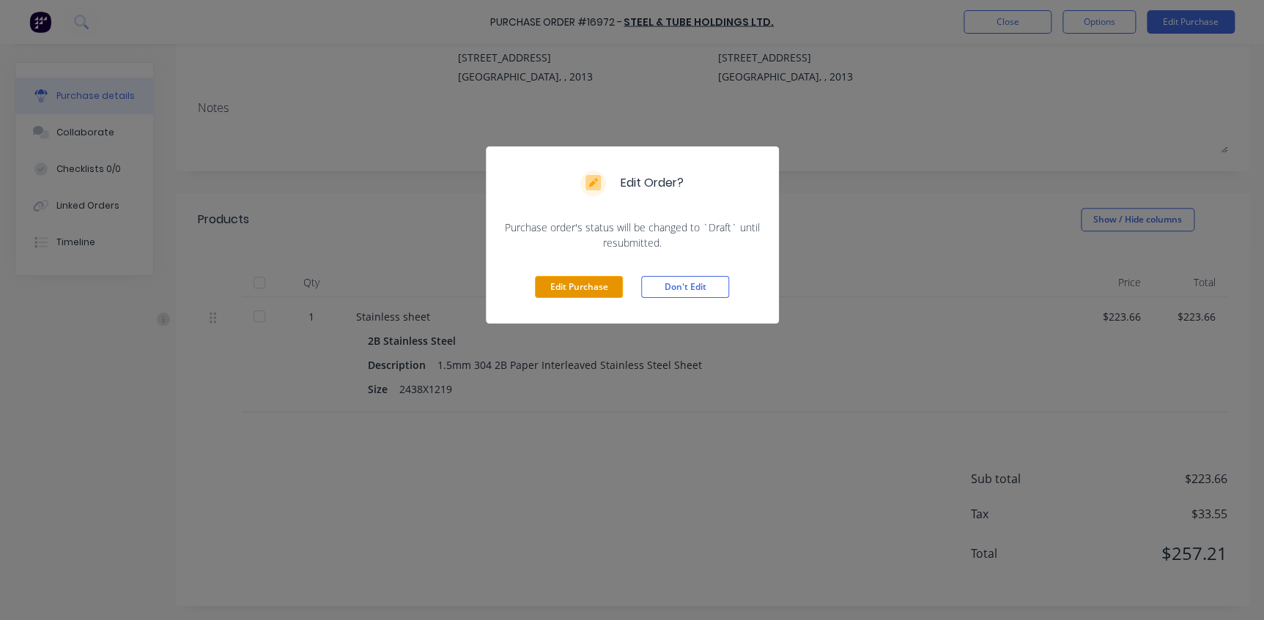
click at [586, 286] on button "Edit Purchase" at bounding box center [579, 287] width 88 height 22
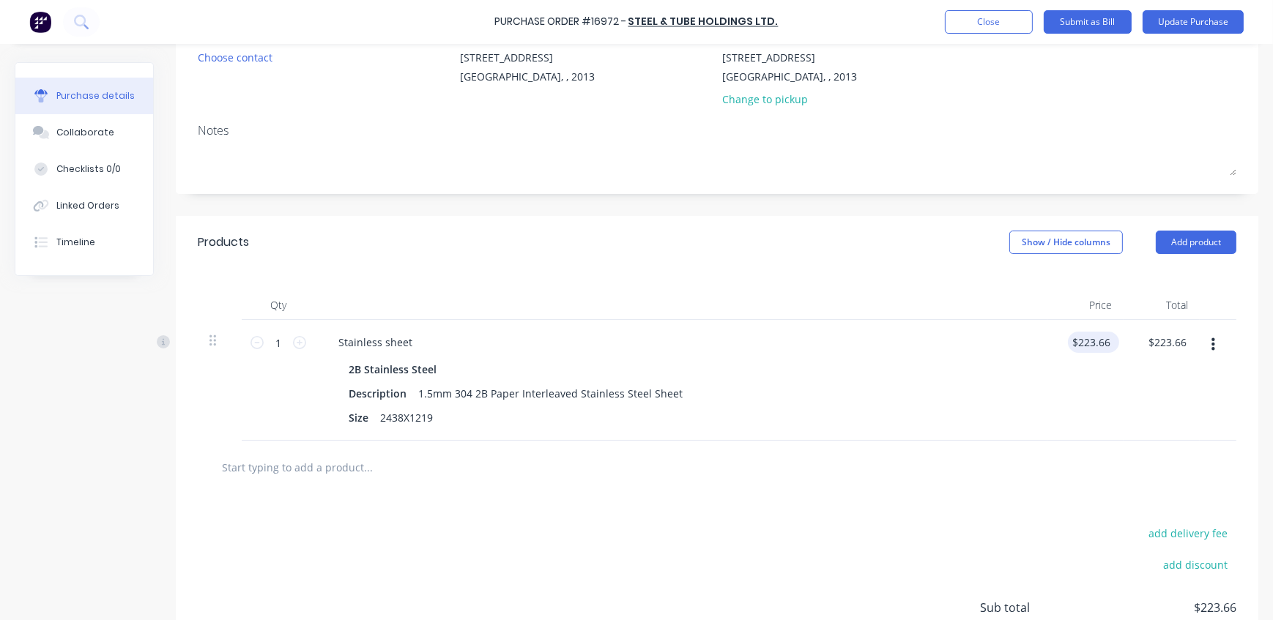
click at [1108, 344] on div "$223.66 $223.66" at bounding box center [1090, 342] width 45 height 21
drag, startPoint x: 1108, startPoint y: 344, endPoint x: 1020, endPoint y: 343, distance: 87.2
click at [1020, 343] on div "1 1 Stainless sheet 2B Stainless Steel Description 1.5mm 304 2B Paper Interleav…" at bounding box center [717, 380] width 1039 height 121
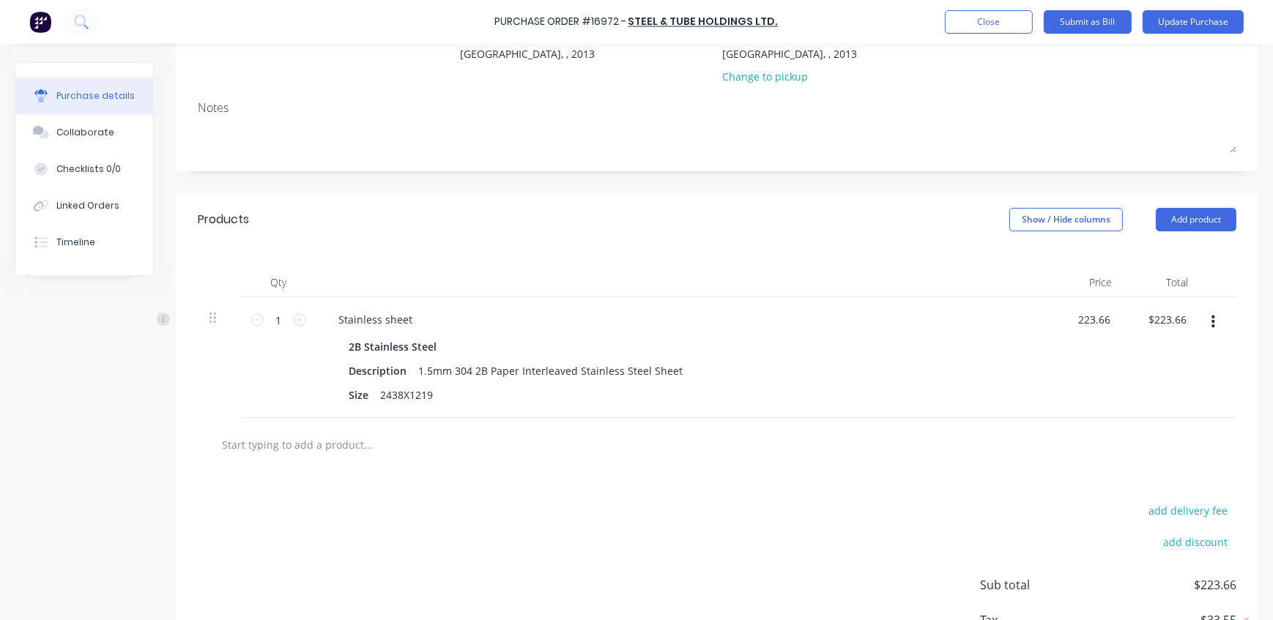
scroll to position [81, 0]
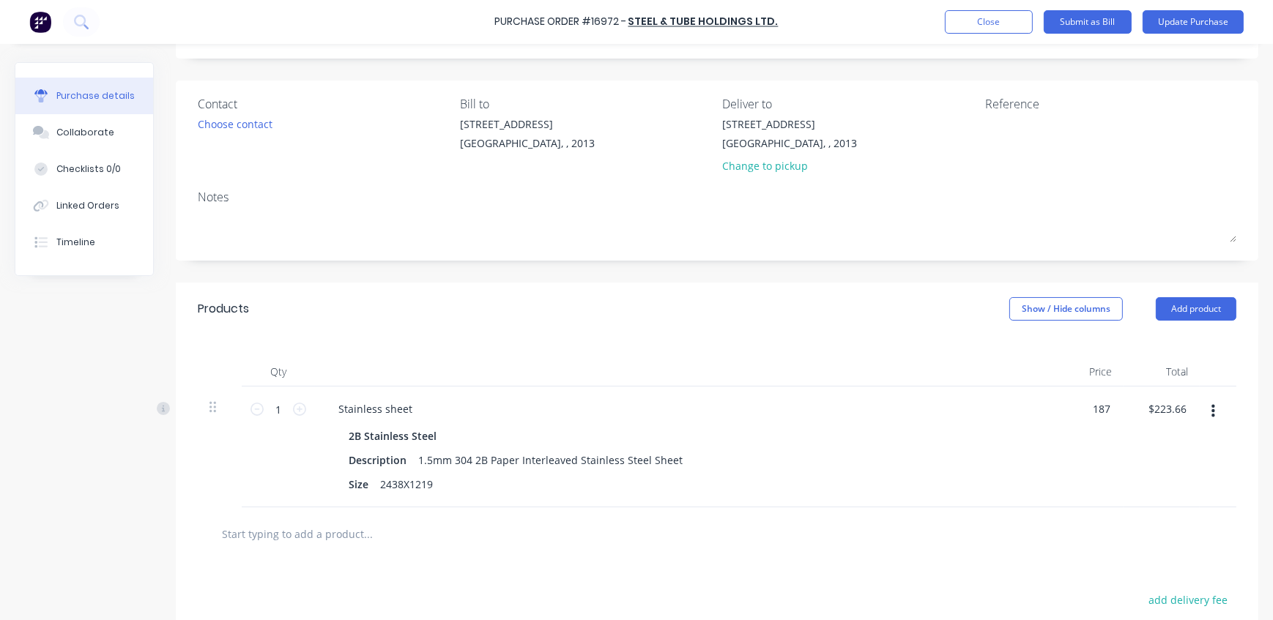
click at [869, 373] on div at bounding box center [681, 371] width 732 height 29
type input "$187.00"
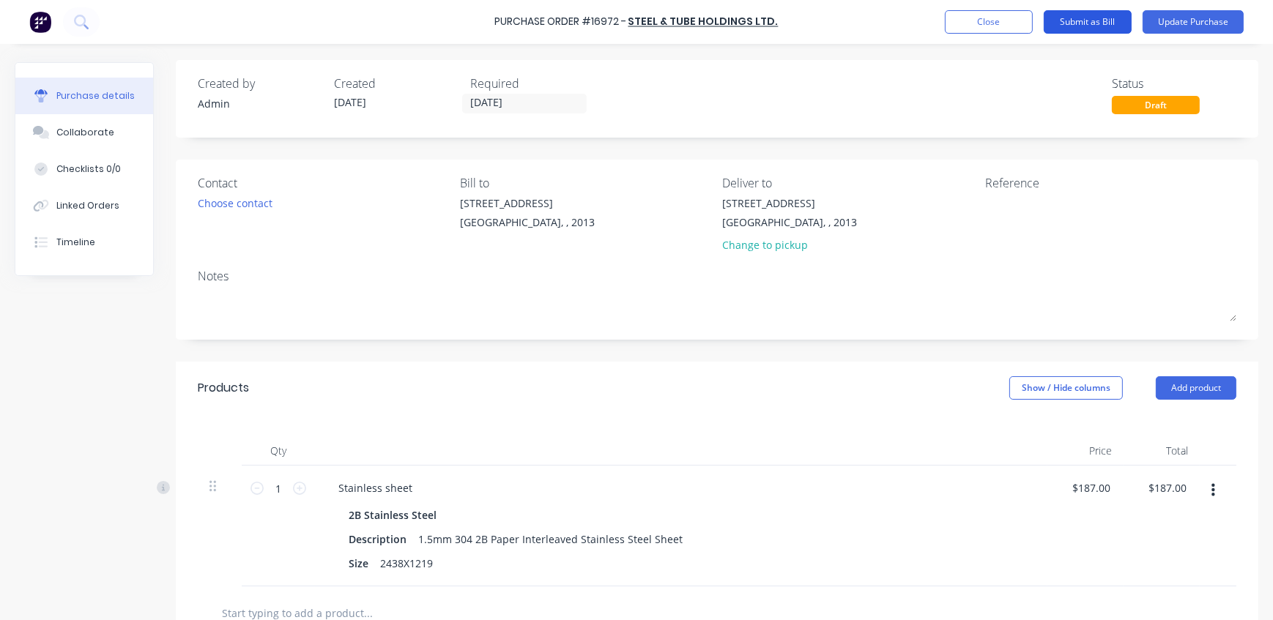
scroll to position [0, 0]
click at [1100, 18] on button "Submit as Bill" at bounding box center [1088, 21] width 88 height 23
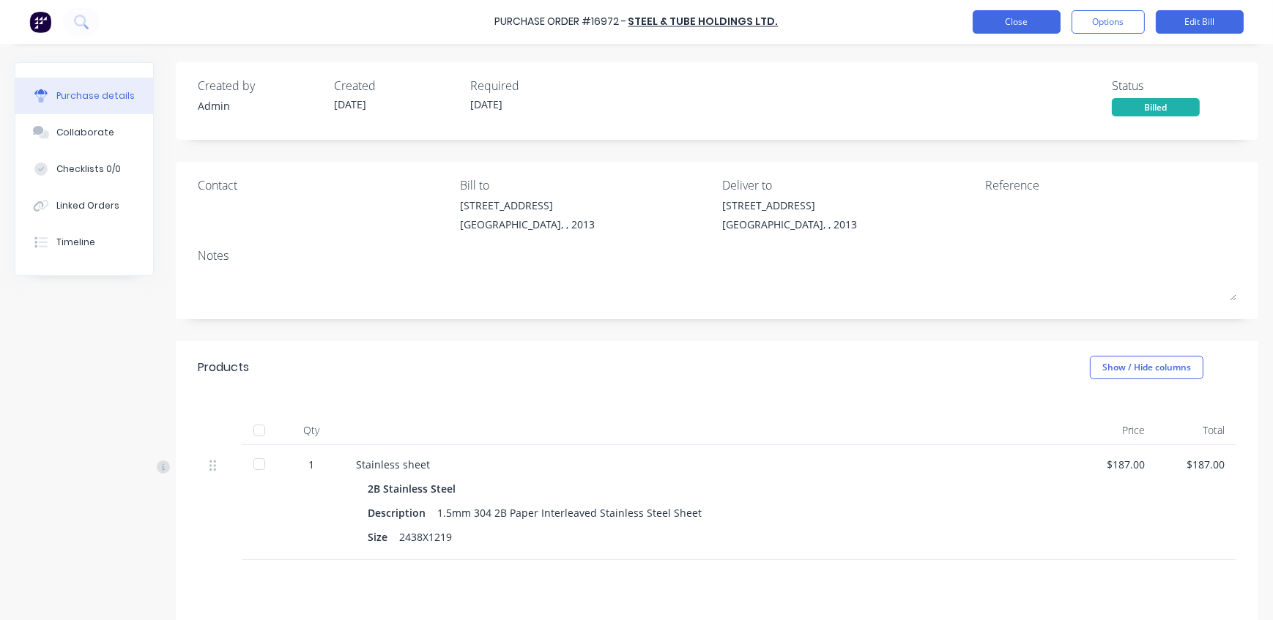
click at [996, 26] on button "Close" at bounding box center [1017, 21] width 88 height 23
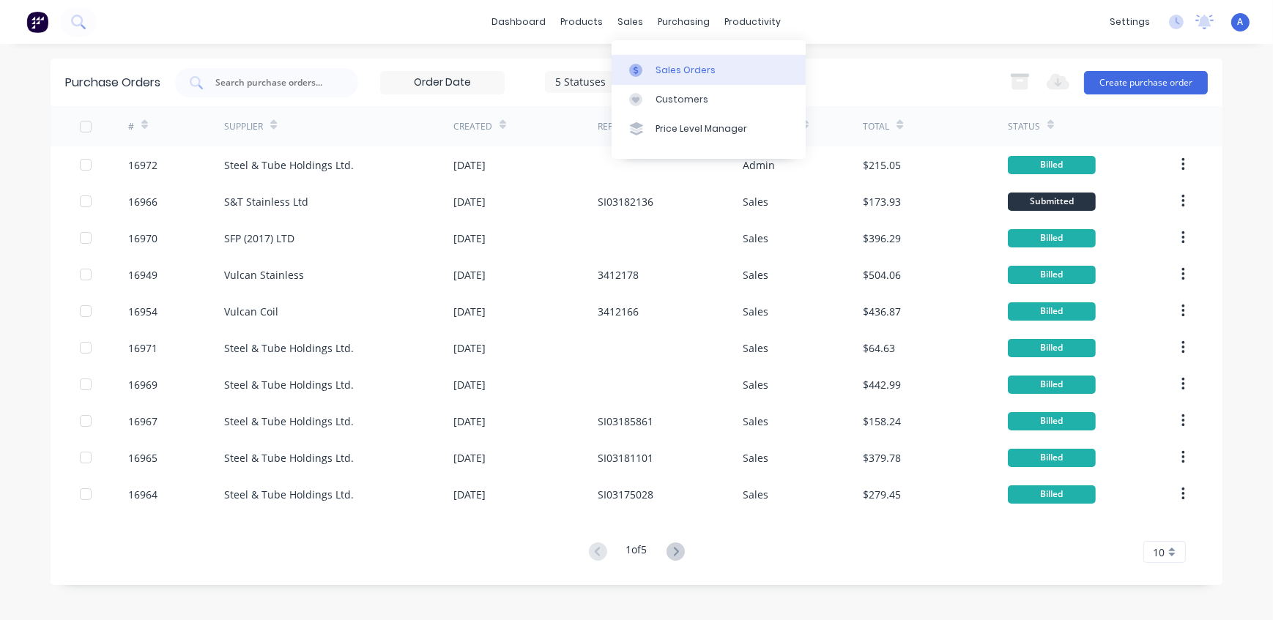
click at [650, 74] on div at bounding box center [640, 70] width 22 height 13
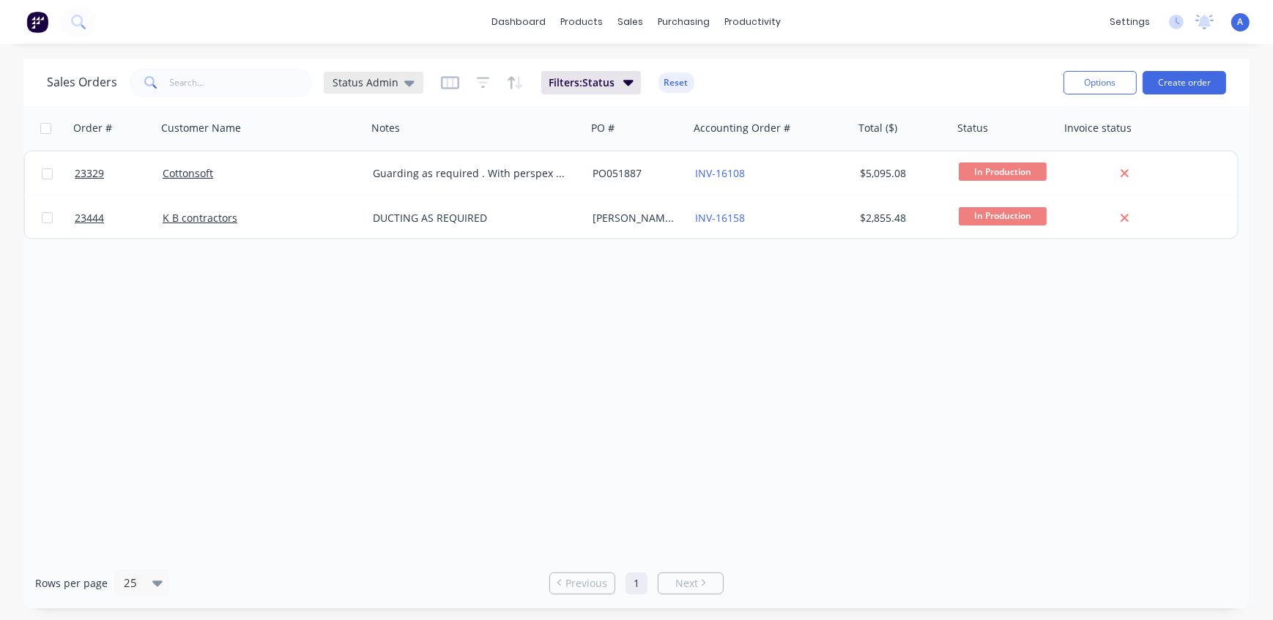
click at [344, 78] on span "Status Admin" at bounding box center [366, 82] width 66 height 15
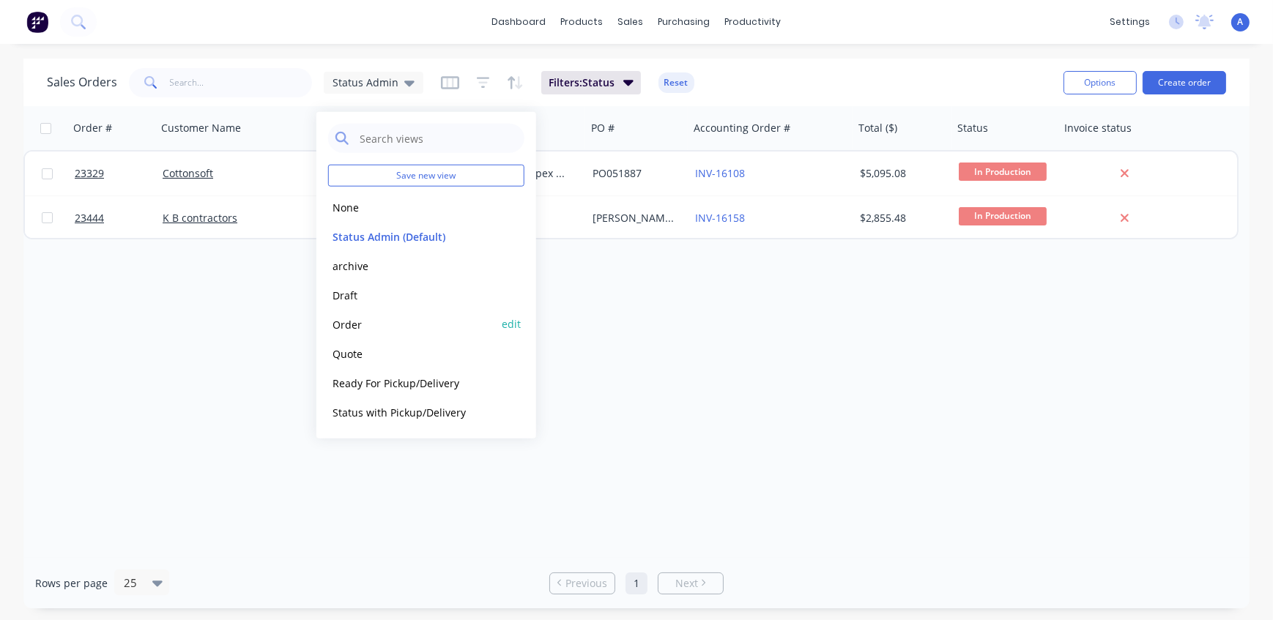
click at [372, 326] on button "Order" at bounding box center [411, 324] width 167 height 17
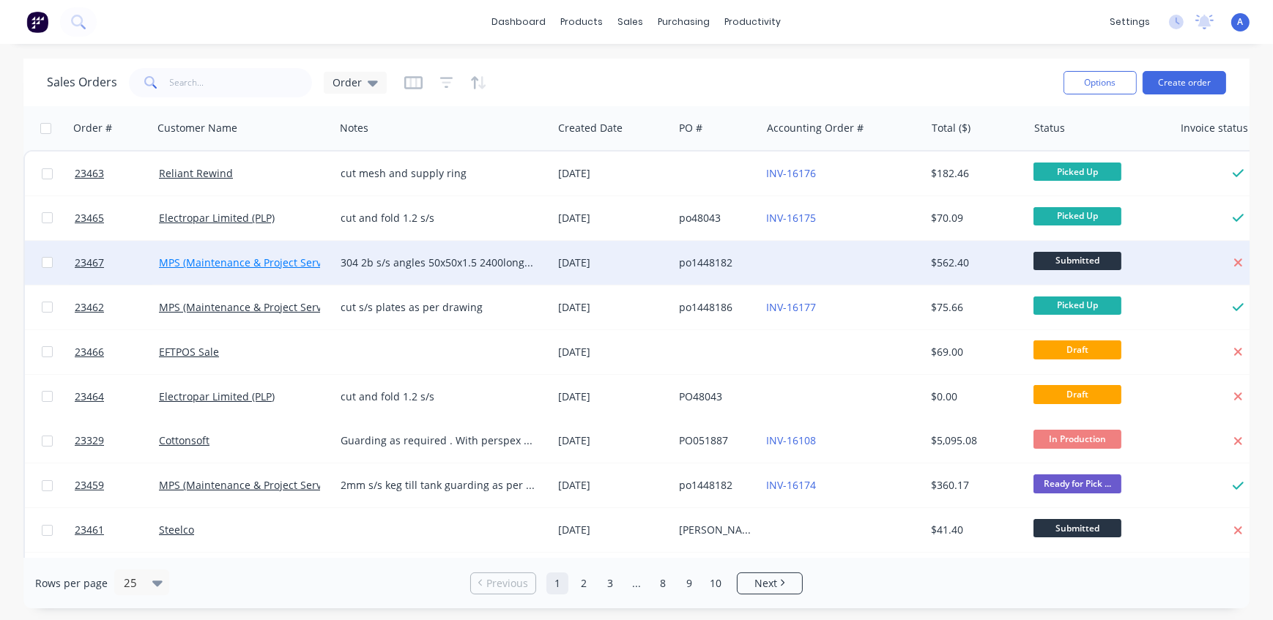
click at [240, 261] on link "MPS (Maintenance & Project Services Ltd)" at bounding box center [260, 263] width 203 height 14
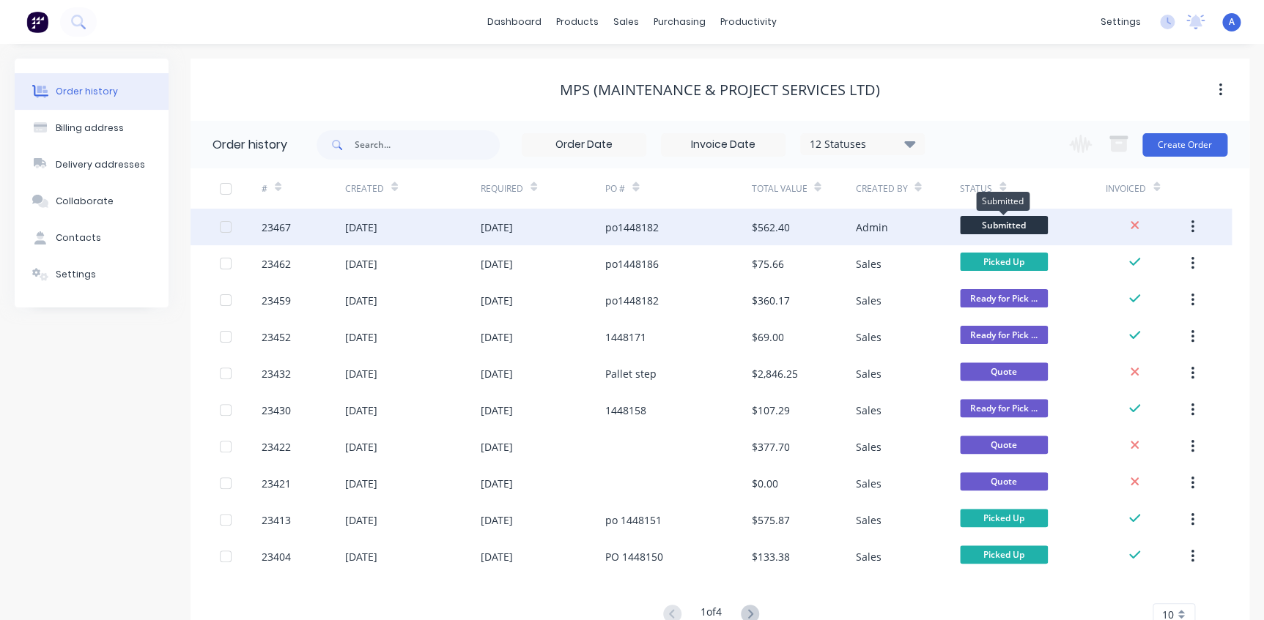
click at [1025, 224] on span "Submitted" at bounding box center [1004, 225] width 88 height 18
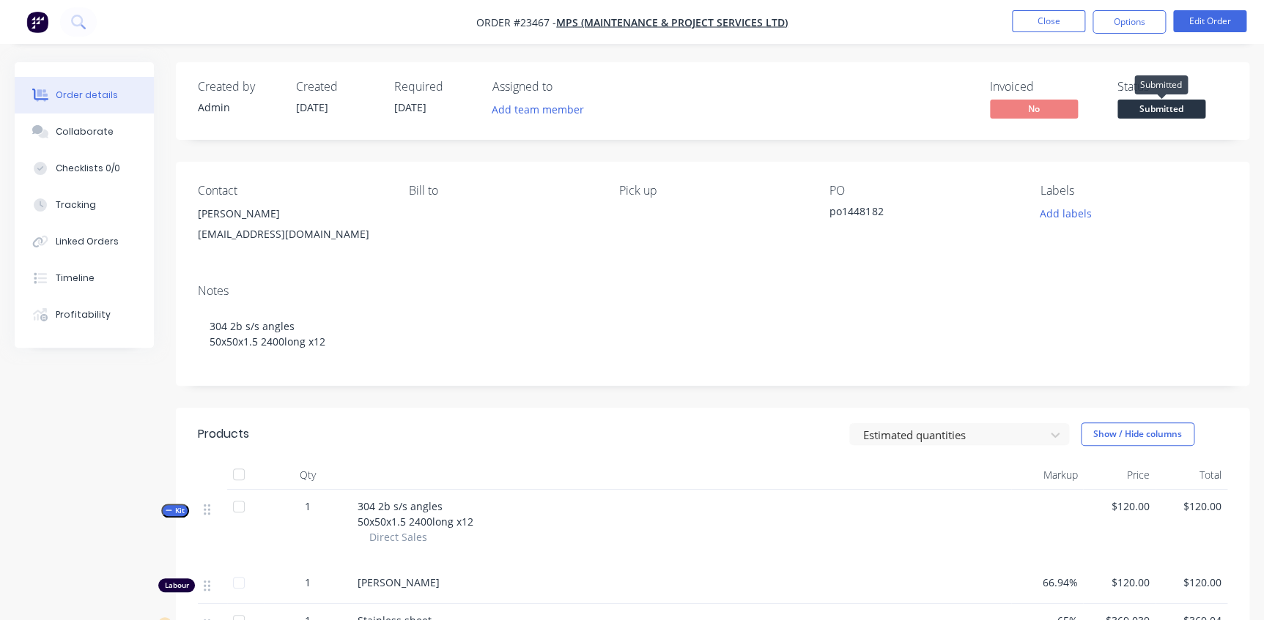
click at [1158, 105] on span "Submitted" at bounding box center [1161, 109] width 88 height 18
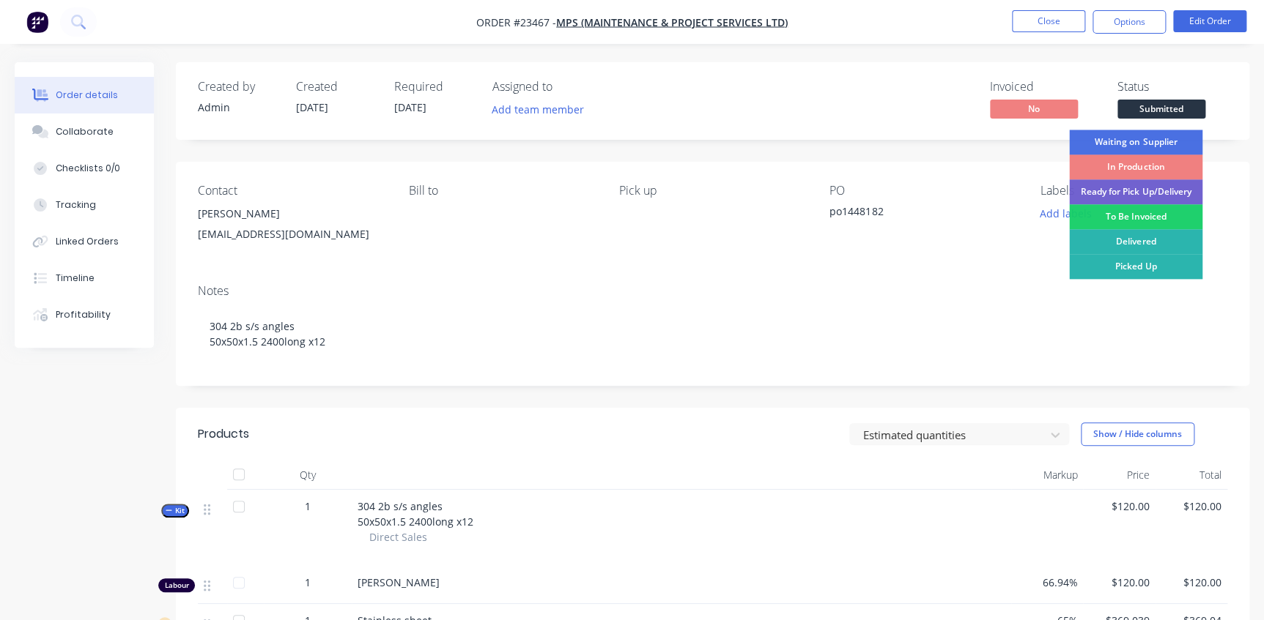
click at [1128, 163] on div "In Production" at bounding box center [1135, 167] width 133 height 25
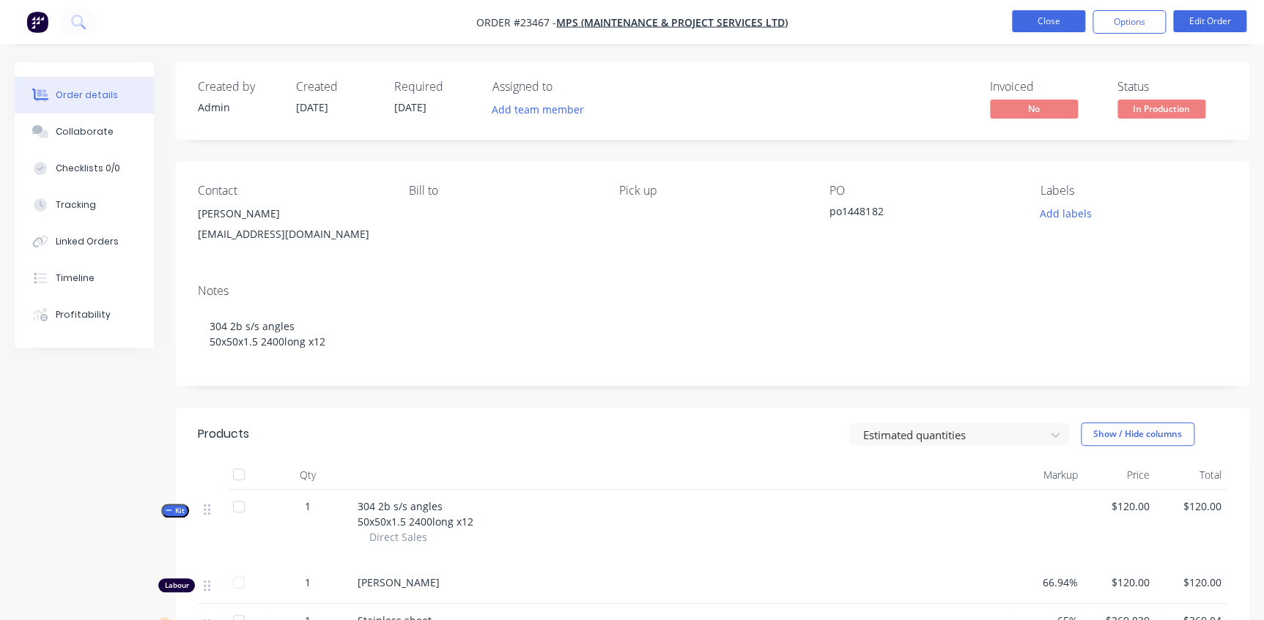
click at [1054, 23] on button "Close" at bounding box center [1048, 21] width 73 height 22
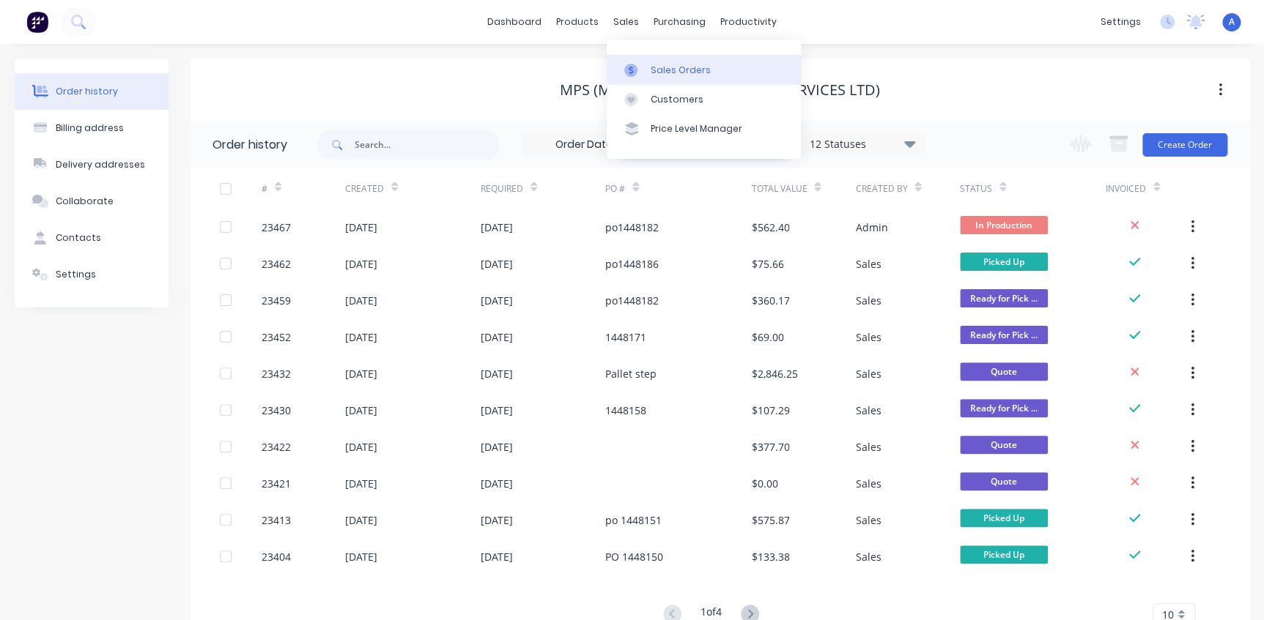
click at [645, 68] on div at bounding box center [635, 70] width 22 height 13
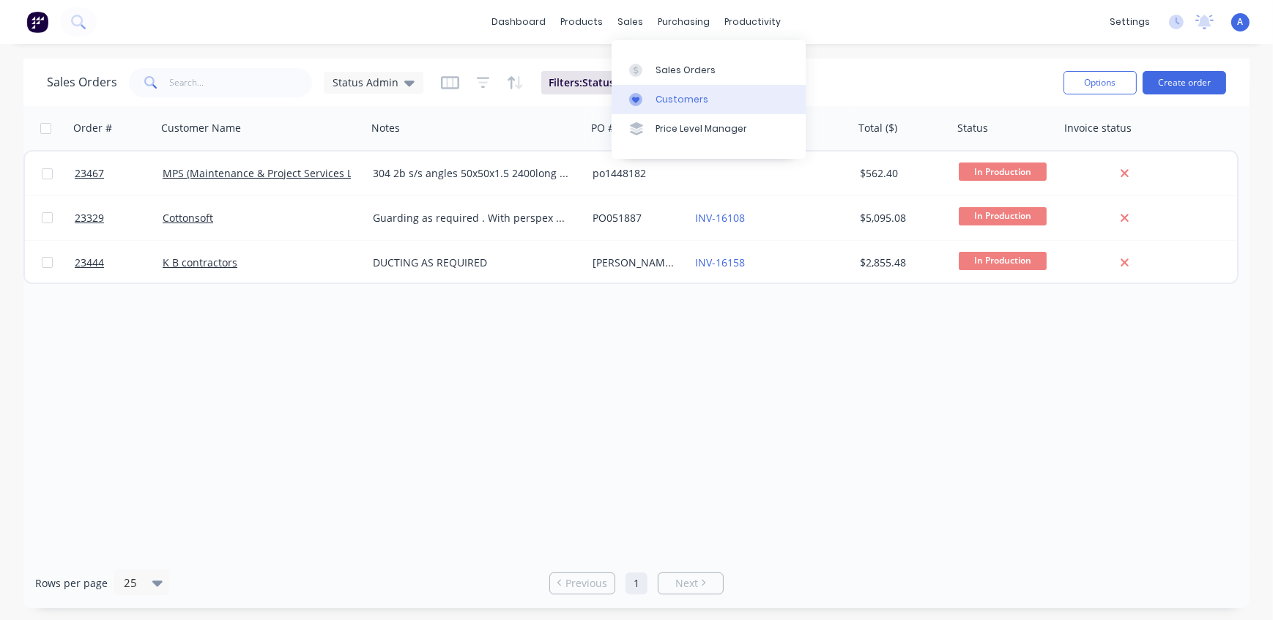
click at [678, 99] on div "Customers" at bounding box center [682, 99] width 53 height 13
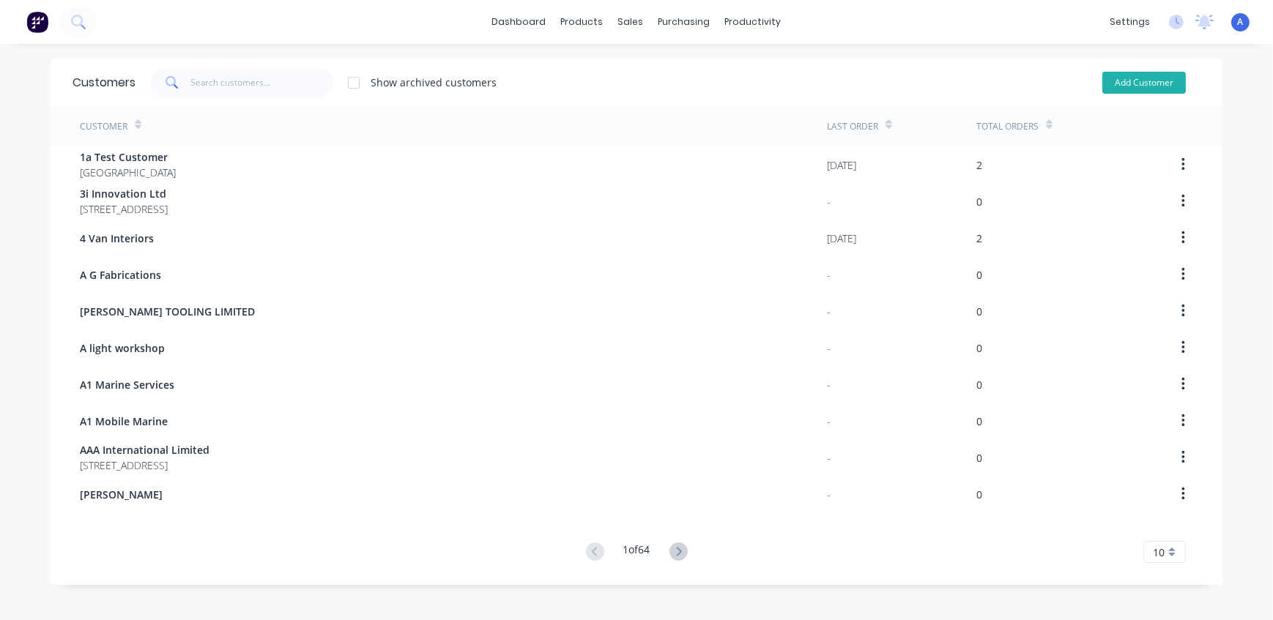
click at [1121, 84] on button "Add Customer" at bounding box center [1144, 83] width 84 height 22
select select "AU"
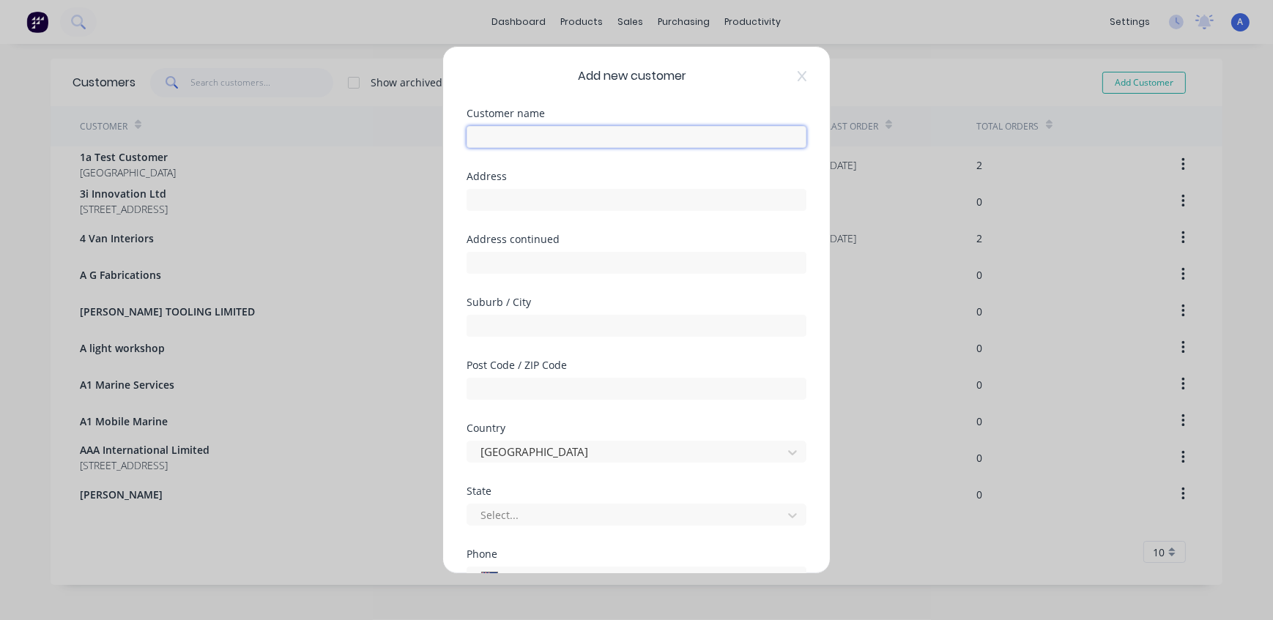
click at [509, 141] on input "text" at bounding box center [637, 137] width 340 height 22
type input "Liquid Gas"
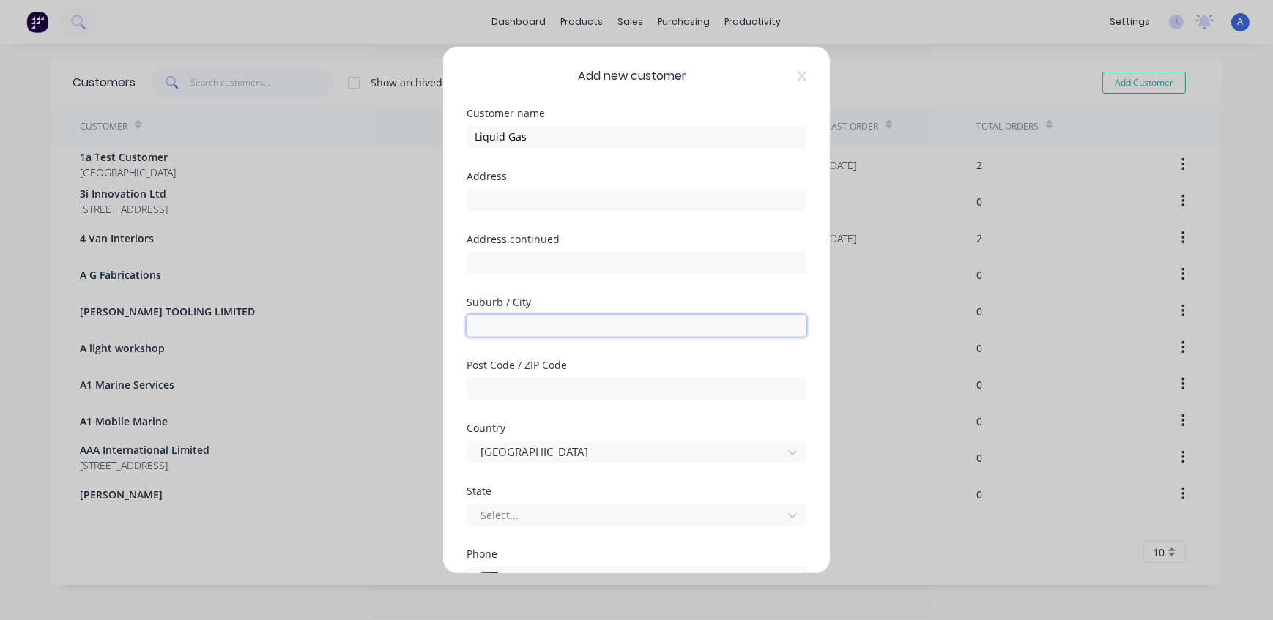
click at [544, 320] on input "text" at bounding box center [637, 326] width 340 height 22
type input "Auckland"
click at [538, 461] on div at bounding box center [627, 452] width 296 height 18
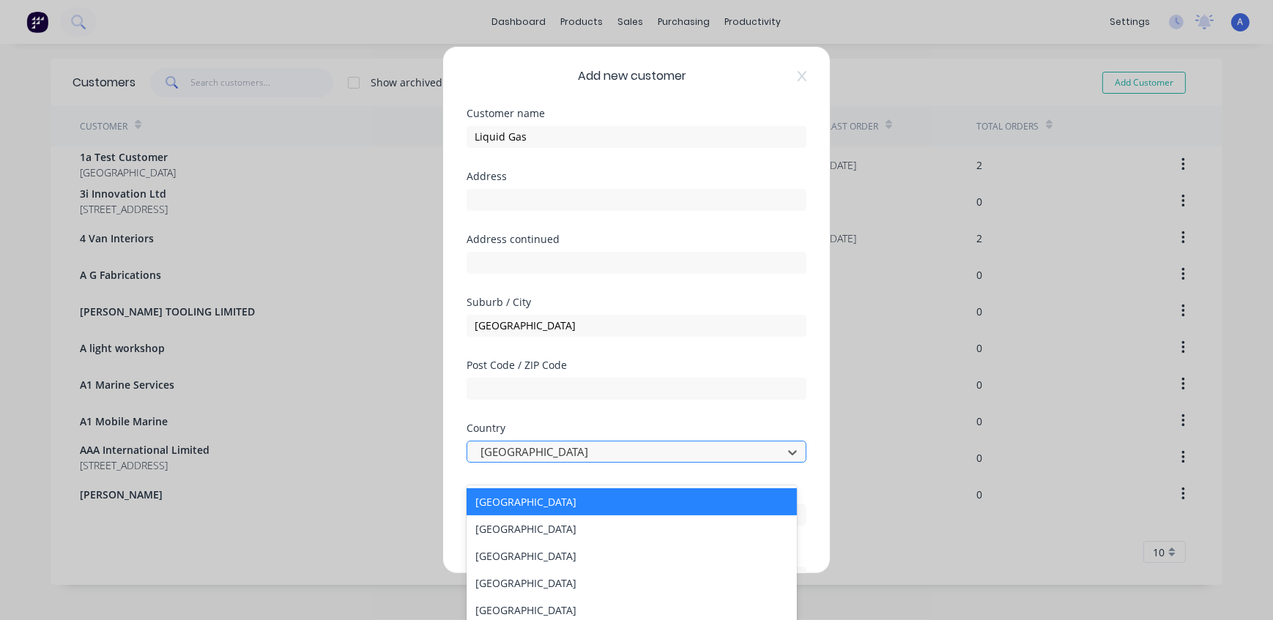
click at [539, 452] on div at bounding box center [627, 452] width 296 height 18
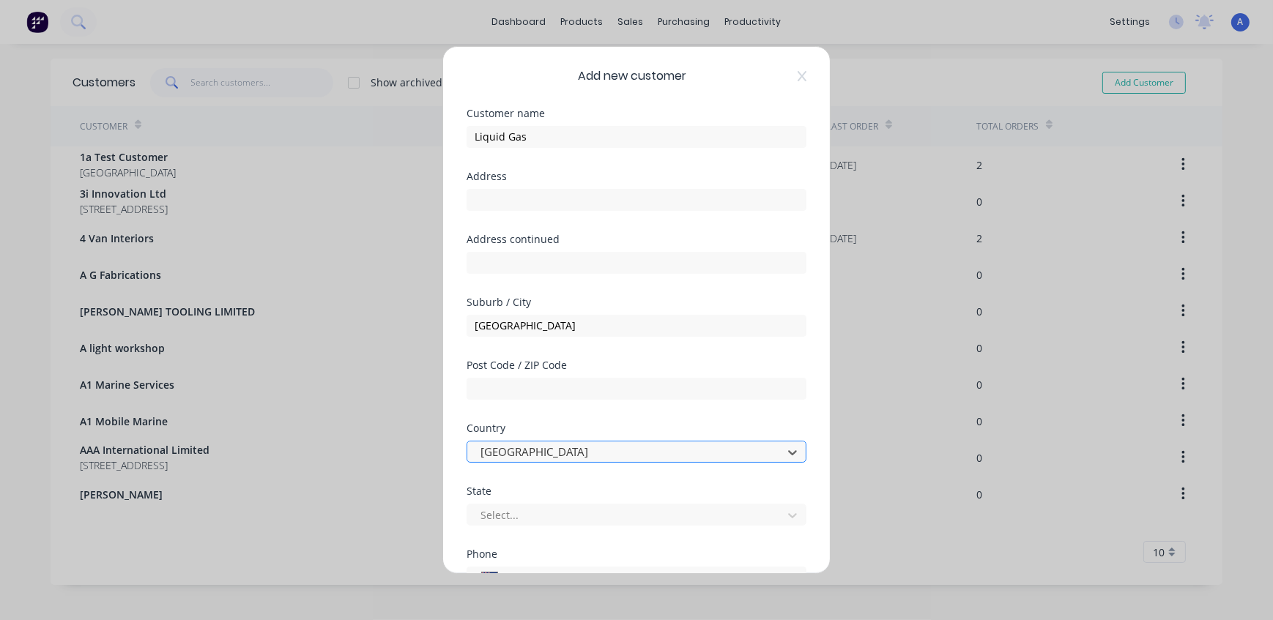
click at [539, 452] on div at bounding box center [627, 452] width 296 height 18
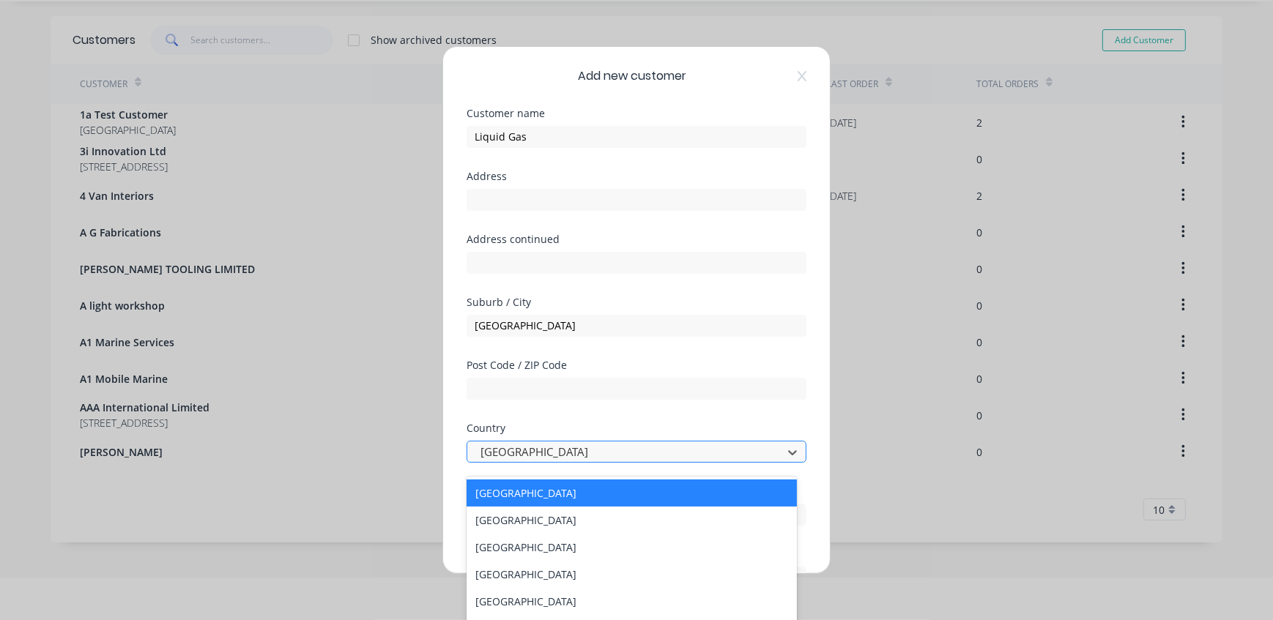
scroll to position [51, 0]
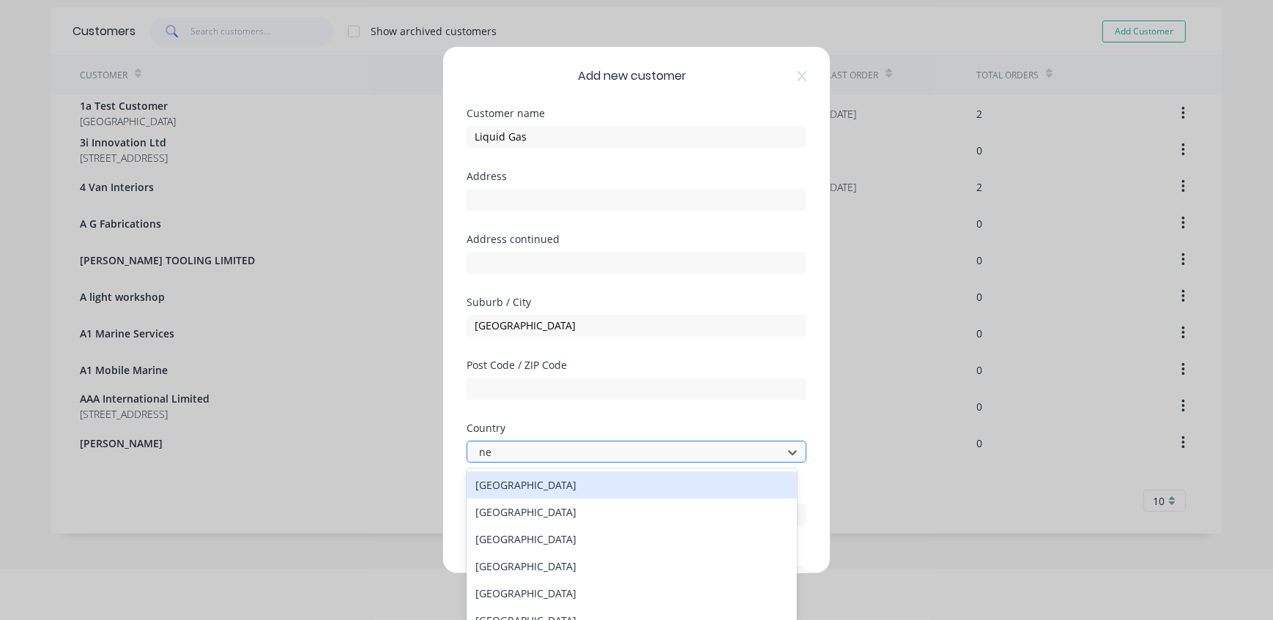
type input "new"
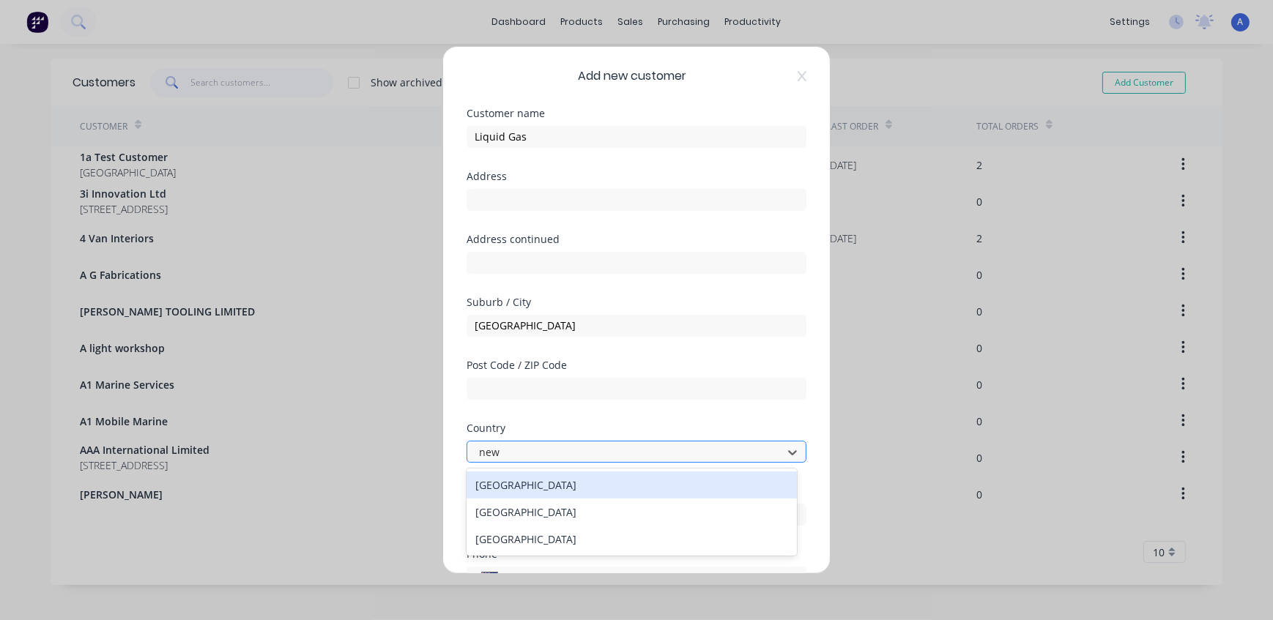
scroll to position [0, 0]
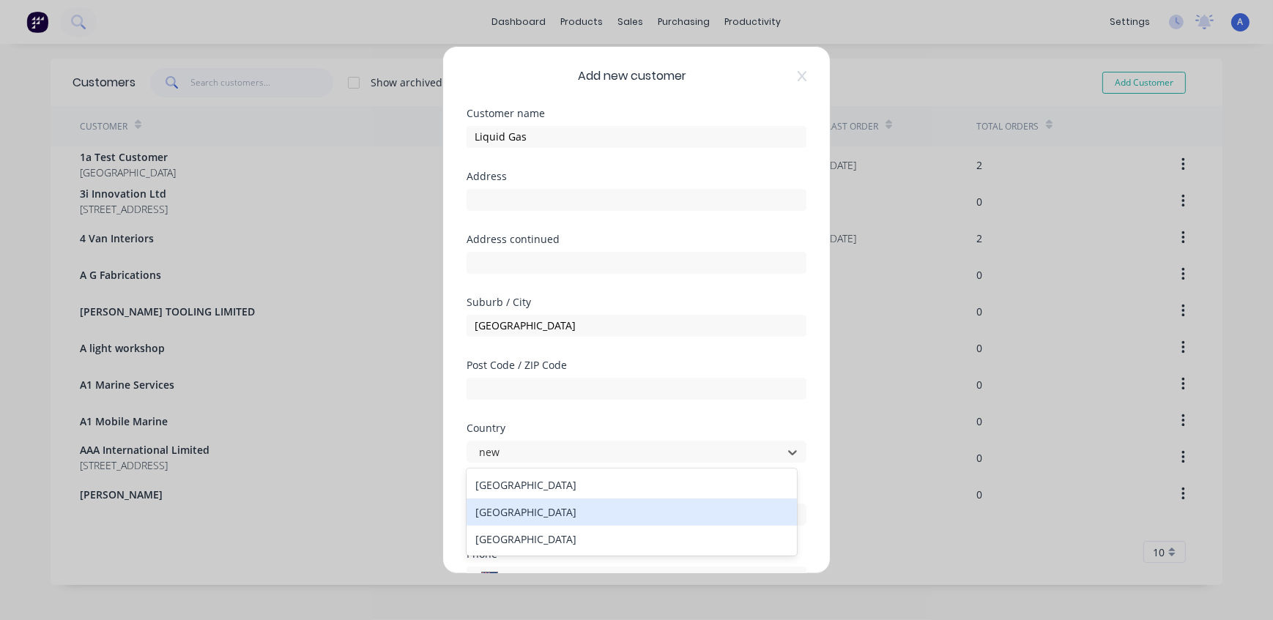
click at [576, 502] on div "New Zealand" at bounding box center [632, 512] width 330 height 27
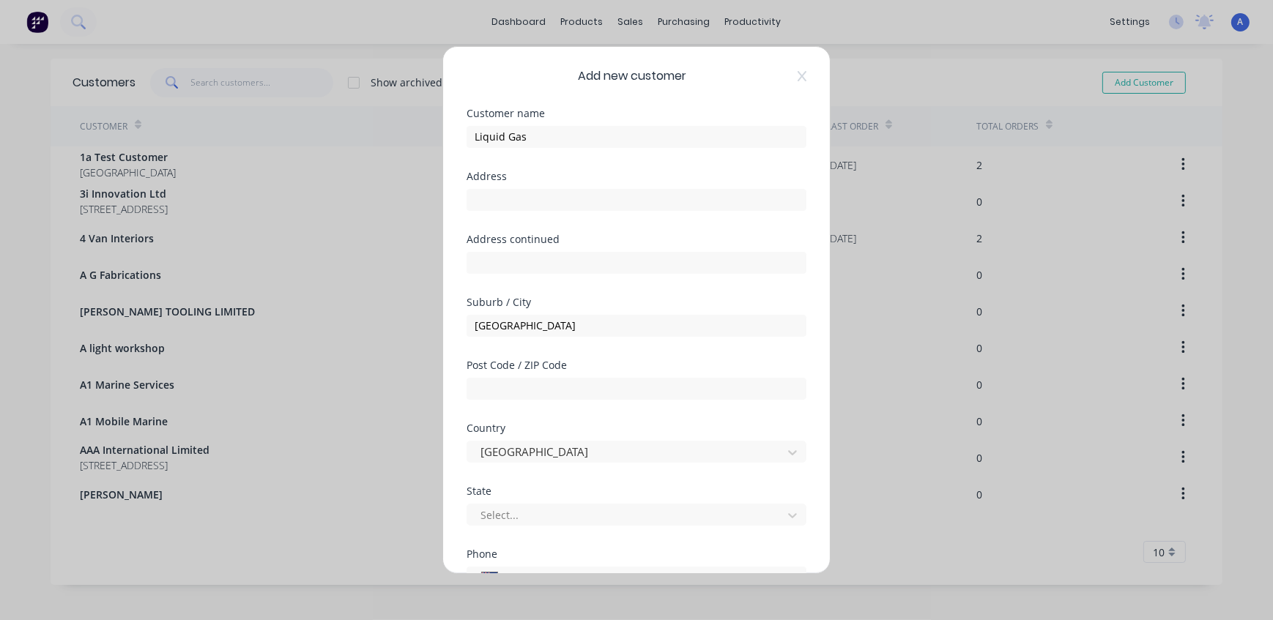
scroll to position [66, 0]
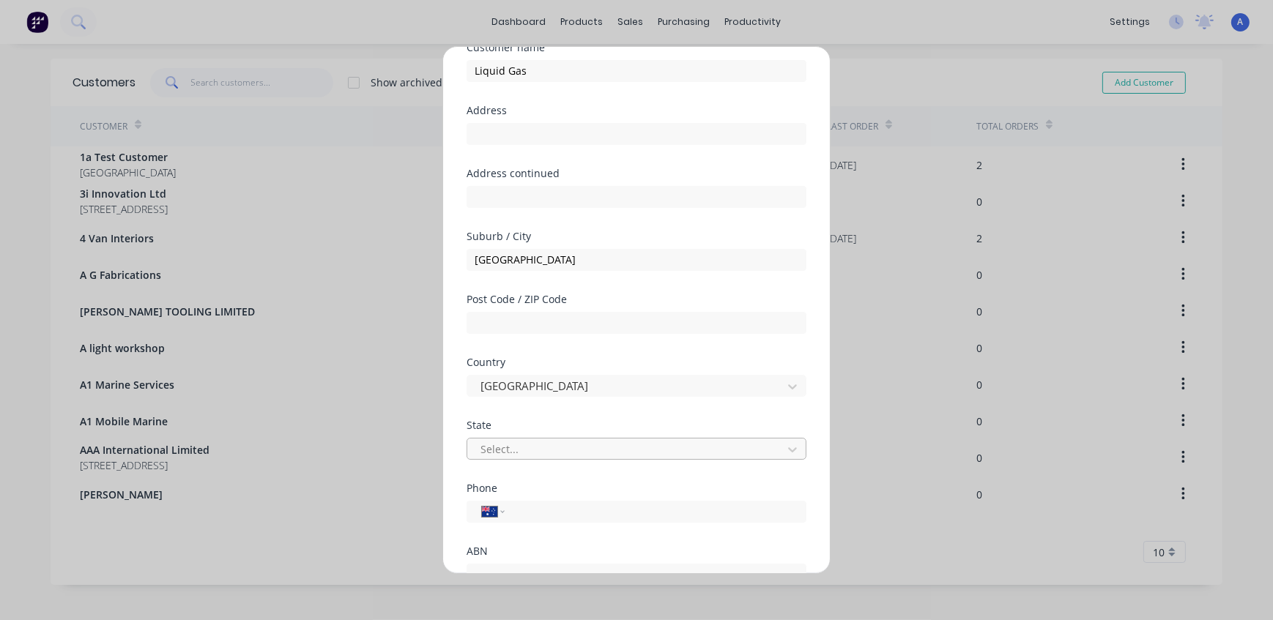
click at [551, 452] on div at bounding box center [627, 449] width 296 height 18
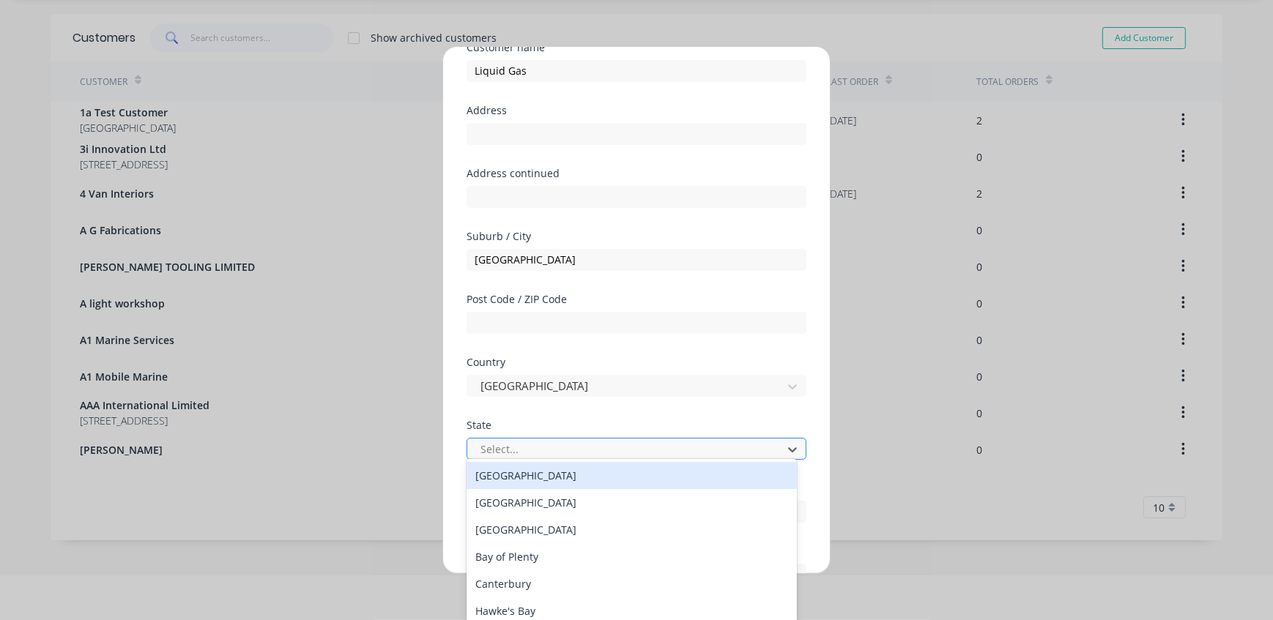
scroll to position [48, 0]
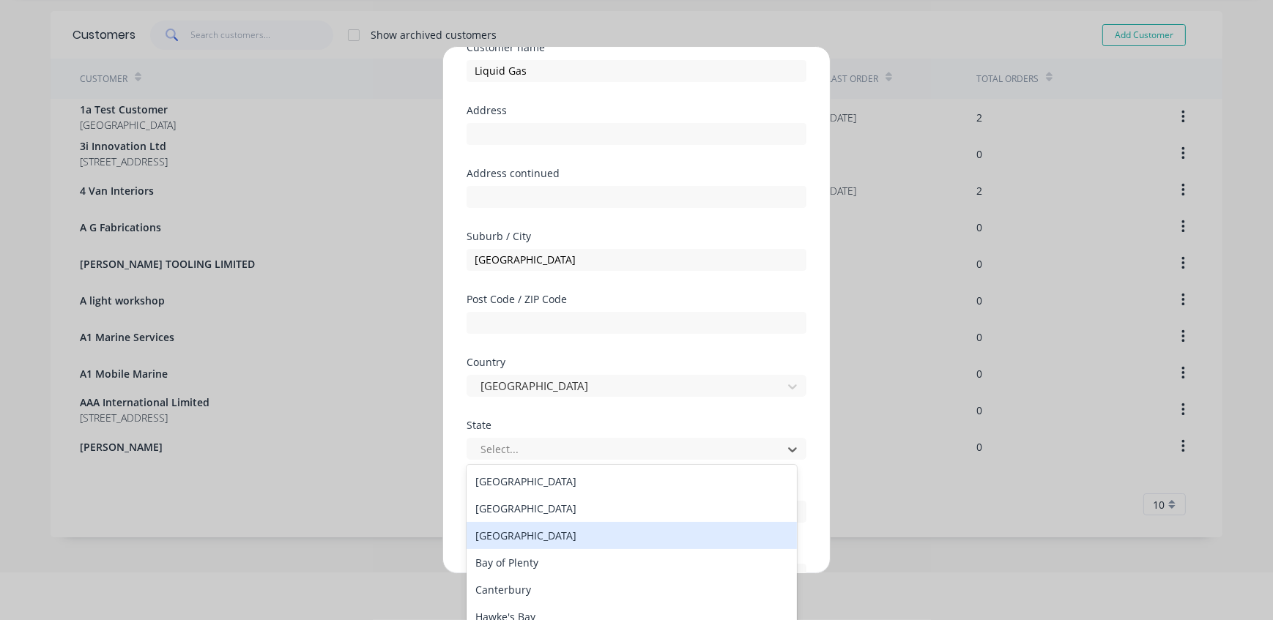
click at [547, 527] on div "Auckland" at bounding box center [632, 535] width 330 height 27
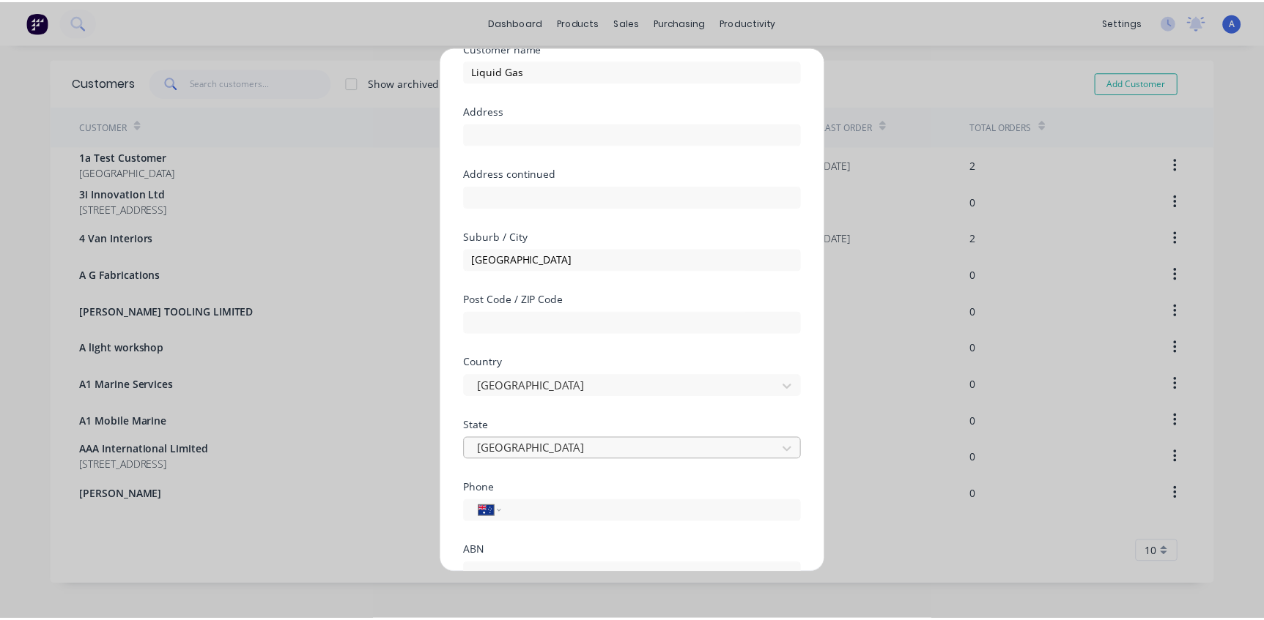
scroll to position [187, 0]
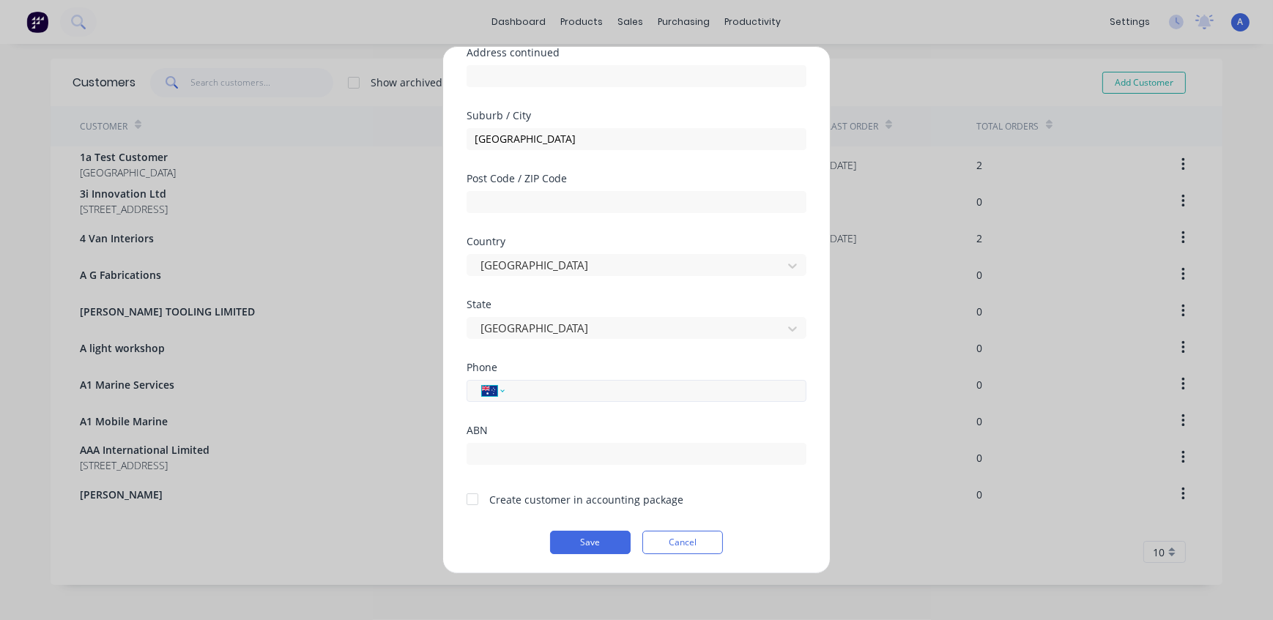
click at [500, 399] on select "International Afghanistan Åland Islands Albania Algeria American Samoa Andorra …" at bounding box center [493, 391] width 22 height 21
select select "NZ"
click at [482, 381] on select "International Afghanistan Åland Islands Albania Algeria American Samoa Andorra …" at bounding box center [493, 391] width 22 height 21
type input "021 189 1371"
click at [538, 502] on div "Create customer in accounting package" at bounding box center [586, 499] width 194 height 15
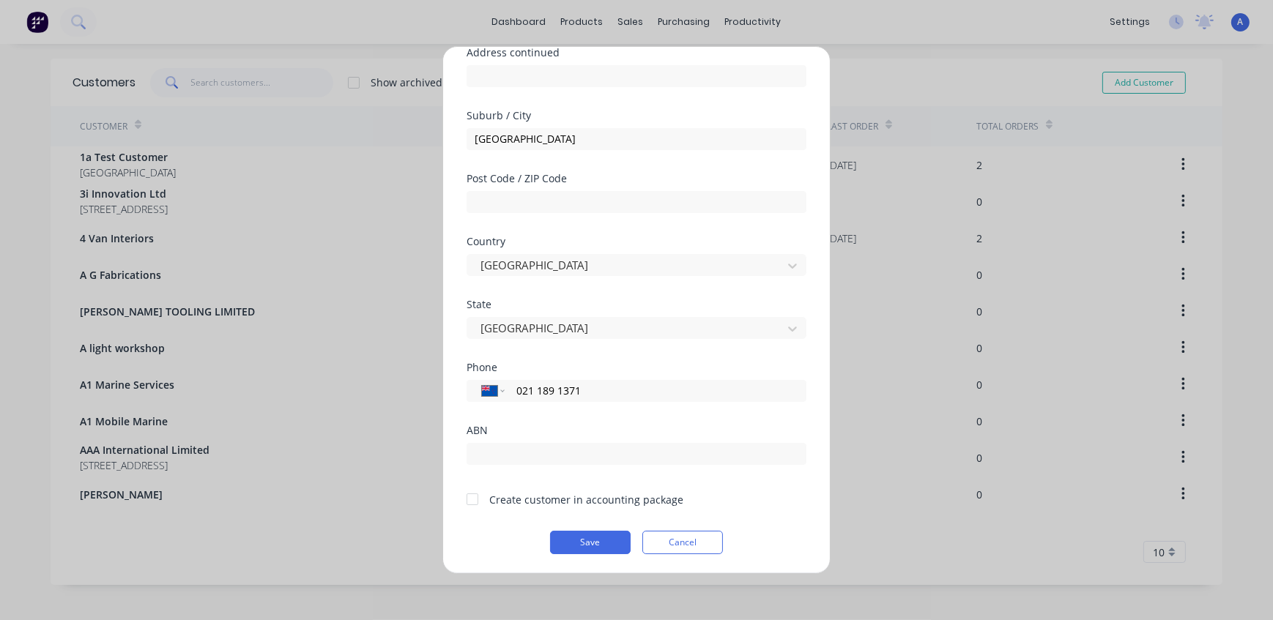
click at [470, 498] on div at bounding box center [472, 499] width 29 height 29
click at [587, 535] on button "Save" at bounding box center [590, 542] width 81 height 23
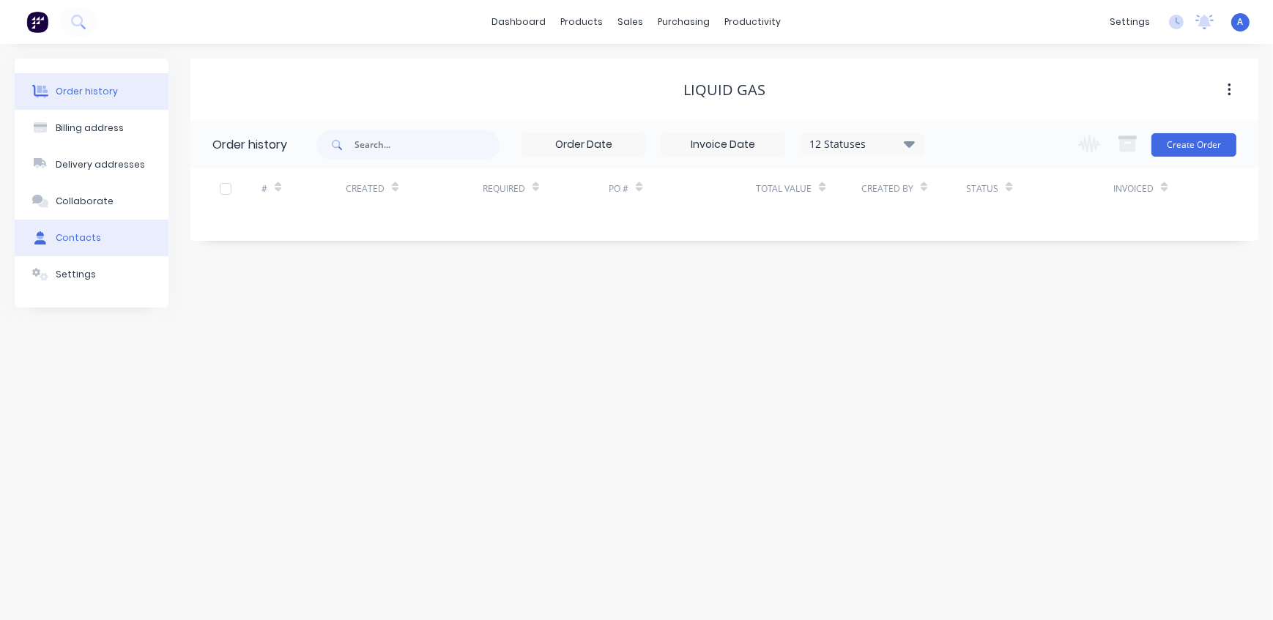
click at [73, 238] on div "Contacts" at bounding box center [78, 237] width 45 height 13
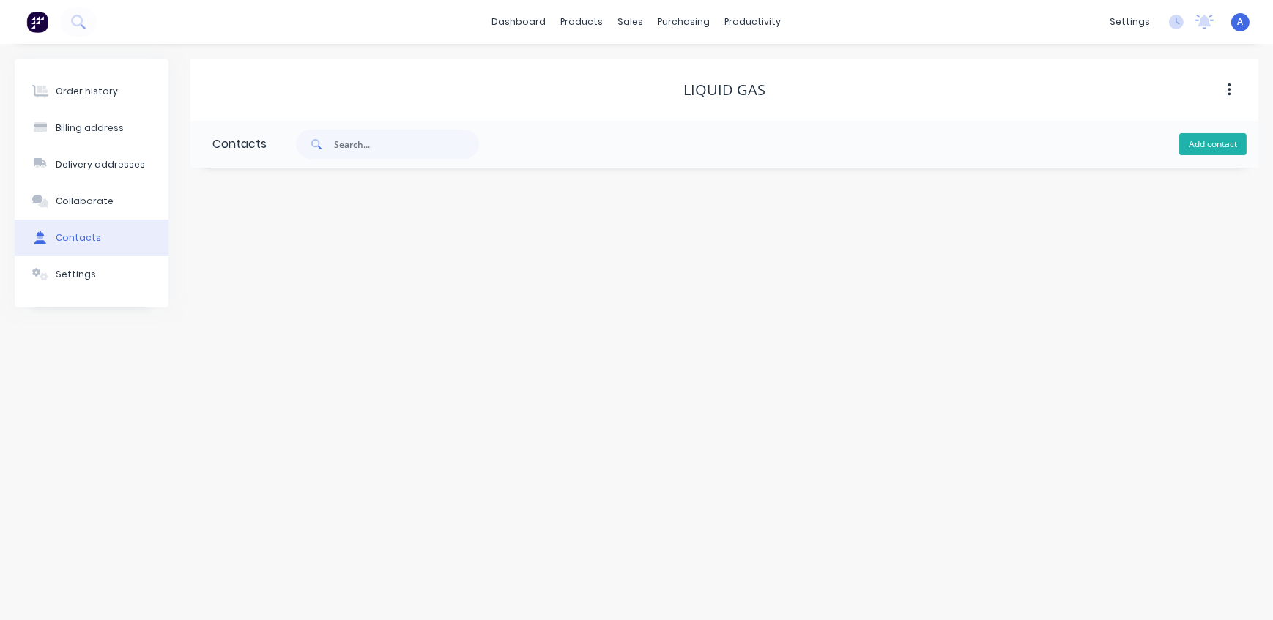
click at [1208, 146] on button "Add contact" at bounding box center [1212, 144] width 67 height 22
select select "AU"
click at [242, 251] on input "text" at bounding box center [332, 252] width 240 height 22
type input "Ian"
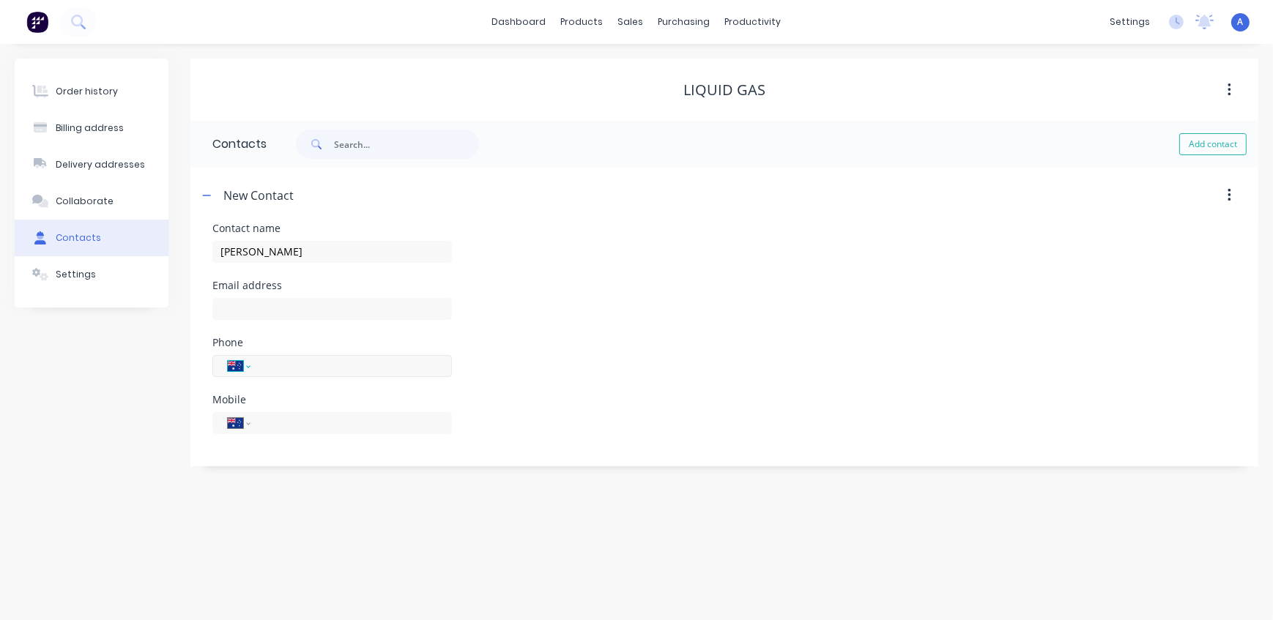
click at [242, 368] on select "International Afghanistan Åland Islands Albania Algeria American Samoa Andorra …" at bounding box center [239, 366] width 22 height 21
select select "AU"
click at [242, 368] on select "International Afghanistan Åland Islands Albania Algeria American Samoa Andorra …" at bounding box center [239, 366] width 22 height 21
select select "NZ"
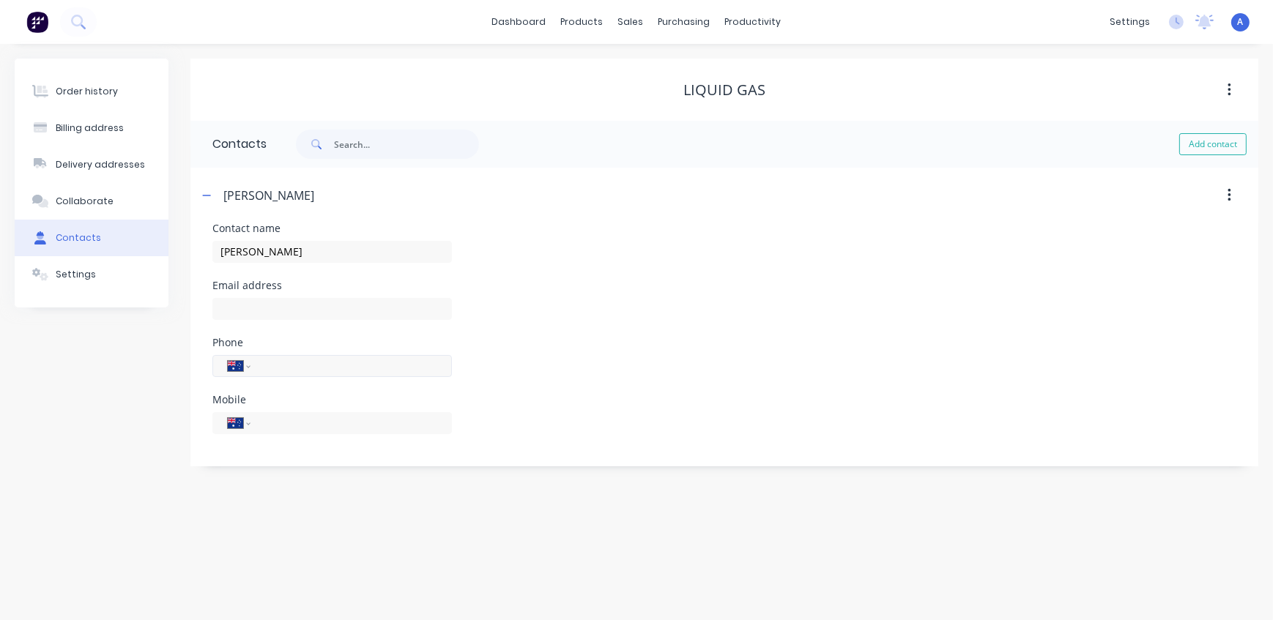
click at [228, 356] on select "International Afghanistan Åland Islands Albania Algeria American Samoa Andorra …" at bounding box center [239, 366] width 22 height 21
click at [245, 419] on select "International Afghanistan Åland Islands Albania Algeria American Samoa Andorra …" at bounding box center [239, 423] width 22 height 21
select select "NZ"
click at [228, 413] on select "International Afghanistan Åland Islands Albania Algeria American Samoa Andorra …" at bounding box center [239, 423] width 22 height 21
type input "021 189 1371"
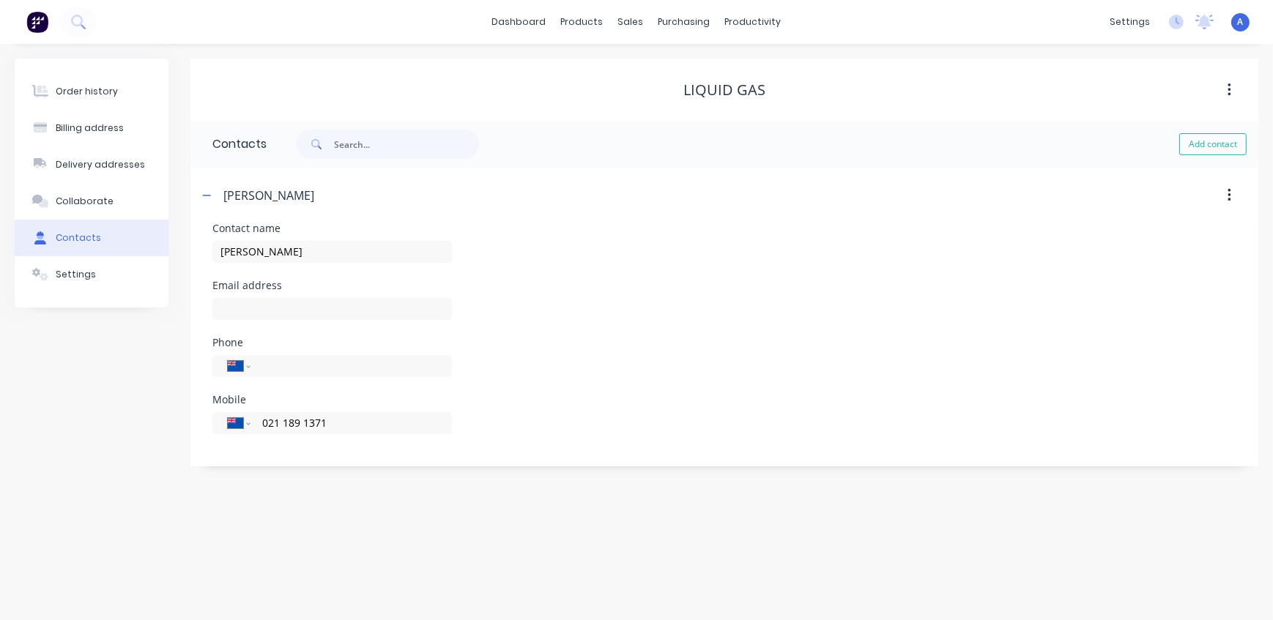
click at [613, 258] on div "Contact name Ian" at bounding box center [724, 251] width 1024 height 57
drag, startPoint x: 92, startPoint y: 264, endPoint x: 86, endPoint y: 299, distance: 35.5
click at [92, 264] on button "Settings" at bounding box center [92, 274] width 154 height 37
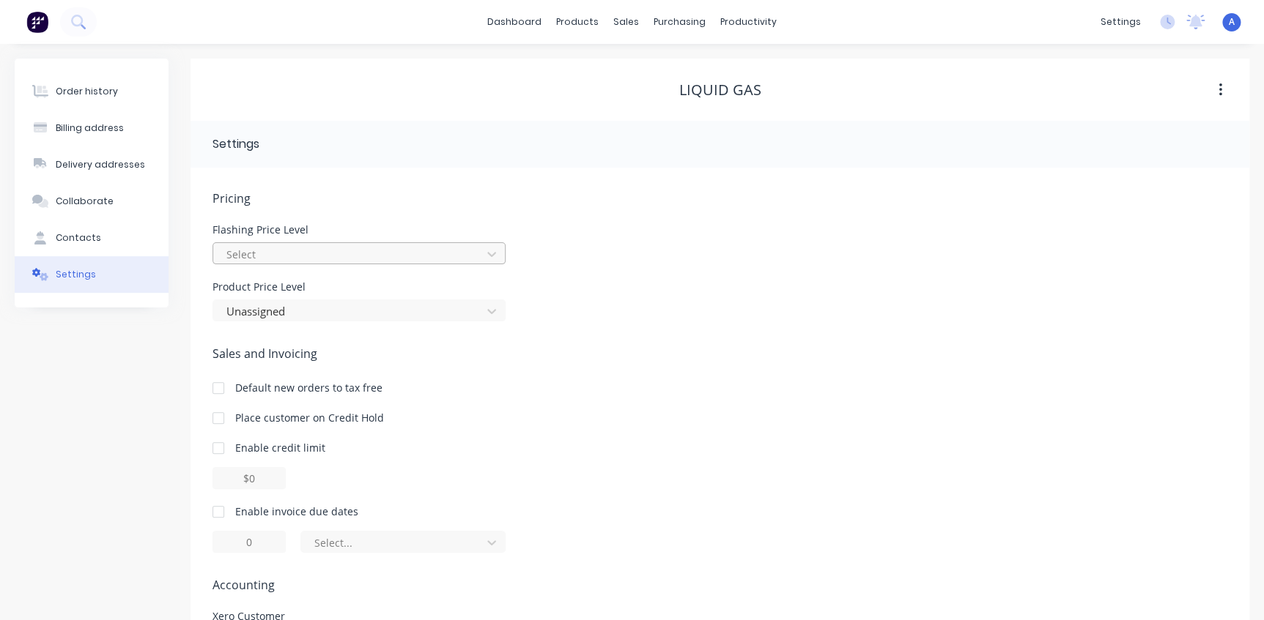
click at [256, 253] on div at bounding box center [349, 254] width 249 height 18
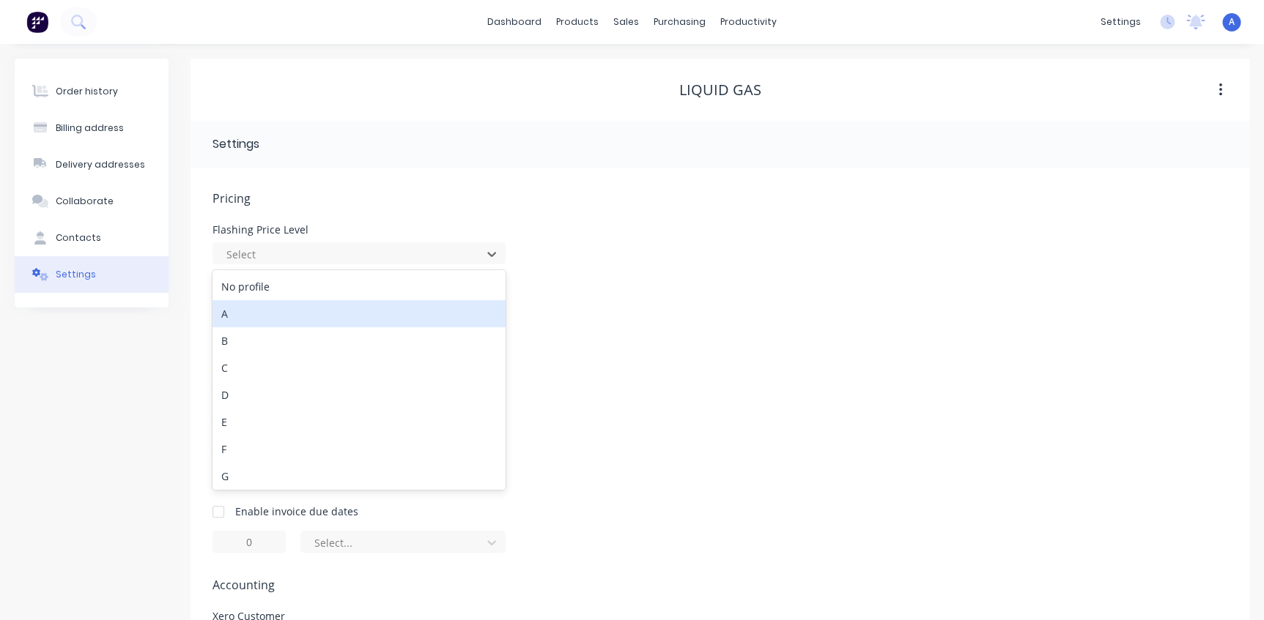
click at [249, 315] on div "A" at bounding box center [358, 313] width 293 height 27
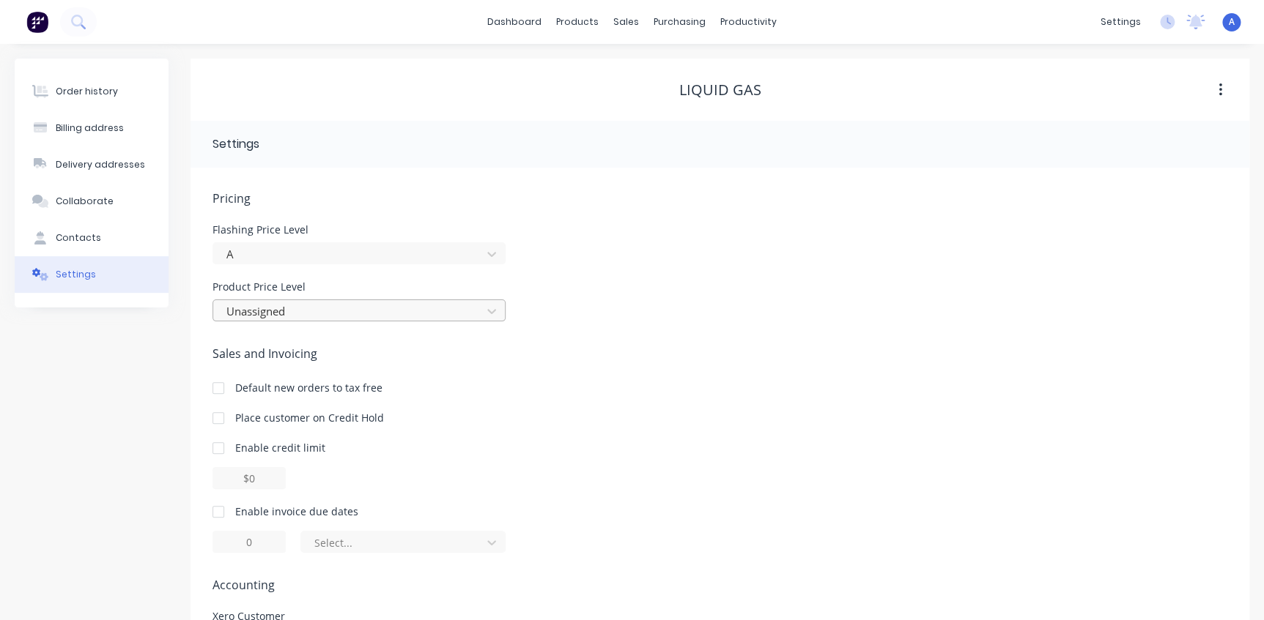
click at [266, 314] on div at bounding box center [349, 312] width 249 height 18
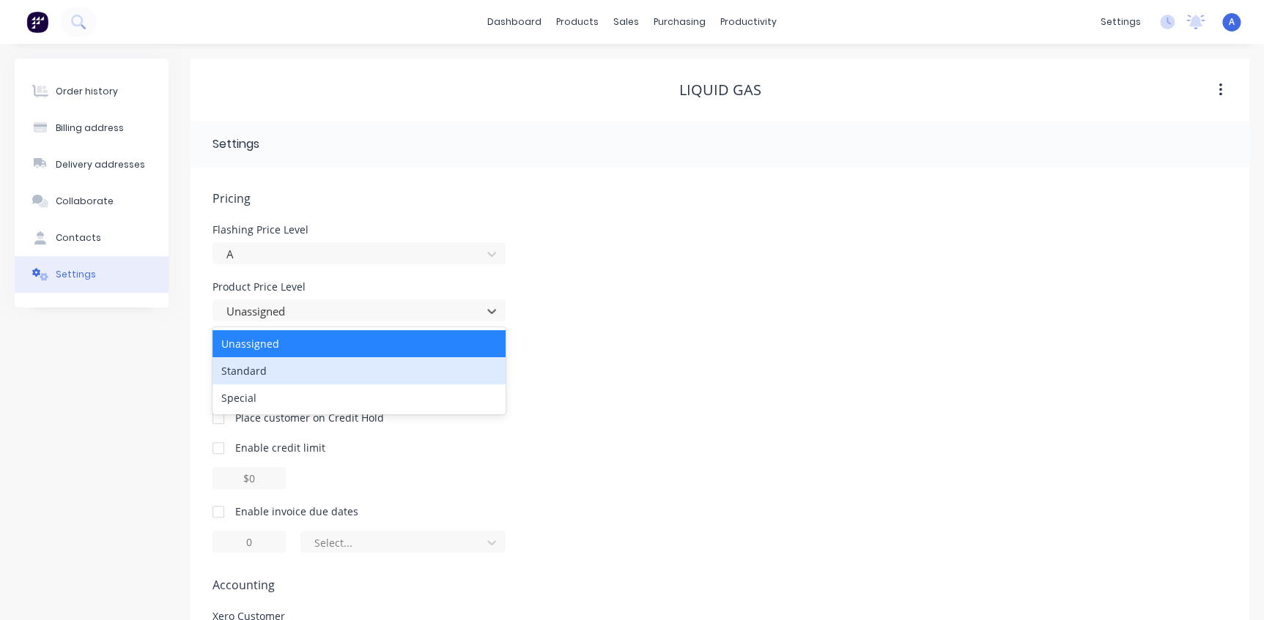
click at [278, 366] on div "Standard" at bounding box center [358, 370] width 293 height 27
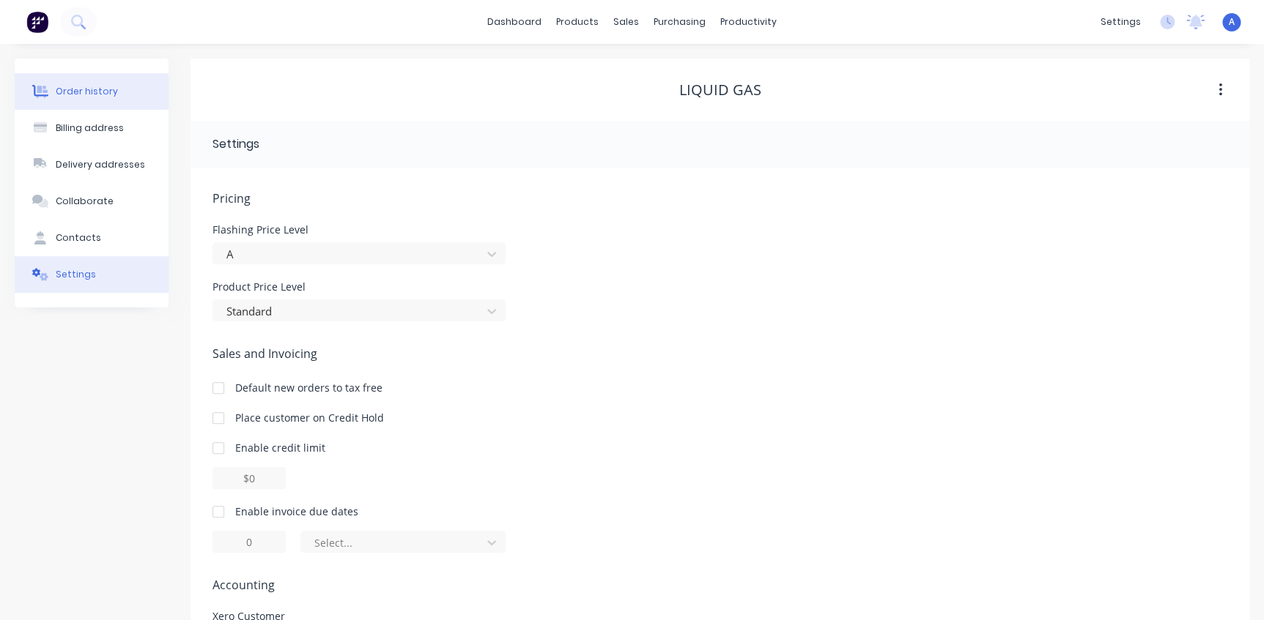
click at [84, 88] on div "Order history" at bounding box center [87, 91] width 62 height 13
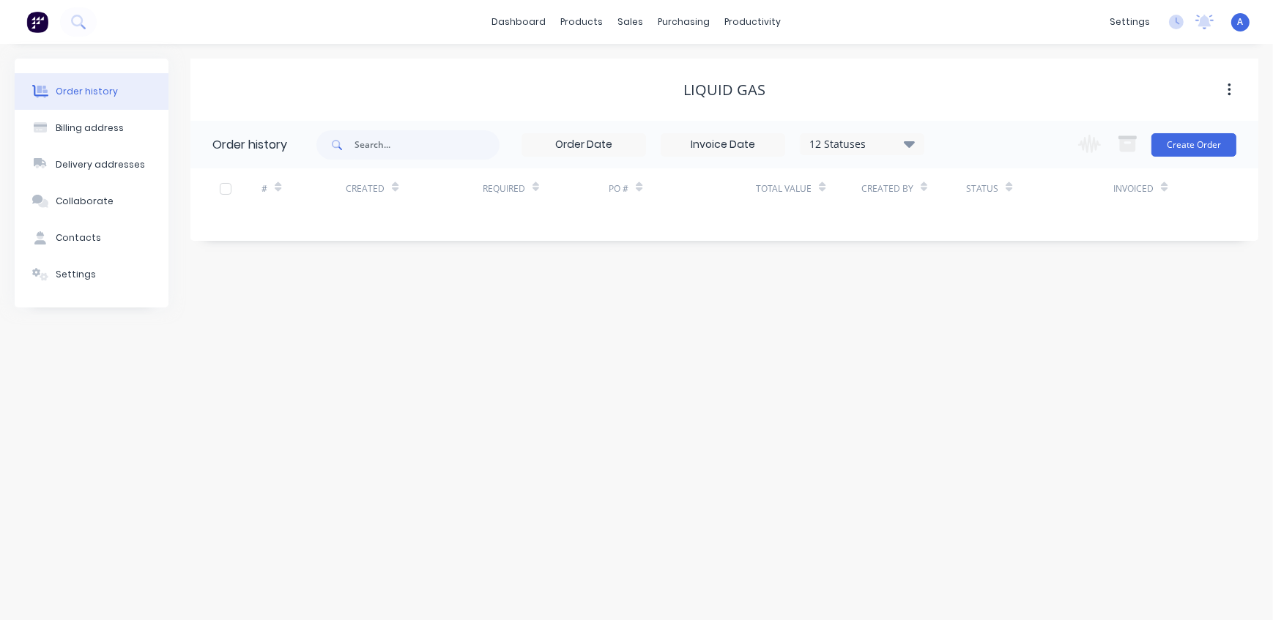
click at [952, 95] on div "Liquid Gas" at bounding box center [724, 90] width 1068 height 18
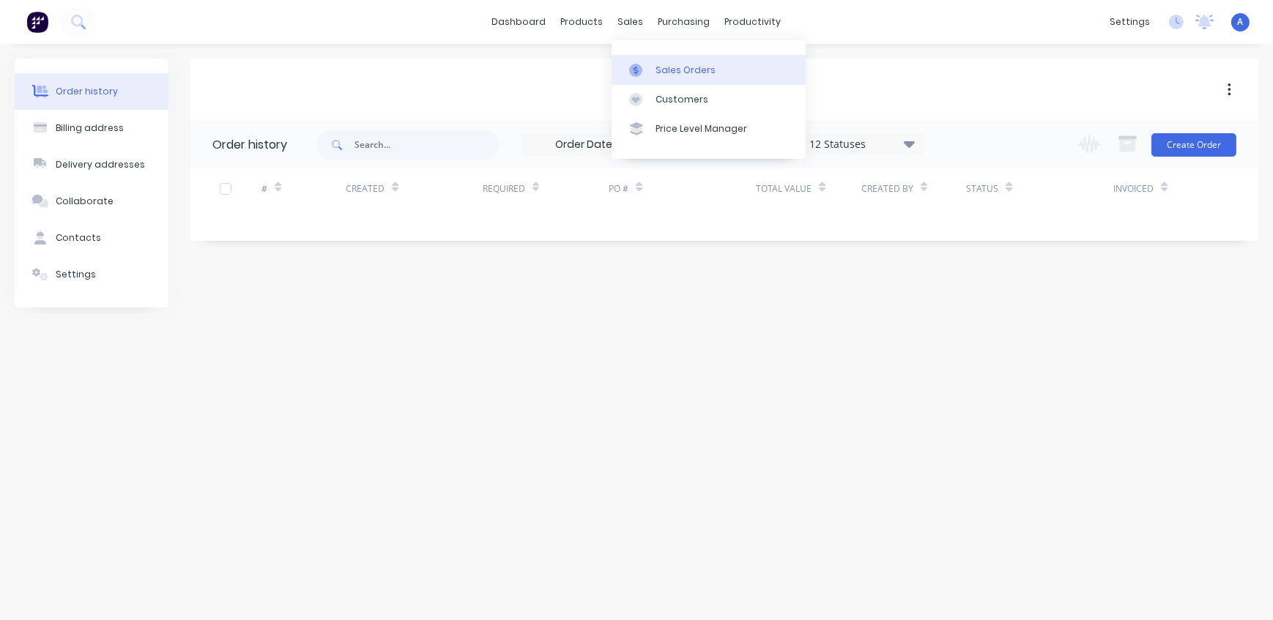
click at [666, 67] on div "Sales Orders" at bounding box center [686, 70] width 60 height 13
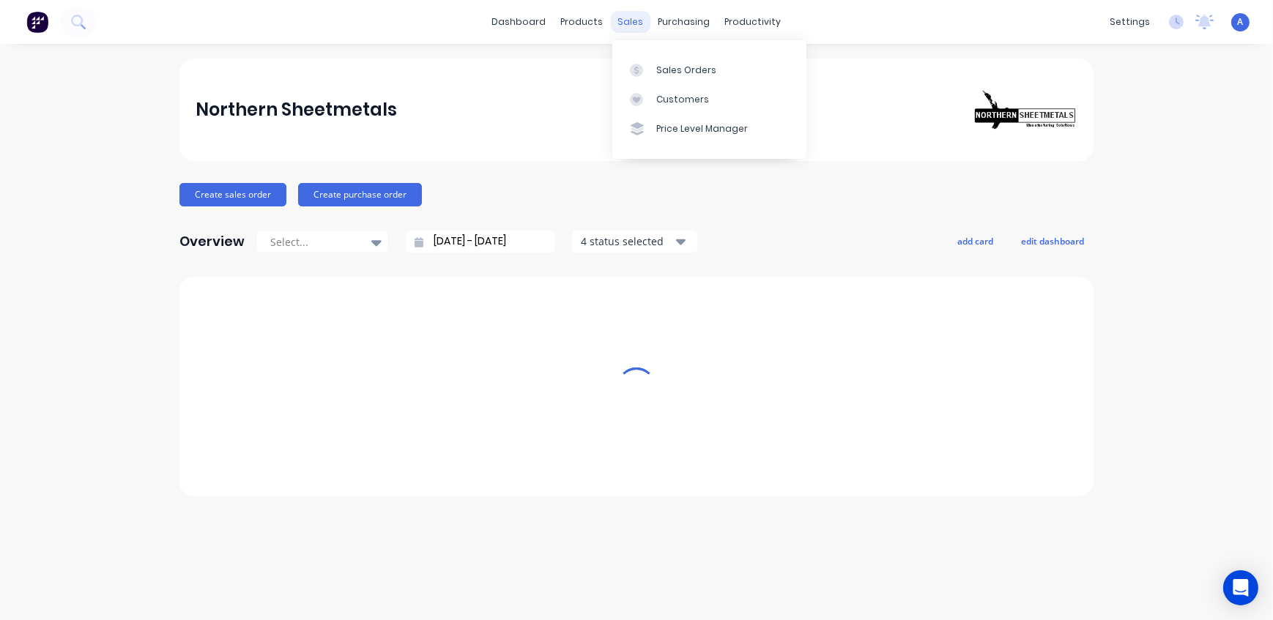
click at [629, 17] on div "sales" at bounding box center [631, 22] width 40 height 22
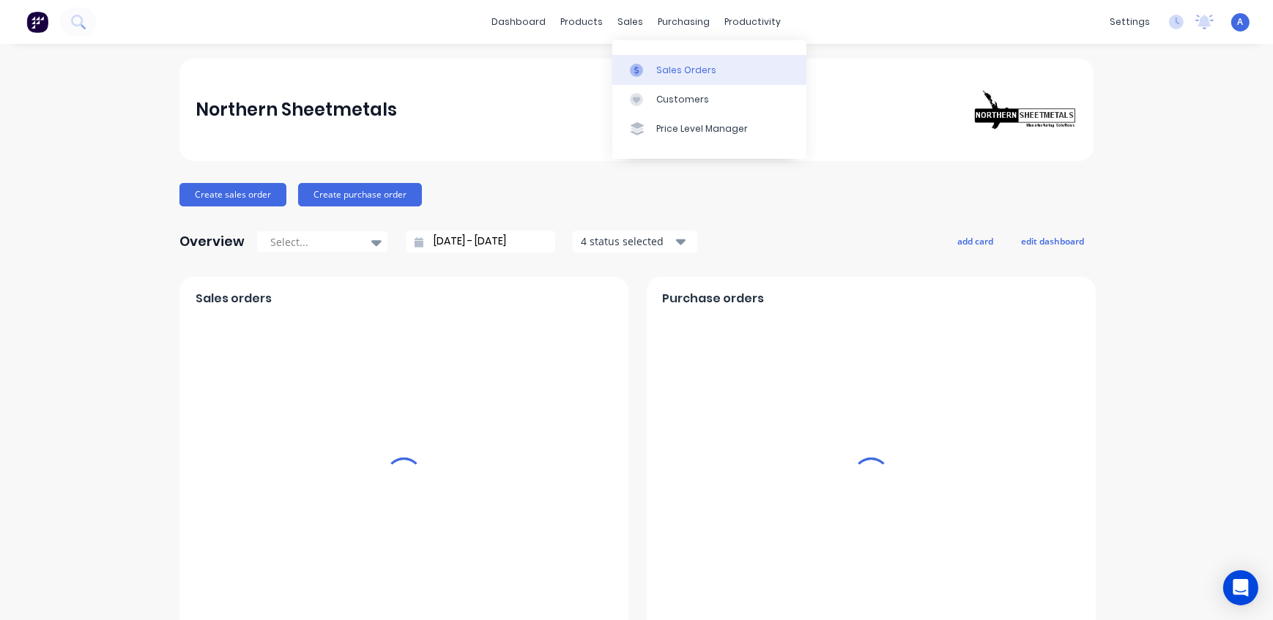
click at [672, 73] on div "Sales Orders" at bounding box center [686, 70] width 60 height 13
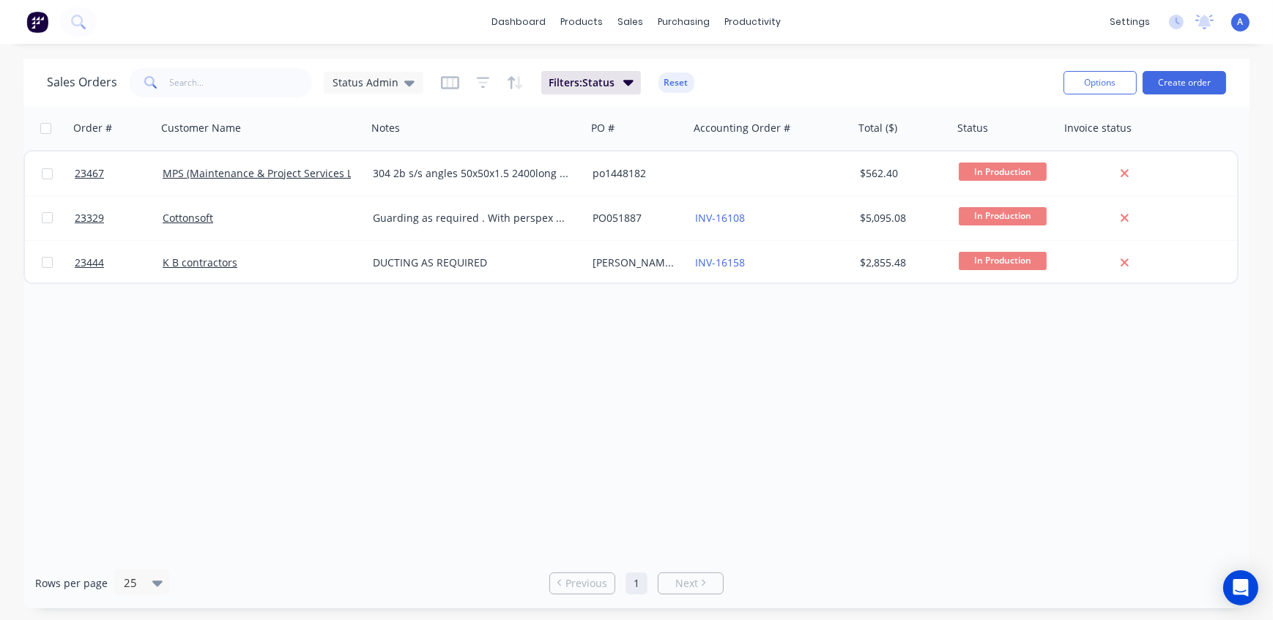
click at [1242, 20] on span "A" at bounding box center [1241, 21] width 6 height 13
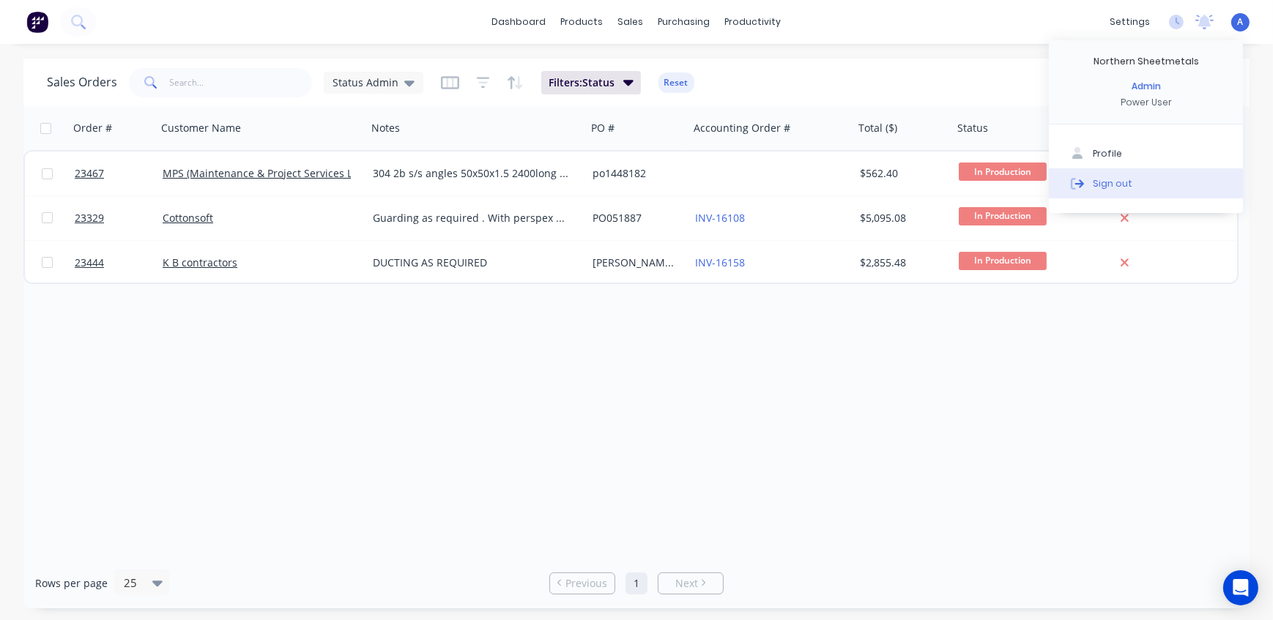
click at [1138, 178] on button "Sign out" at bounding box center [1146, 182] width 194 height 29
